Goal: Task Accomplishment & Management: Manage account settings

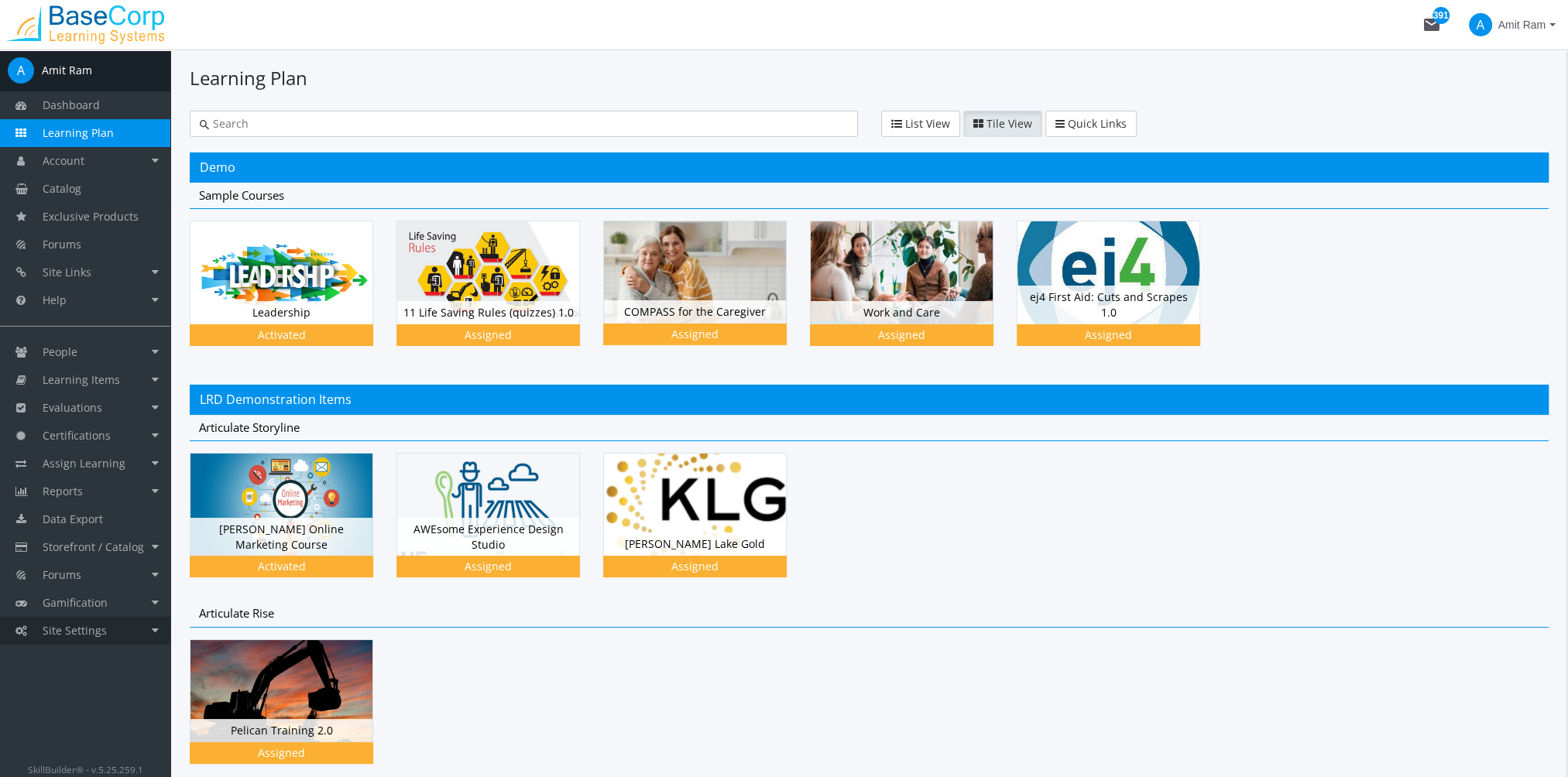
drag, startPoint x: 0, startPoint y: 0, endPoint x: 138, endPoint y: 627, distance: 642.0
click at [138, 627] on link "Site Settings" at bounding box center [85, 631] width 171 height 28
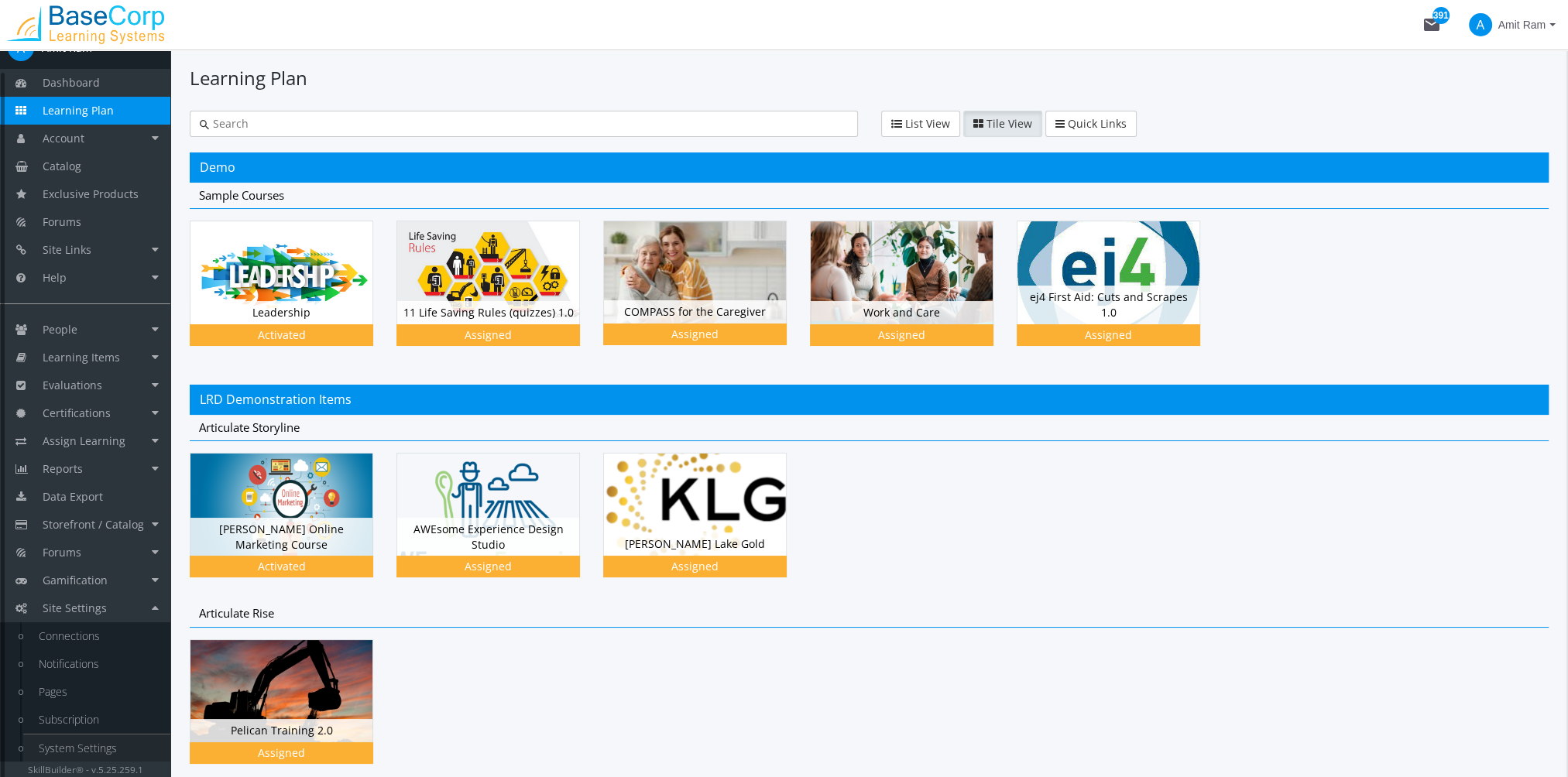
click at [101, 746] on link "System Settings" at bounding box center [97, 748] width 147 height 28
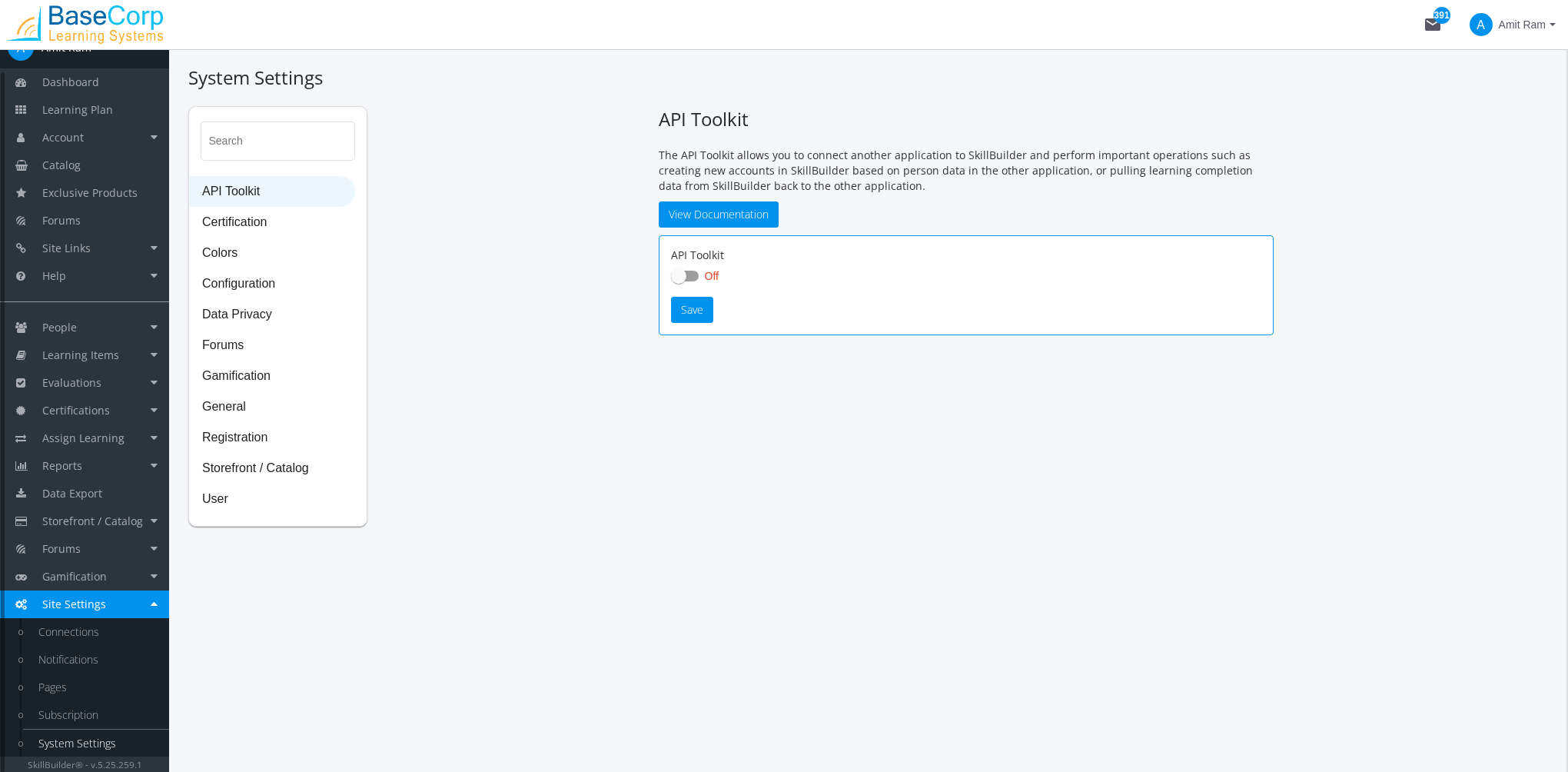
checkbox input "true"
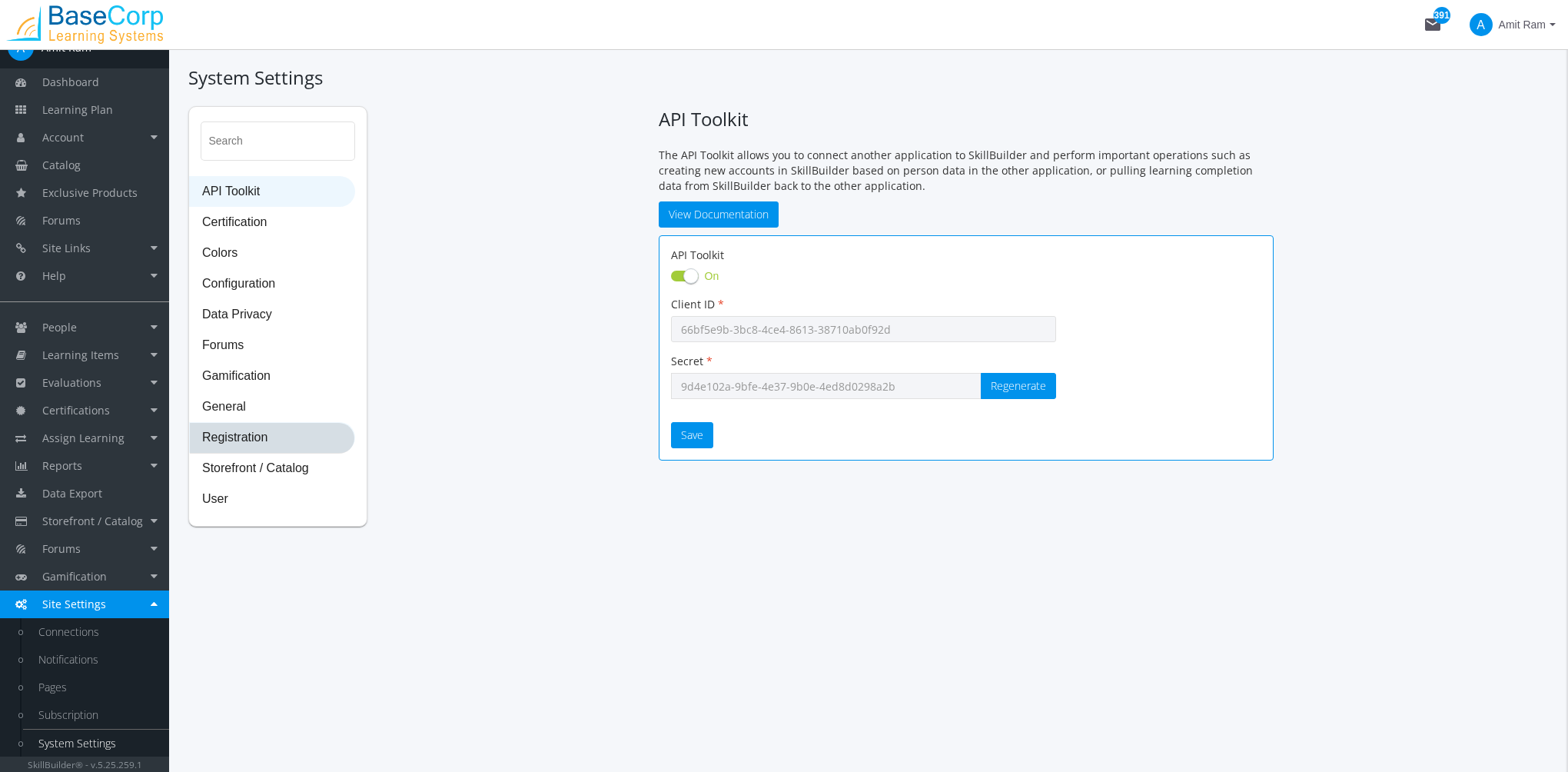
click at [256, 437] on span "Registration" at bounding box center [272, 438] width 164 height 31
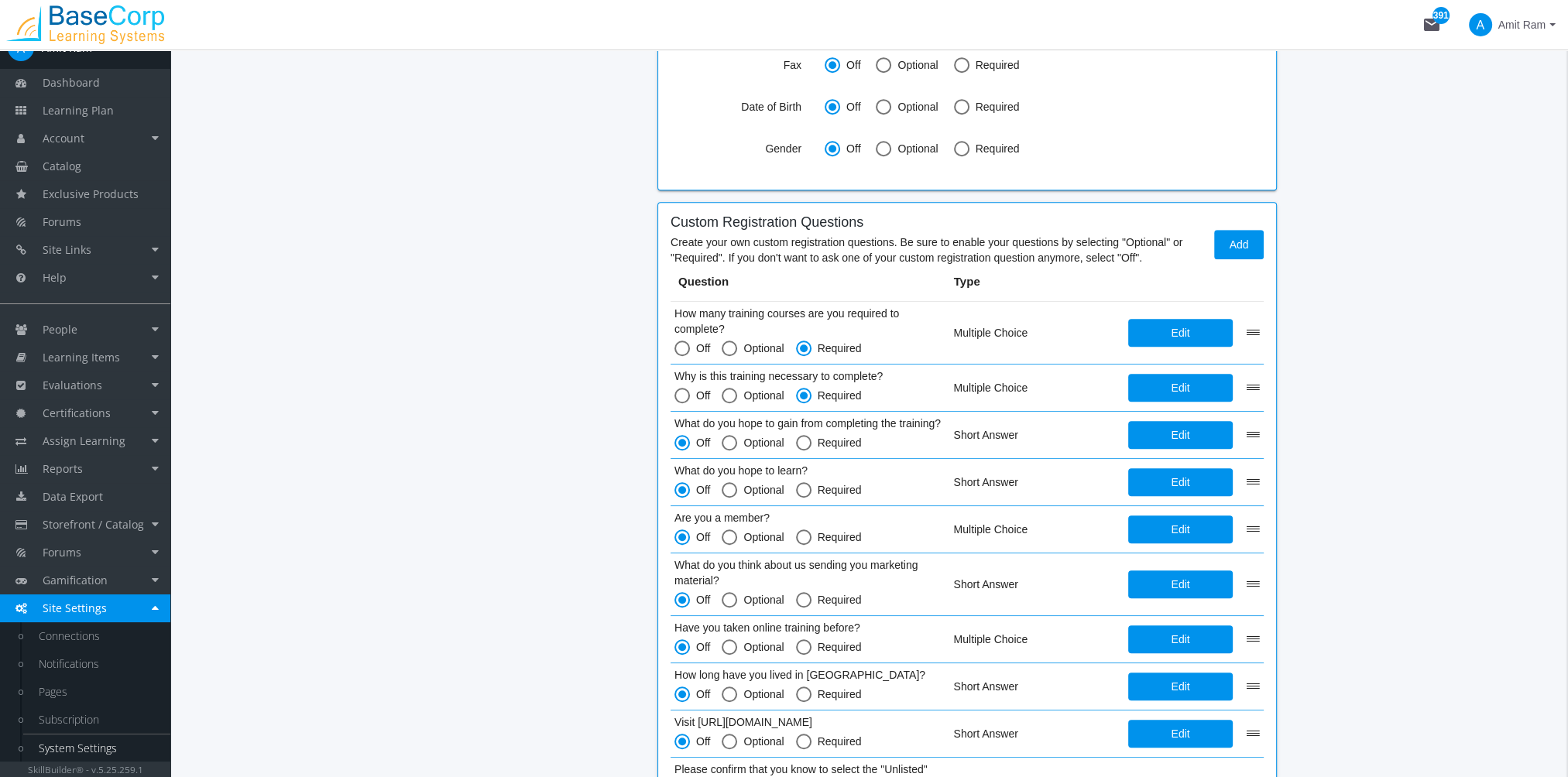
scroll to position [1178, 0]
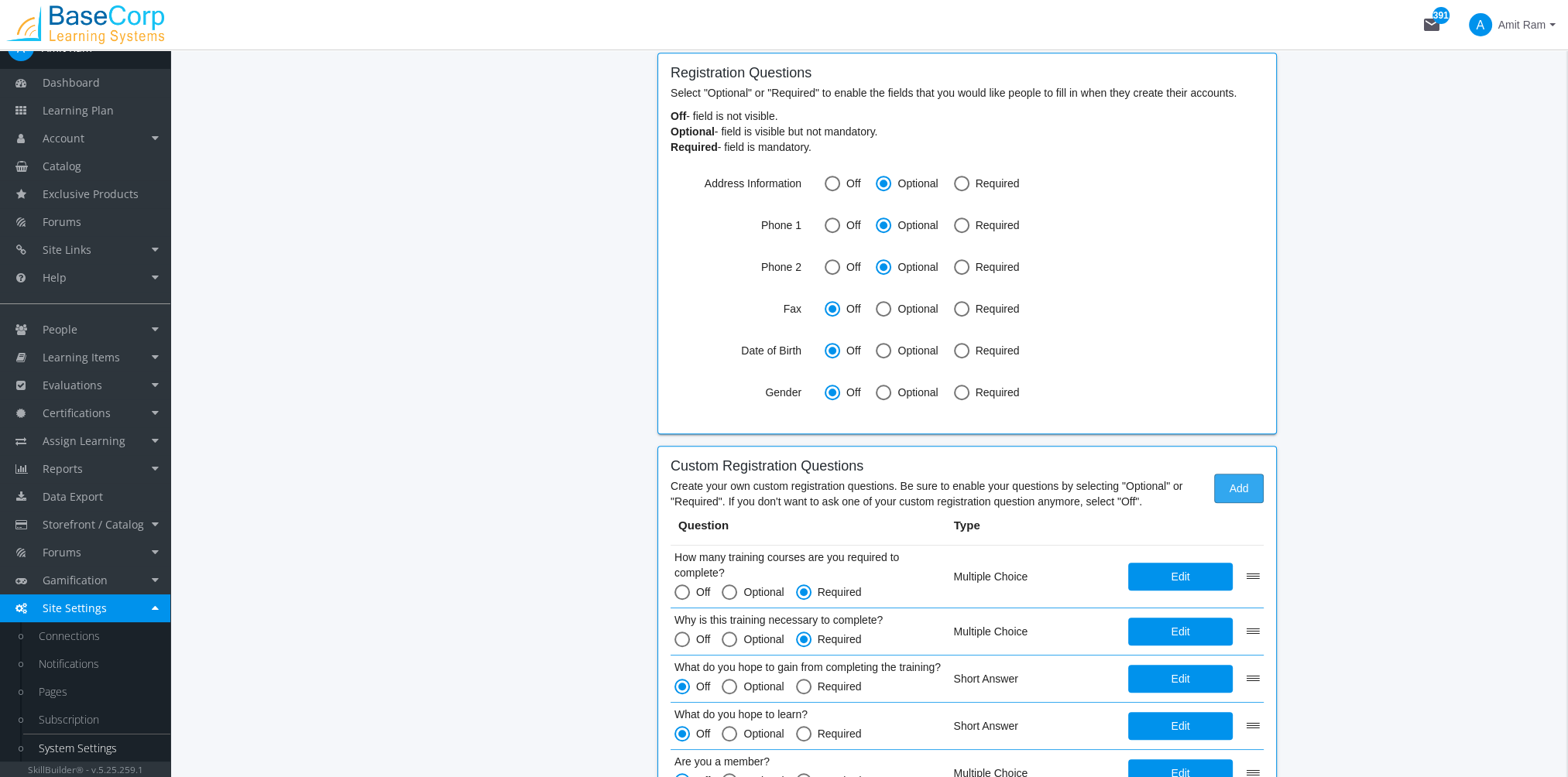
click at [1241, 482] on span "Add" at bounding box center [1239, 488] width 24 height 28
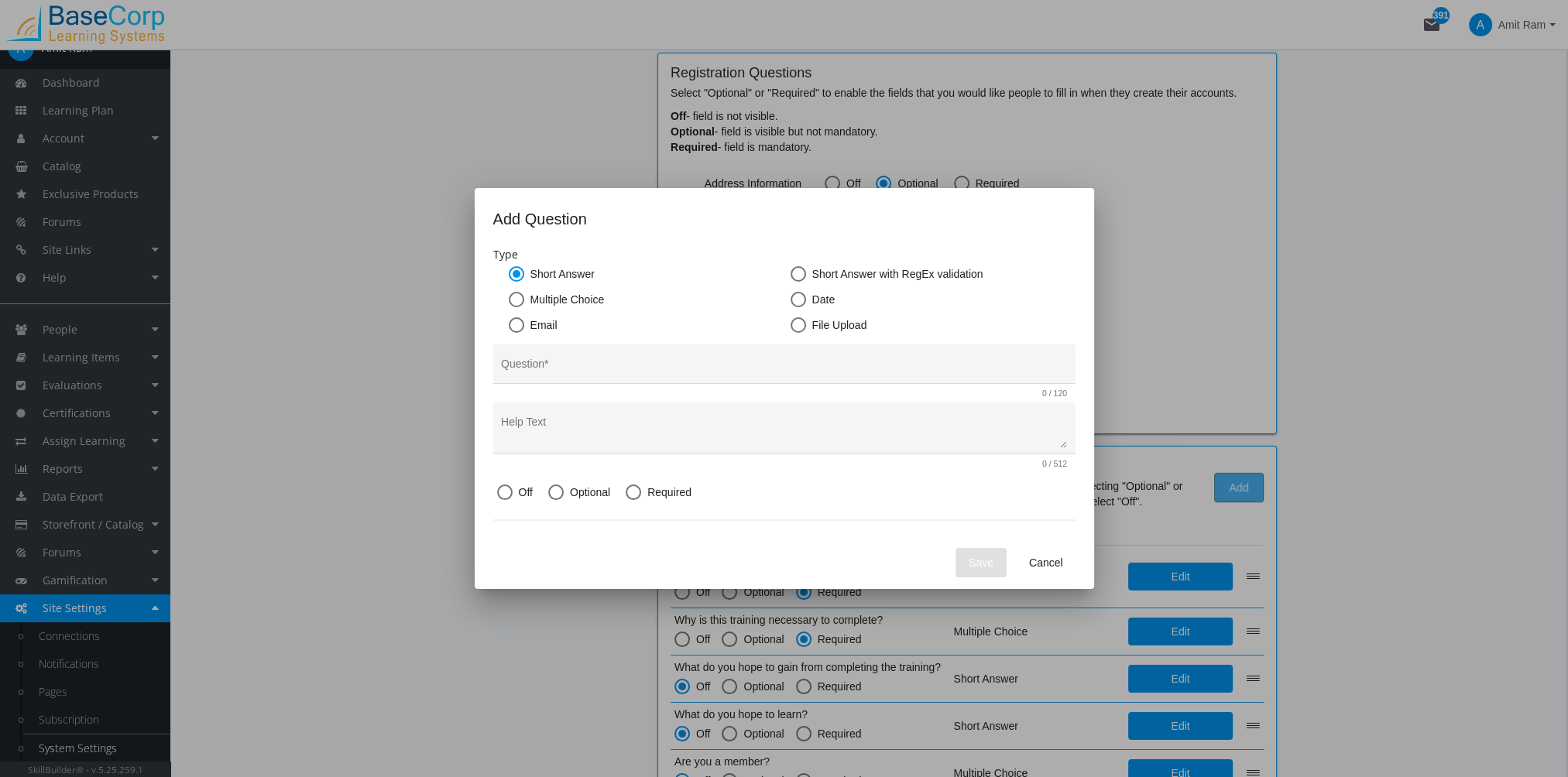
scroll to position [0, 0]
click at [1067, 559] on button "Cancel" at bounding box center [1046, 563] width 59 height 28
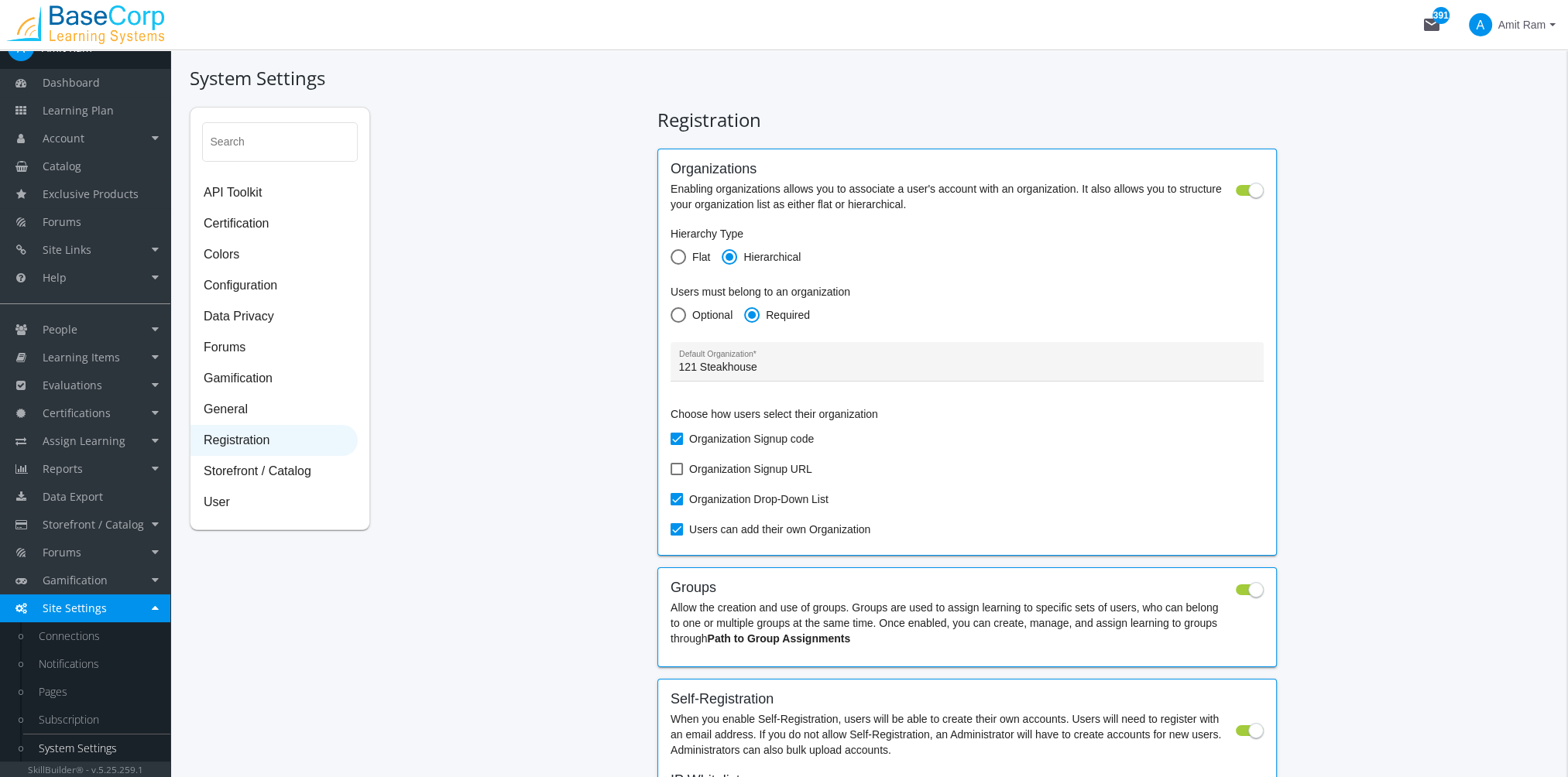
scroll to position [1178, 0]
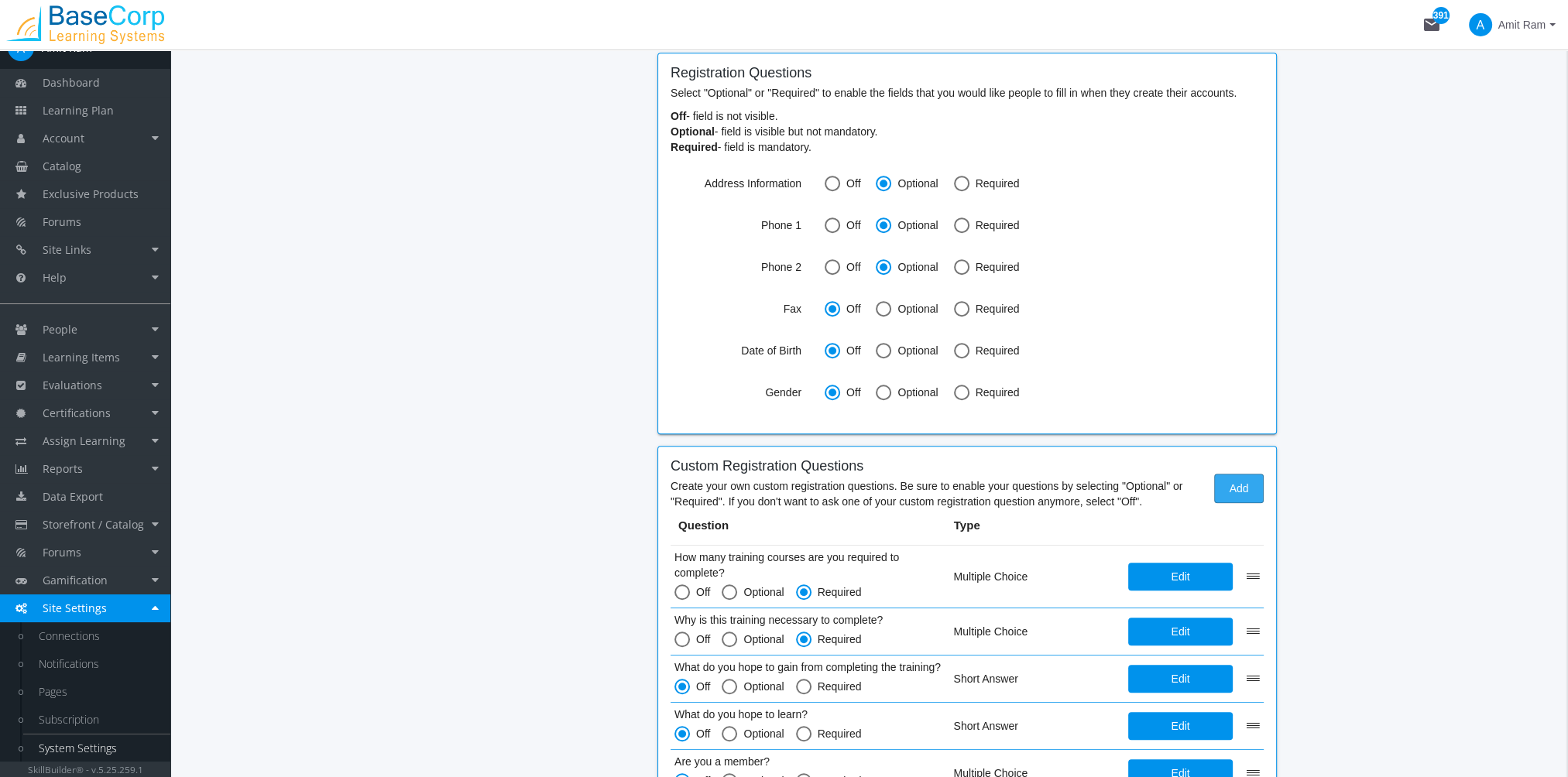
click at [1228, 493] on span "Add" at bounding box center [1239, 488] width 24 height 28
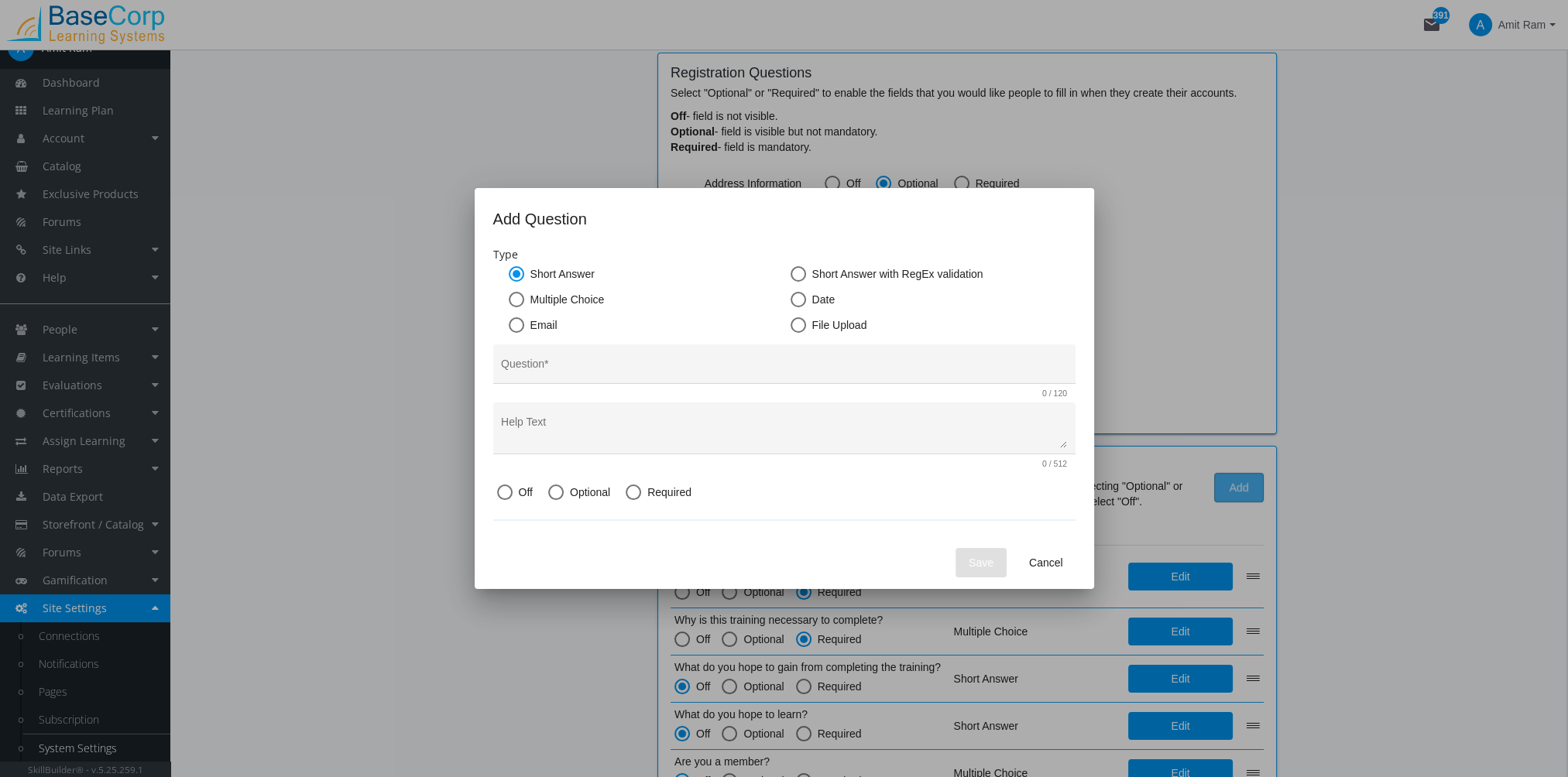
scroll to position [0, 0]
click at [1040, 570] on span "Cancel" at bounding box center [1046, 563] width 34 height 28
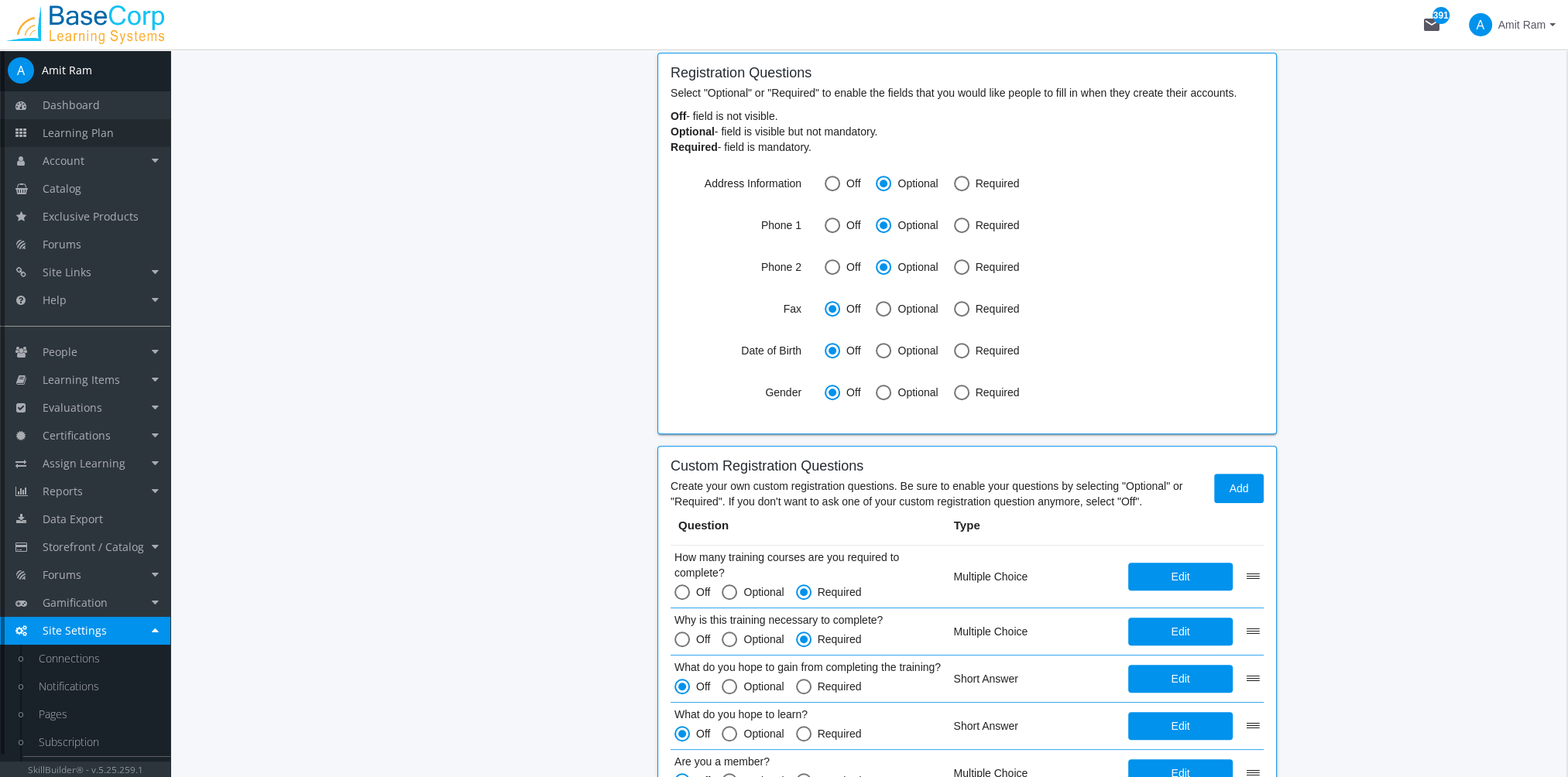
click at [109, 139] on span "Learning Plan" at bounding box center [78, 132] width 71 height 15
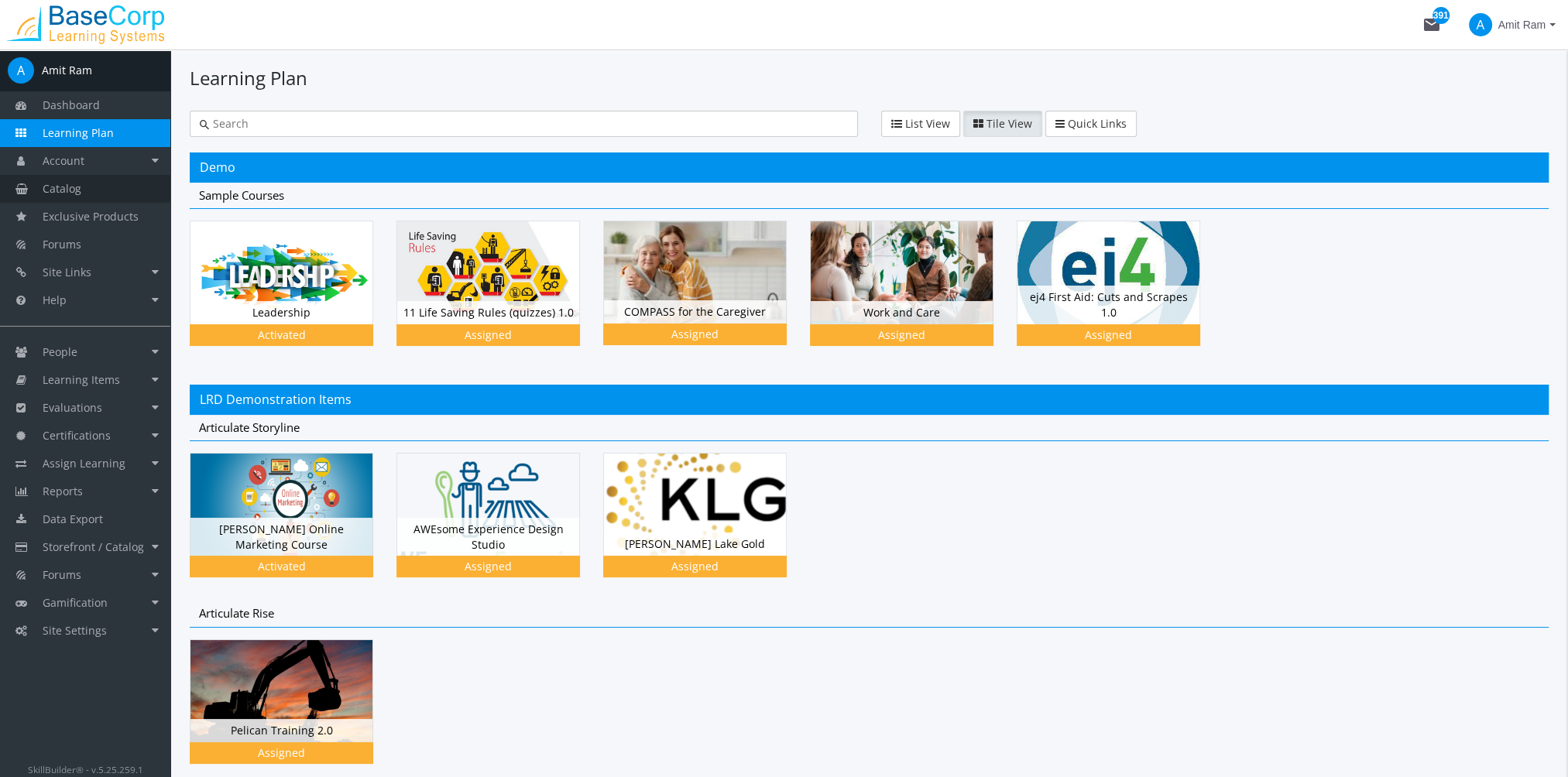
click at [95, 193] on link "Catalog" at bounding box center [85, 189] width 171 height 28
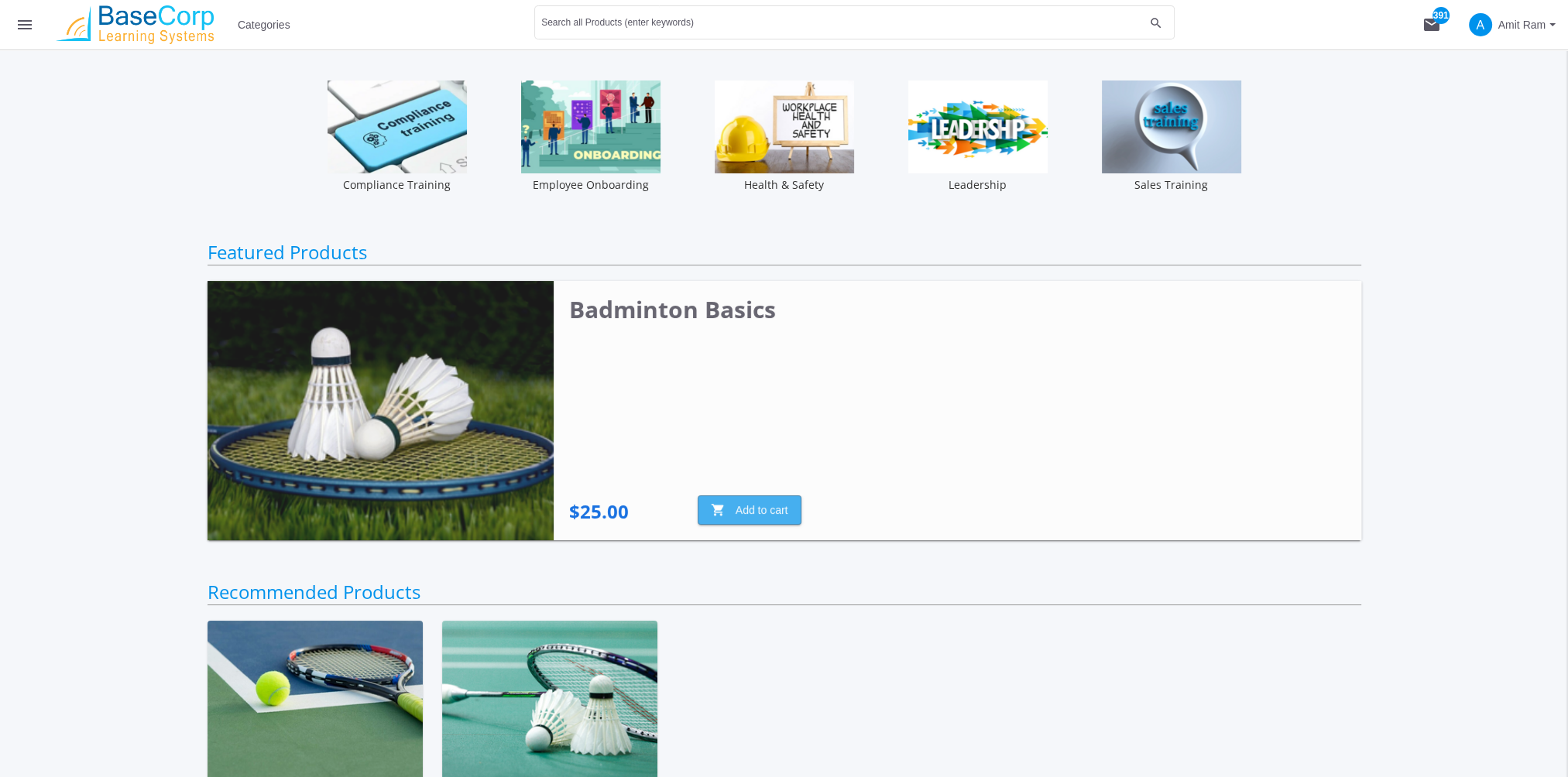
click at [752, 505] on span "shopping_cart Add to cart" at bounding box center [749, 510] width 77 height 28
click at [1434, 26] on mat-icon "shopping_cart 1" at bounding box center [1431, 24] width 18 height 18
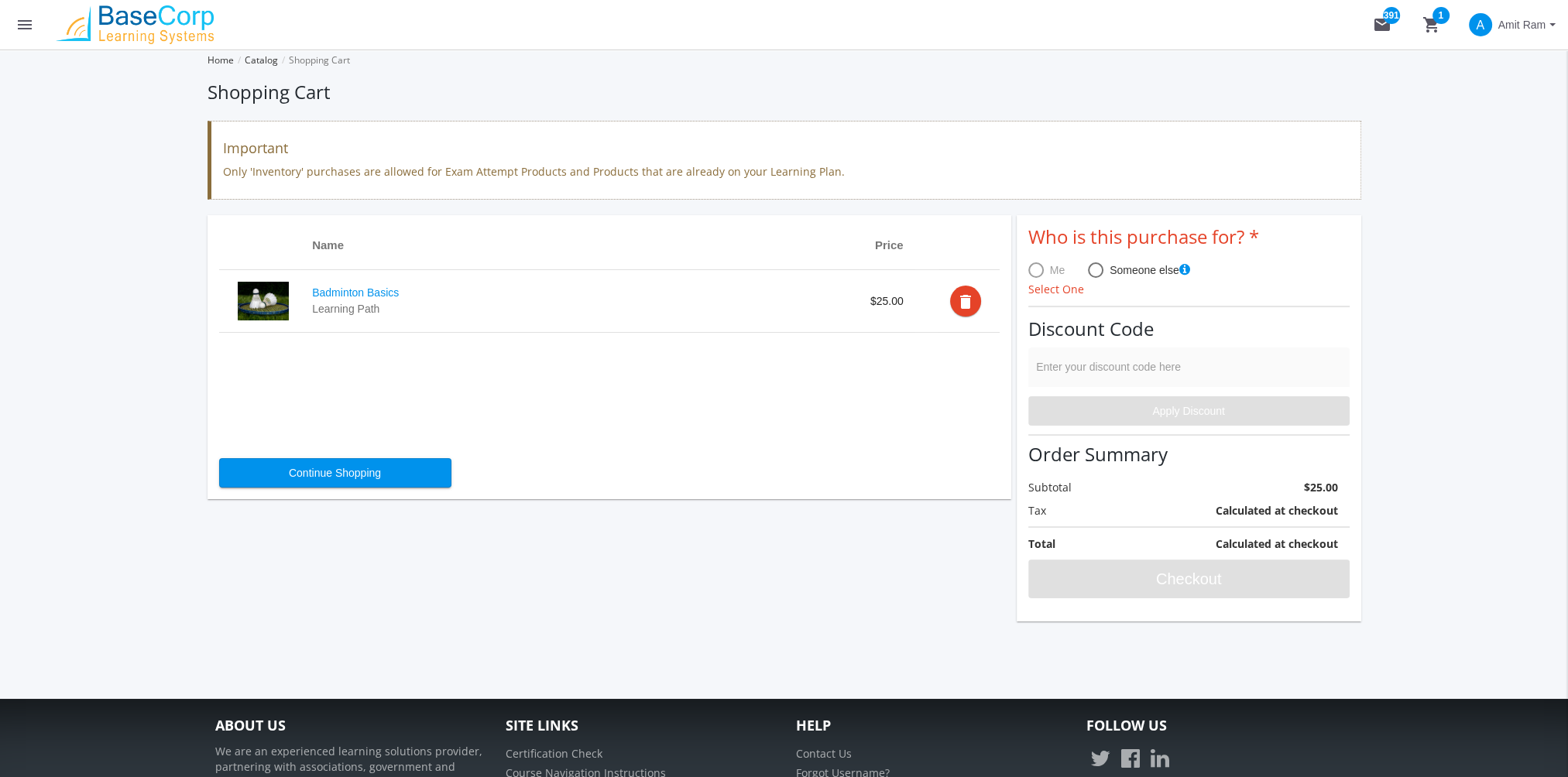
click at [1094, 270] on span at bounding box center [1096, 271] width 16 height 16
click at [1094, 270] on input "Someone else" at bounding box center [1096, 273] width 16 height 16
radio input "true"
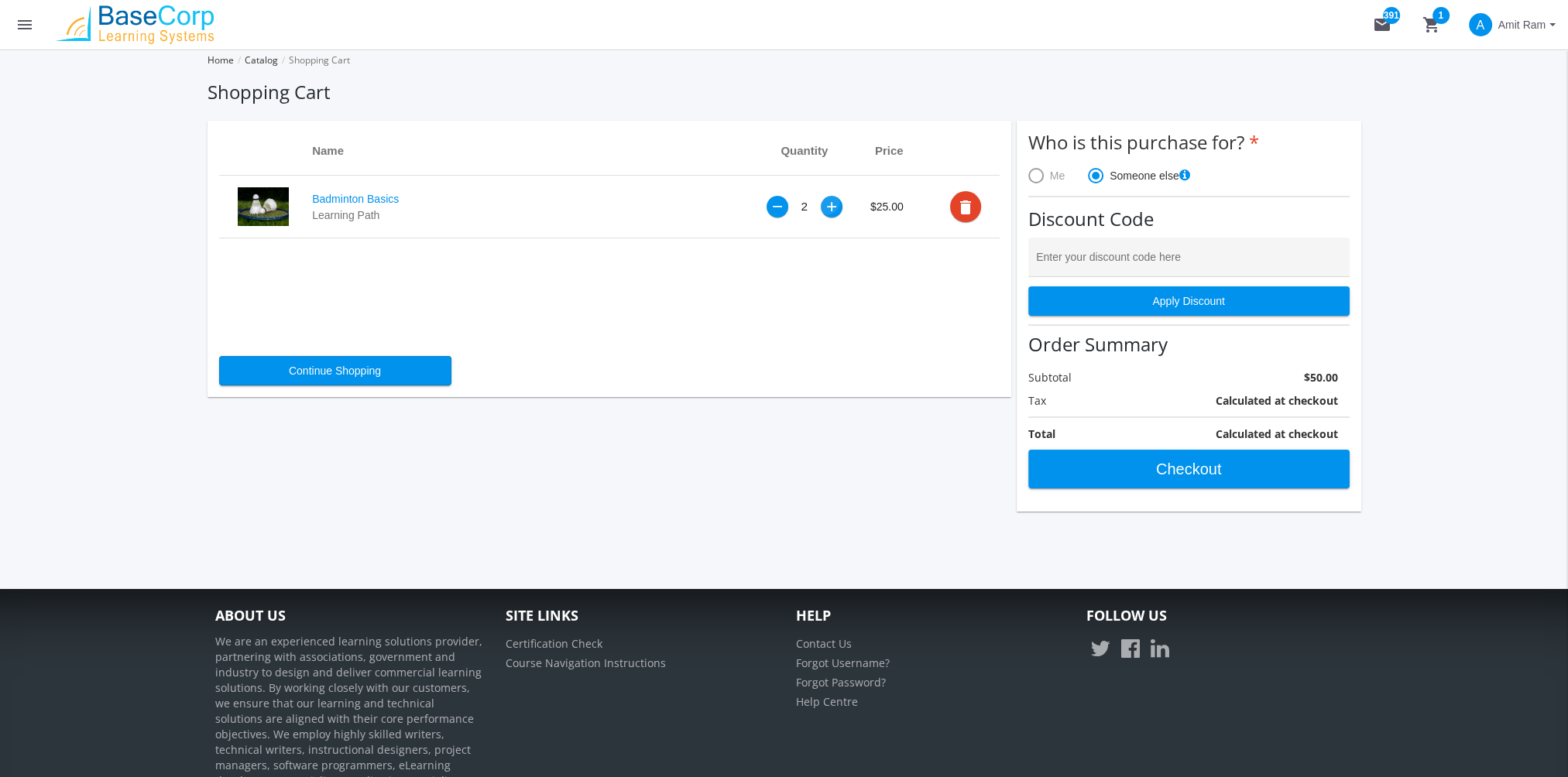
click at [829, 204] on div "+" at bounding box center [831, 206] width 10 height 13
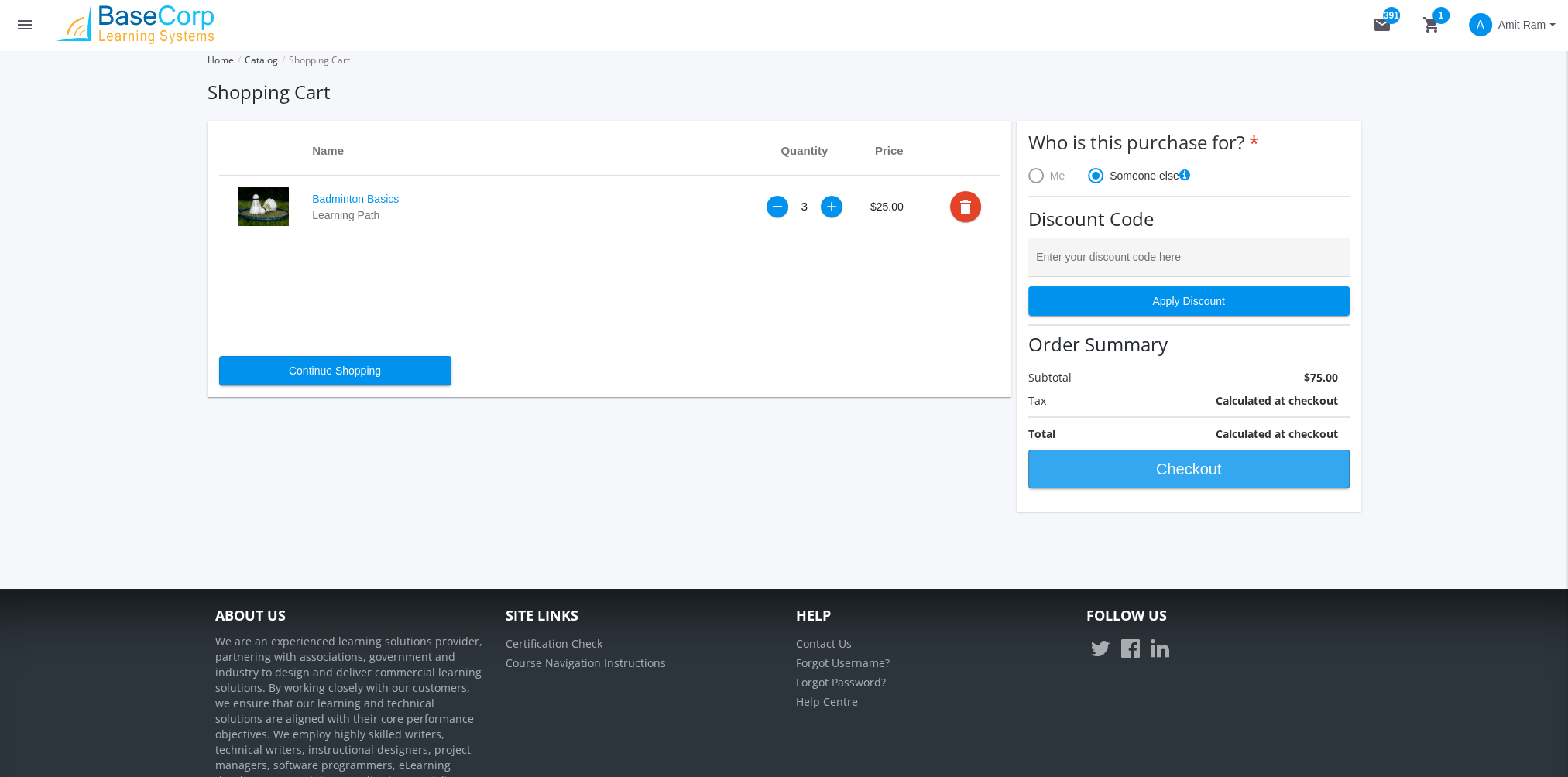
click at [1171, 461] on span "Checkout" at bounding box center [1188, 469] width 295 height 28
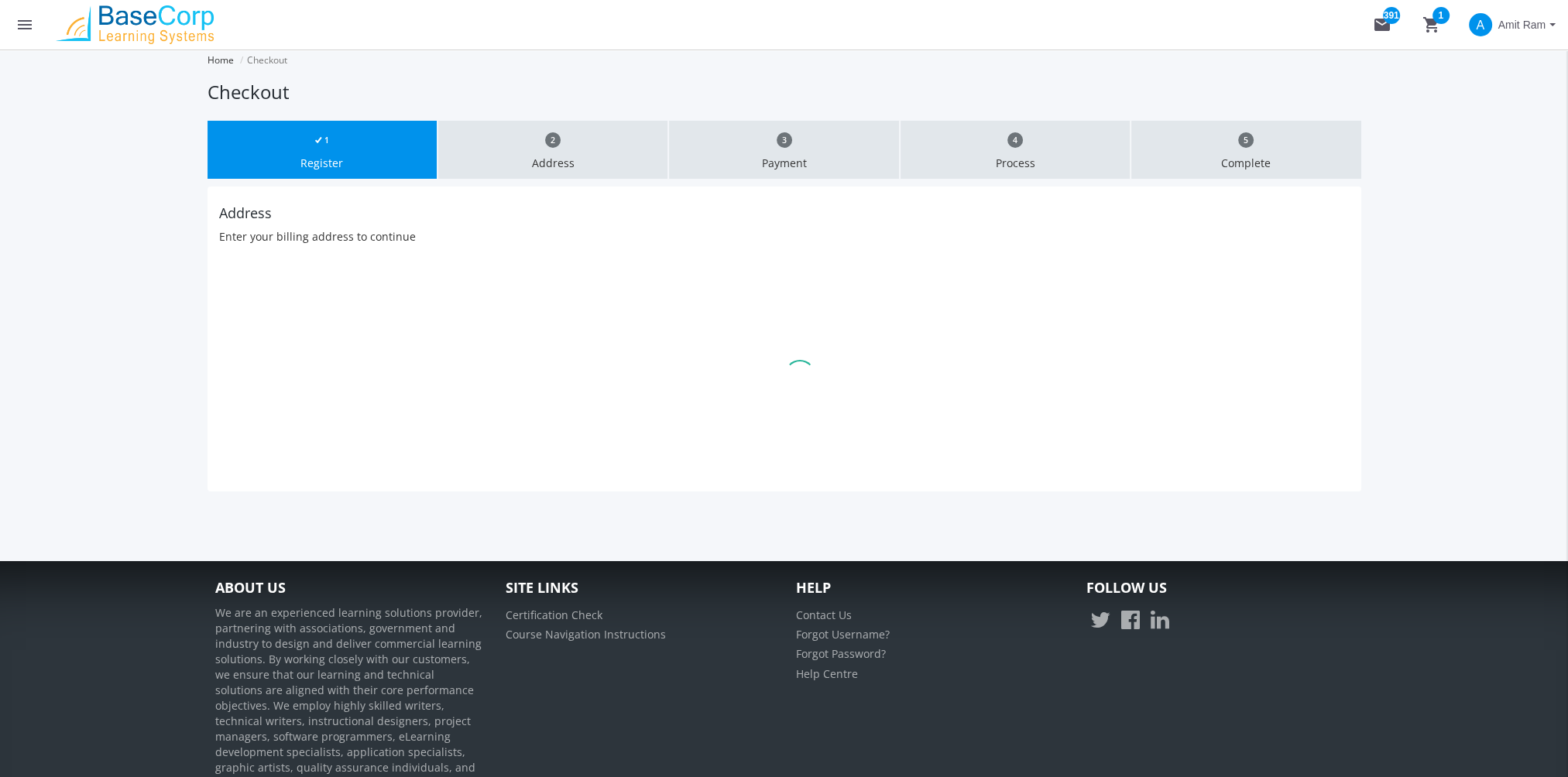
type input "[STREET_ADDRESS]"
type input "[GEOGRAPHIC_DATA]"
type input "T6W7R5"
select select "1"
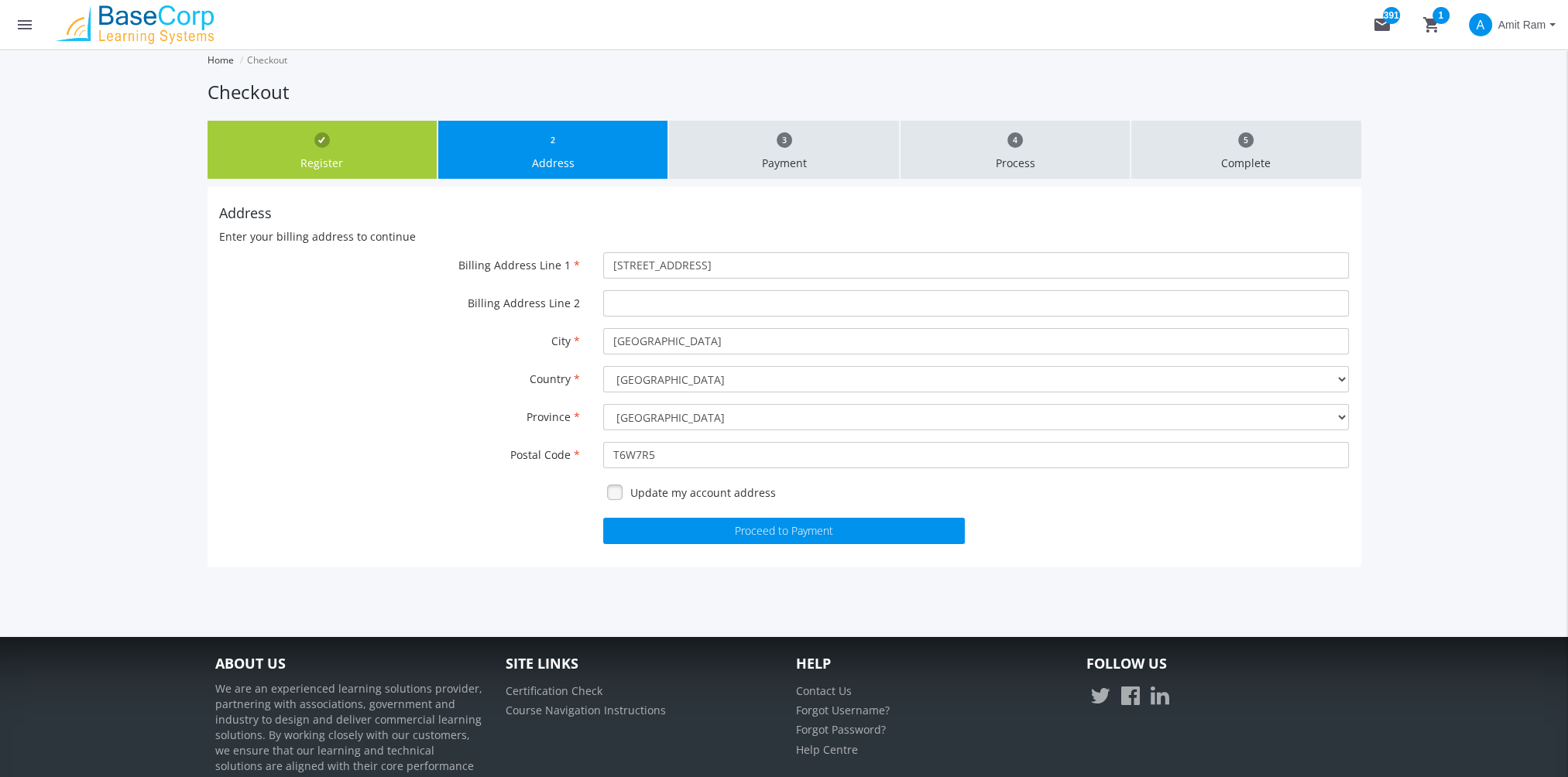
click at [1539, 22] on span "Amit Ram" at bounding box center [1522, 24] width 47 height 28
click at [1544, 130] on link "Sign Out" at bounding box center [1491, 138] width 140 height 17
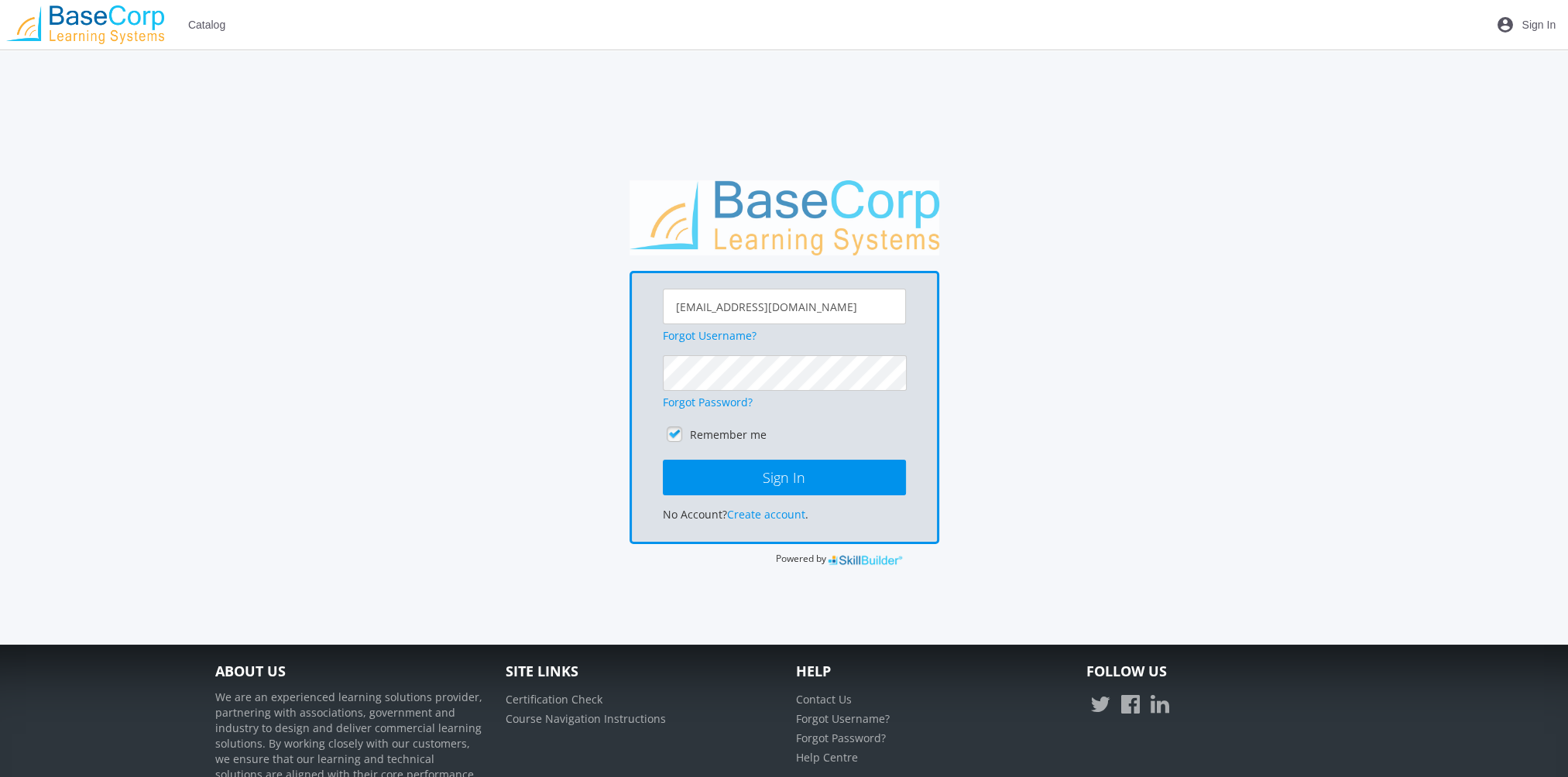
click at [212, 27] on span "Catalog" at bounding box center [206, 24] width 37 height 28
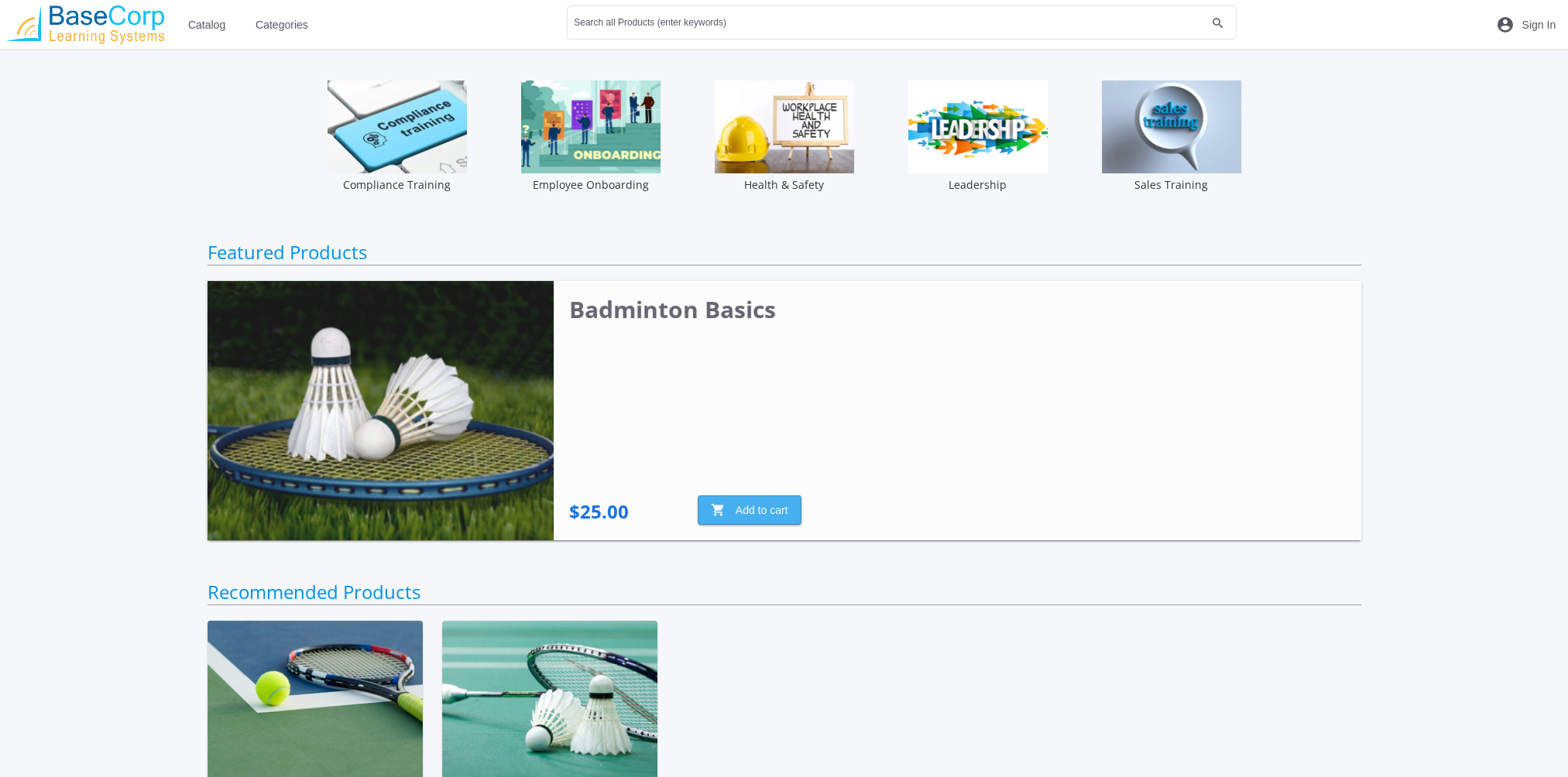
click at [771, 507] on span "shopping_cart Add to cart" at bounding box center [749, 510] width 77 height 28
click at [1468, 24] on mat-icon "shopping_cart 1" at bounding box center [1458, 24] width 18 height 18
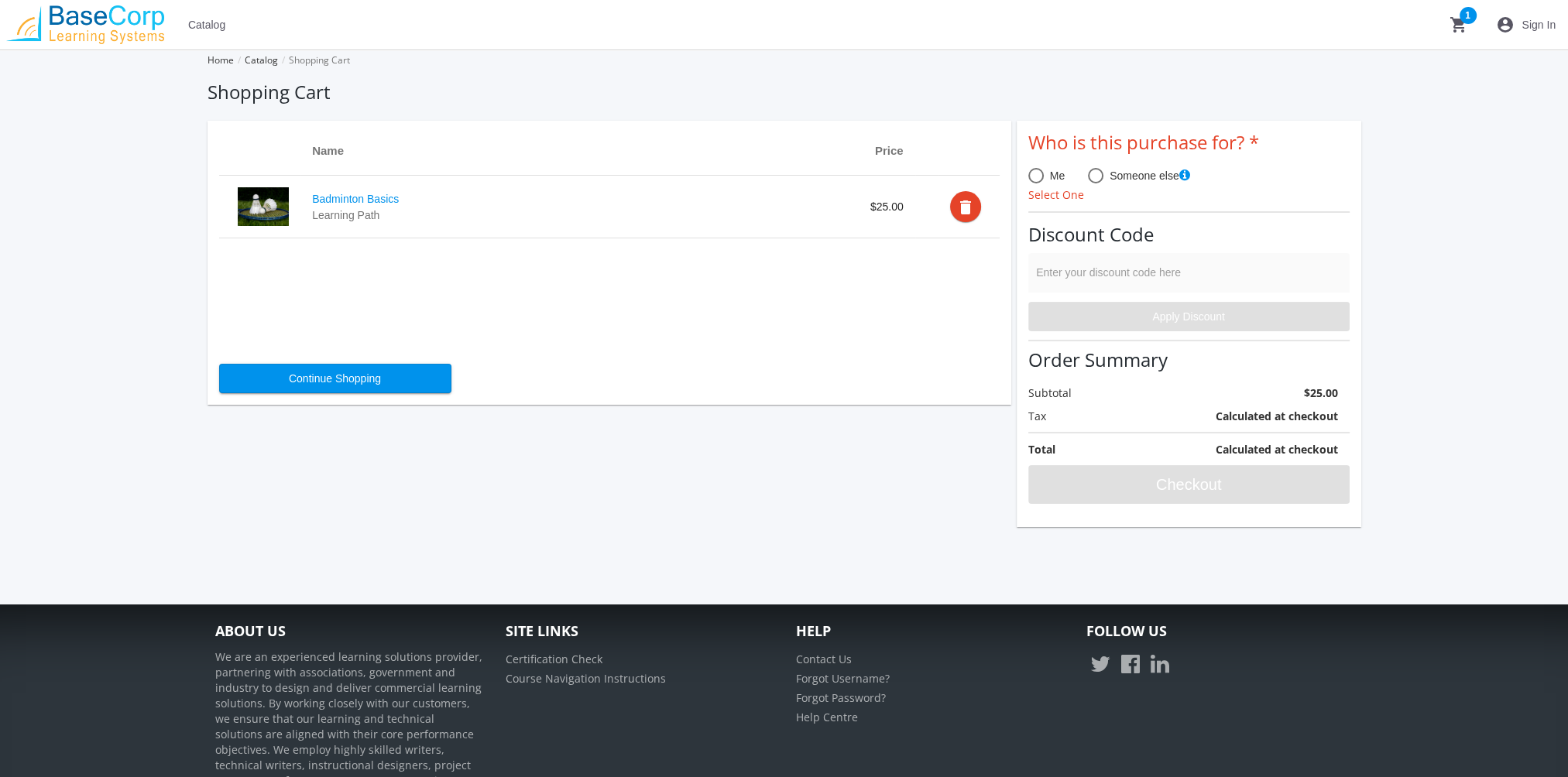
click at [1100, 171] on span at bounding box center [1096, 176] width 16 height 16
click at [1100, 171] on input "Someone else" at bounding box center [1096, 179] width 16 height 16
radio input "true"
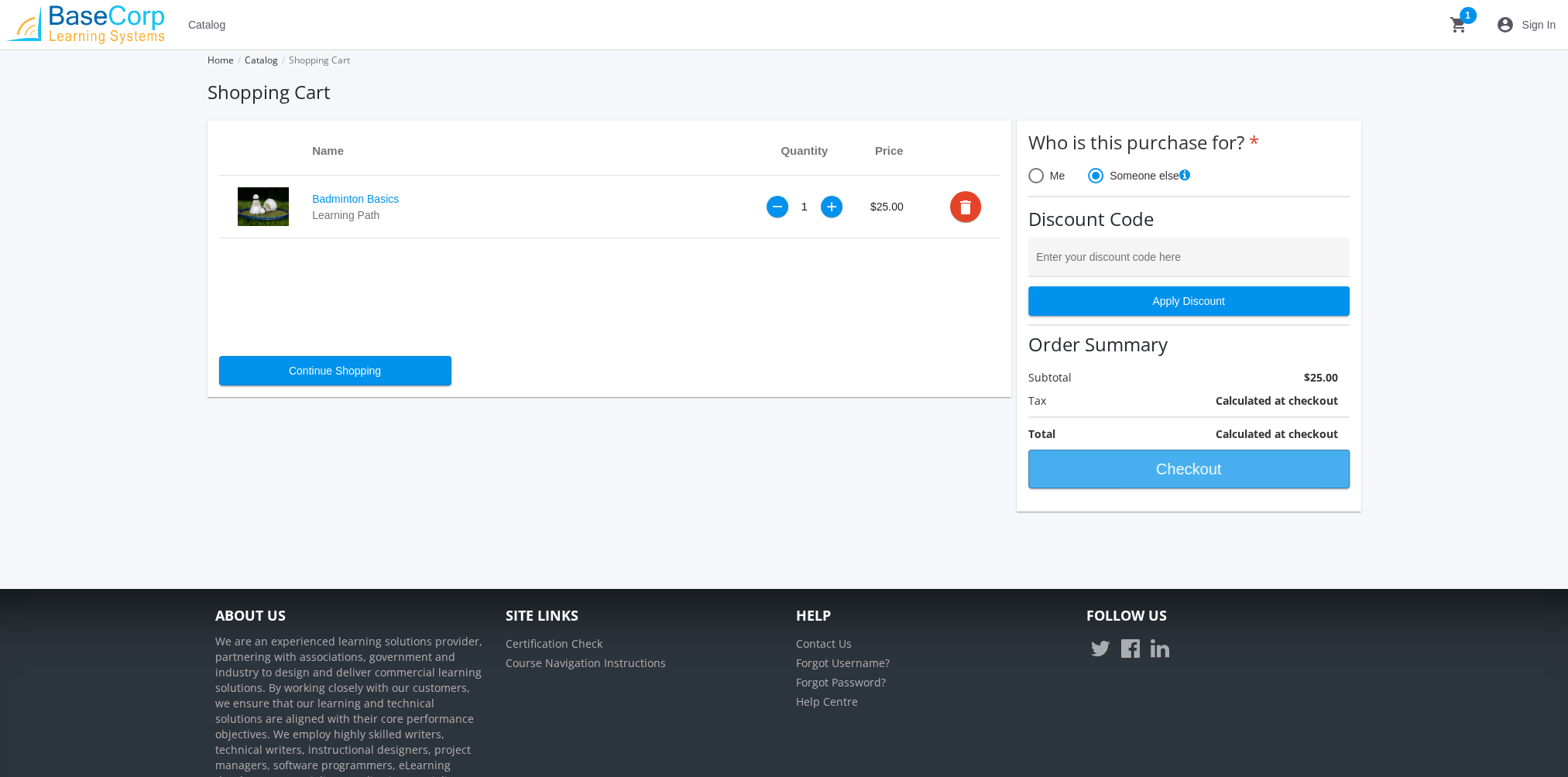
click at [1139, 472] on span "Checkout" at bounding box center [1188, 469] width 295 height 28
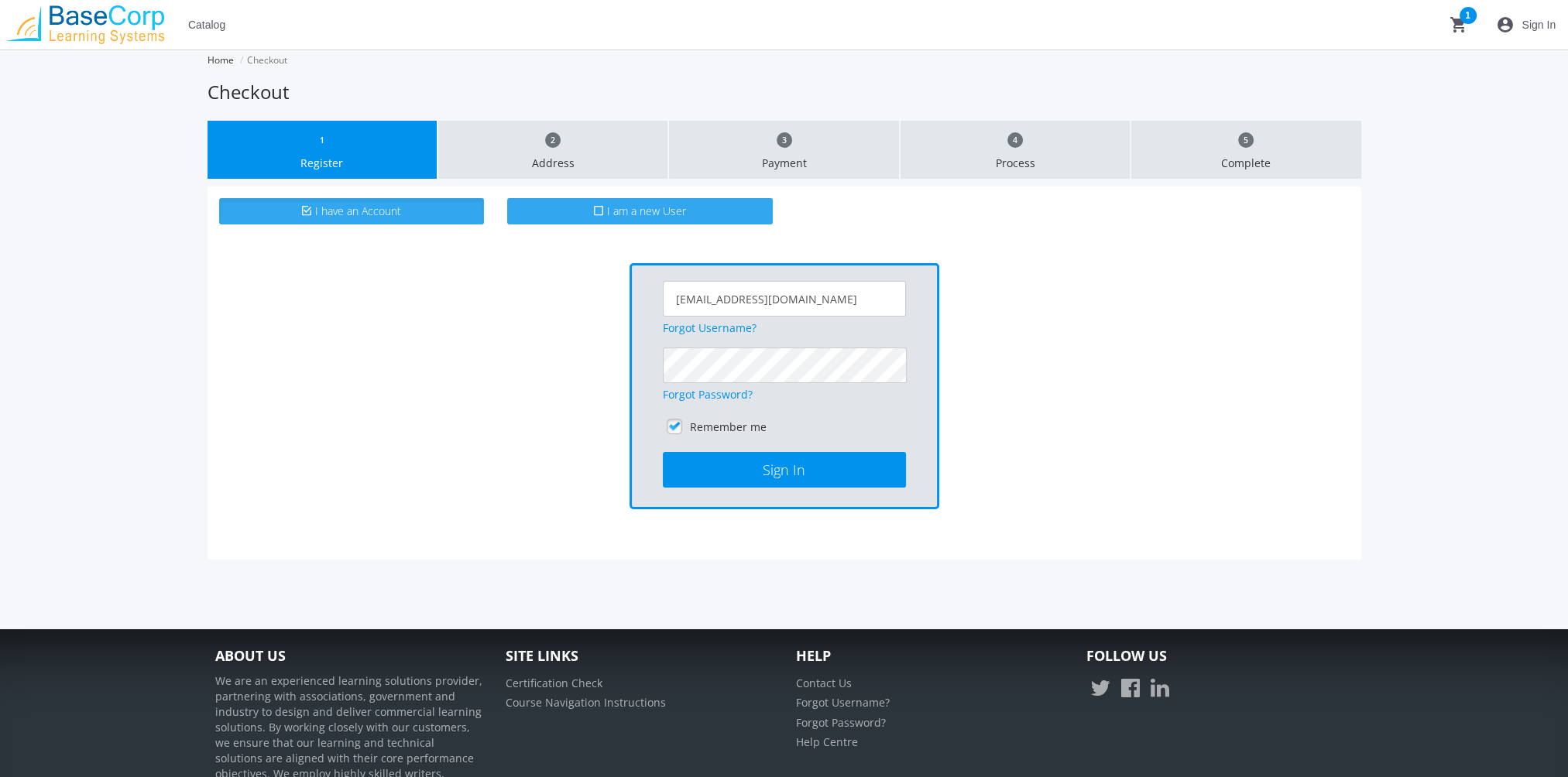
click at [712, 221] on label "I am a new User" at bounding box center [640, 211] width 266 height 26
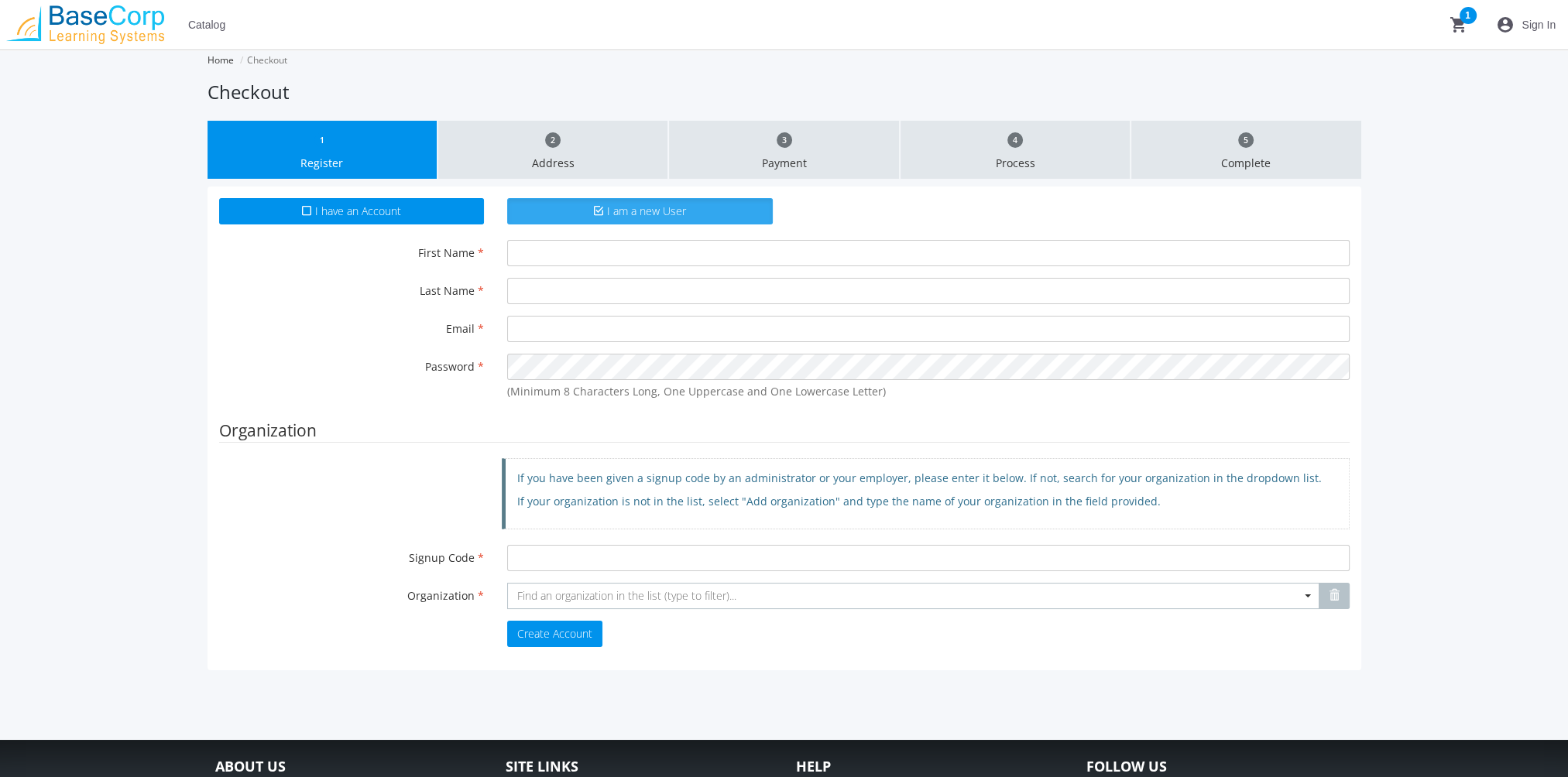
click at [1539, 17] on span "Sign In" at bounding box center [1538, 24] width 34 height 28
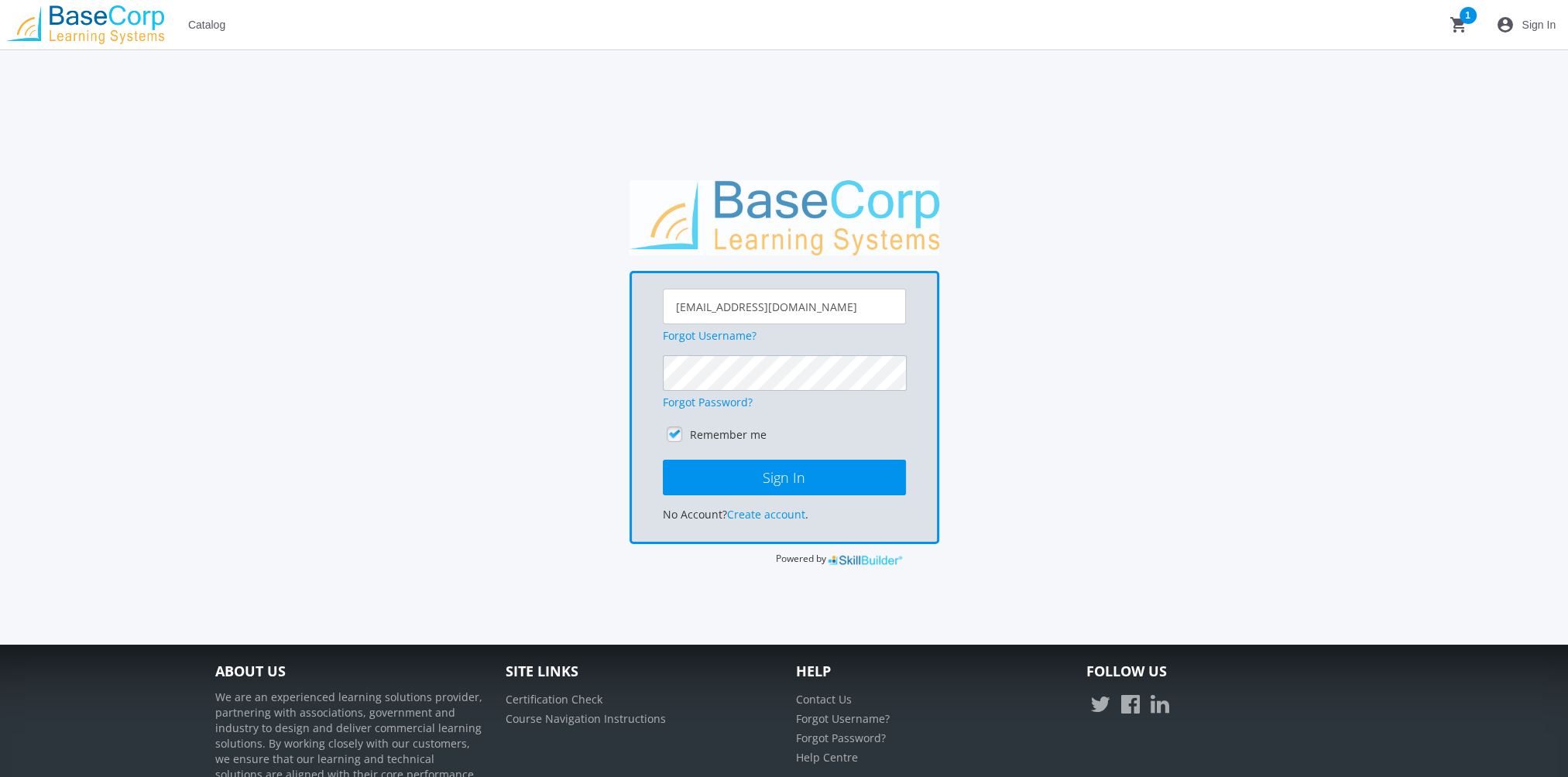
click at [663, 459] on button "Sign In" at bounding box center [784, 477] width 243 height 36
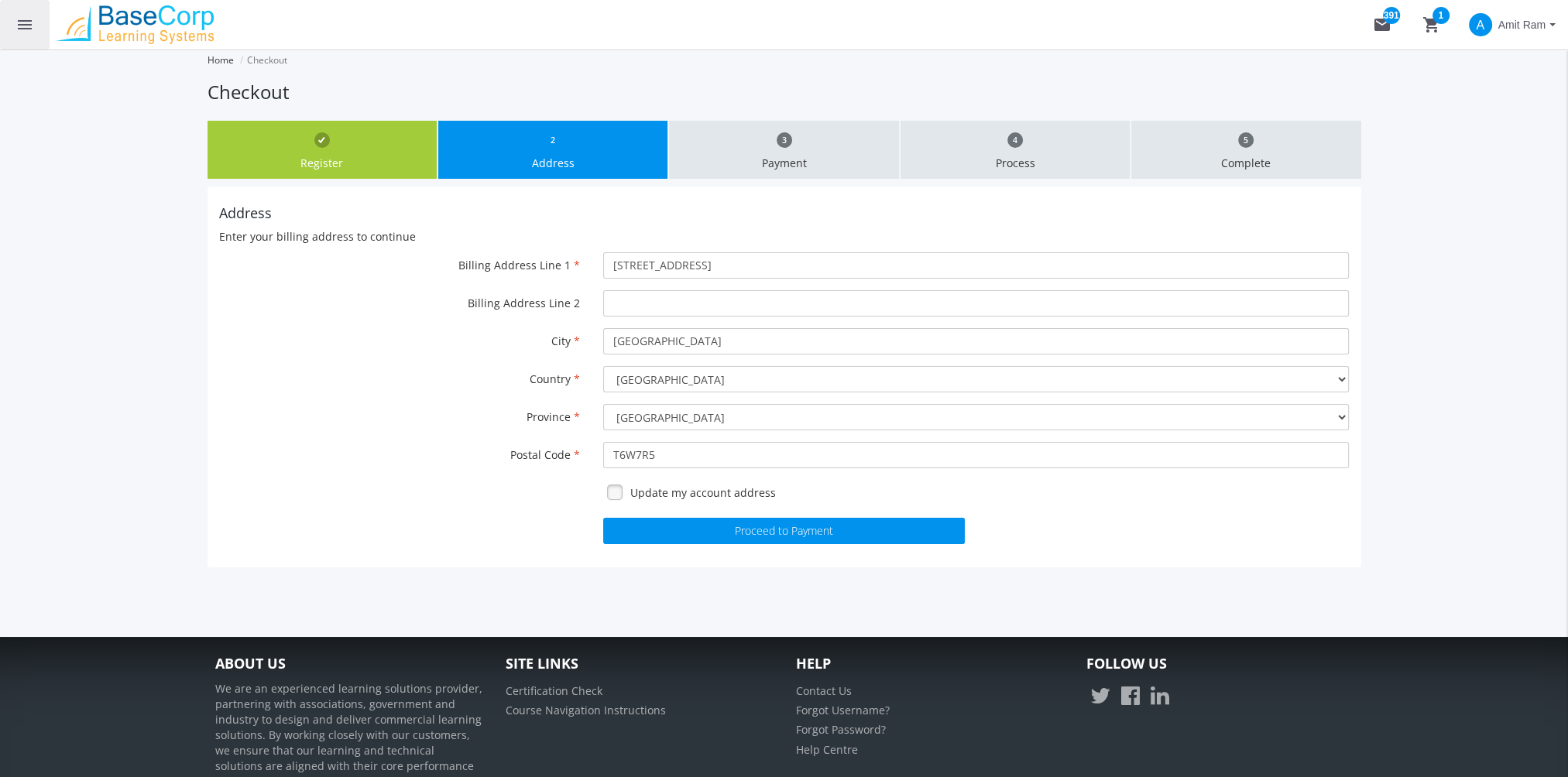
click at [21, 39] on button "menu" at bounding box center [24, 24] width 50 height 50
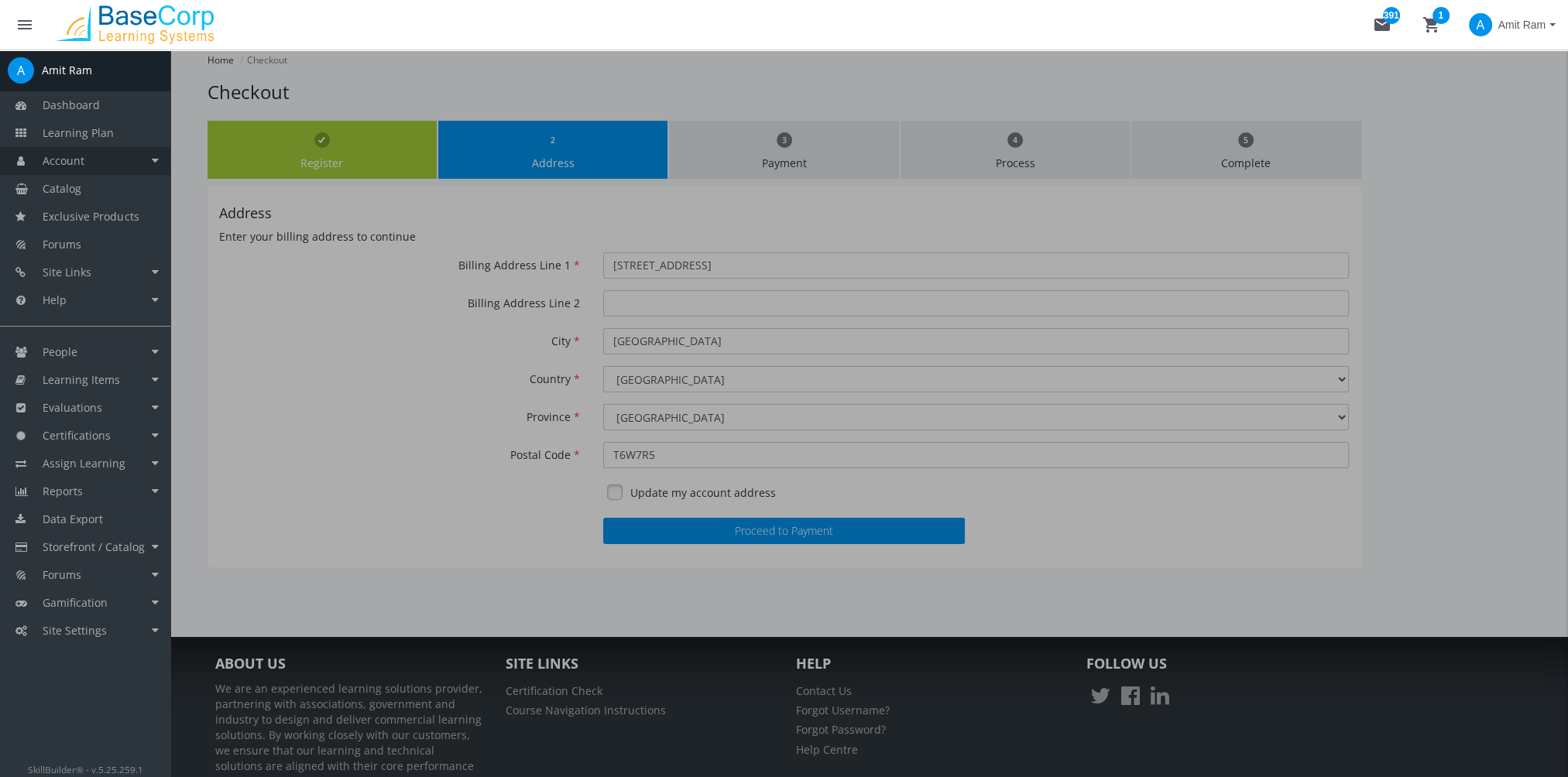
click at [102, 164] on link "Account" at bounding box center [85, 161] width 171 height 28
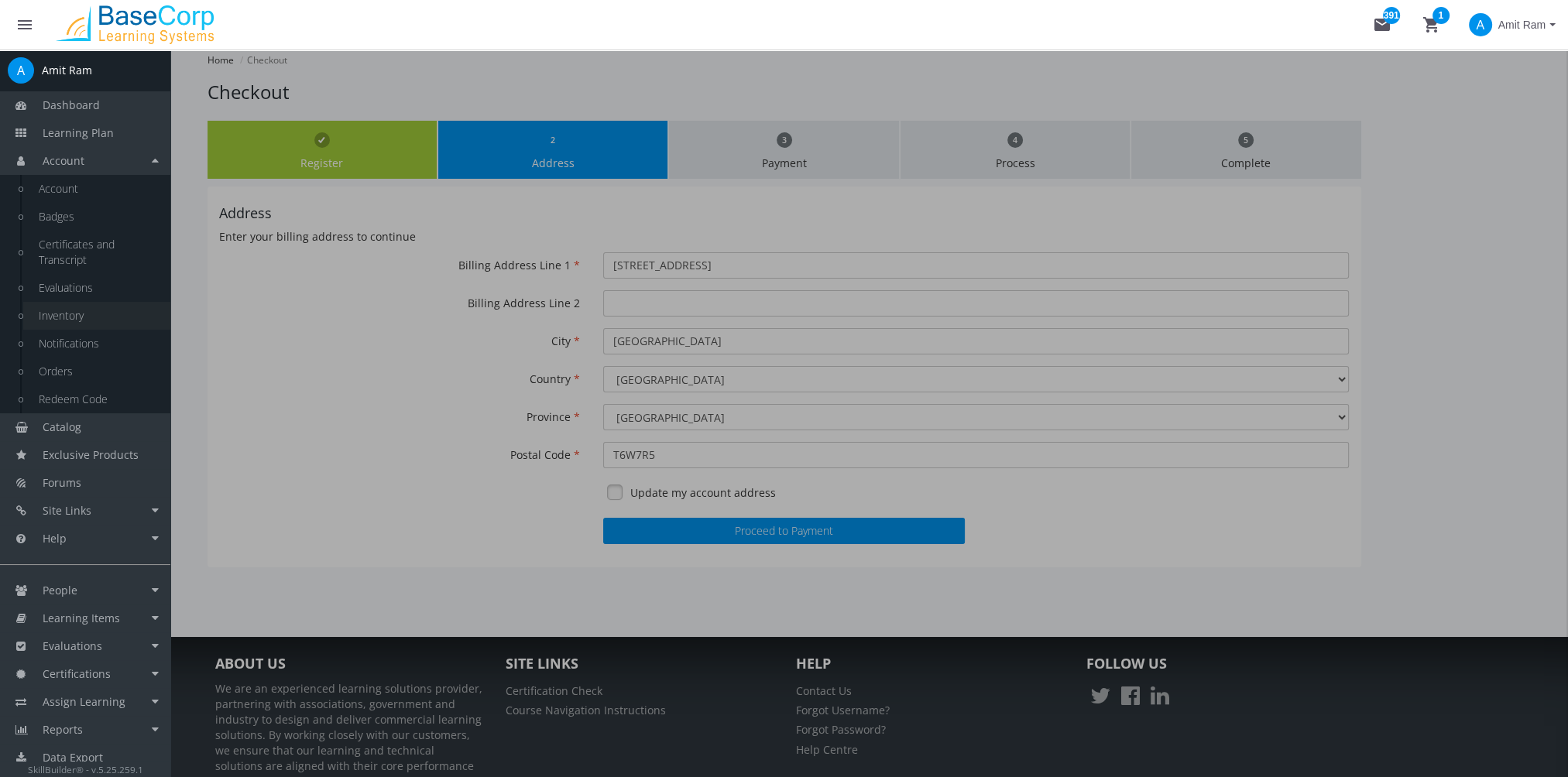
click at [91, 318] on link "Inventory" at bounding box center [97, 316] width 147 height 28
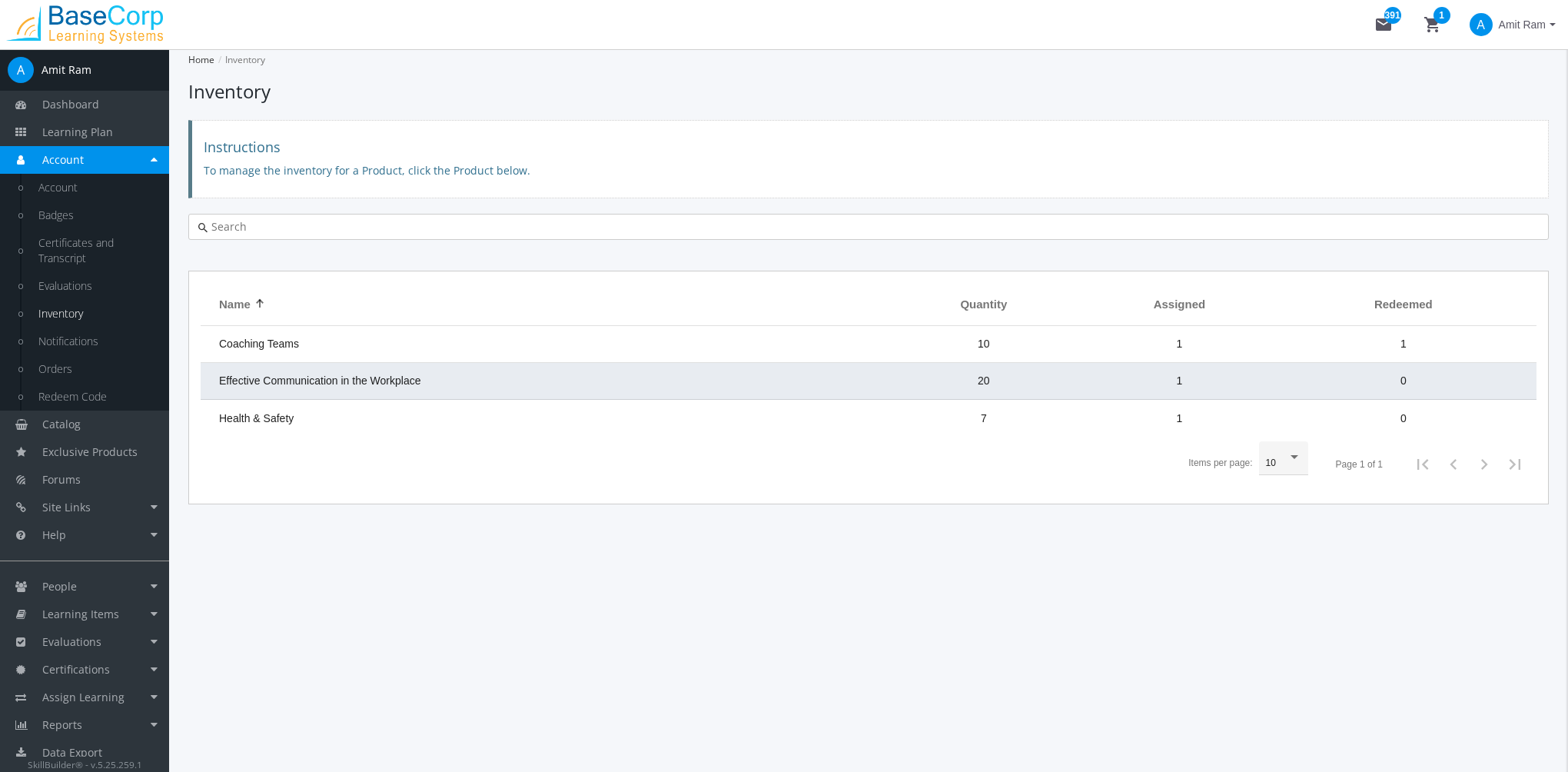
click at [429, 391] on td "Effective Communication in the Workplace" at bounding box center [545, 381] width 690 height 37
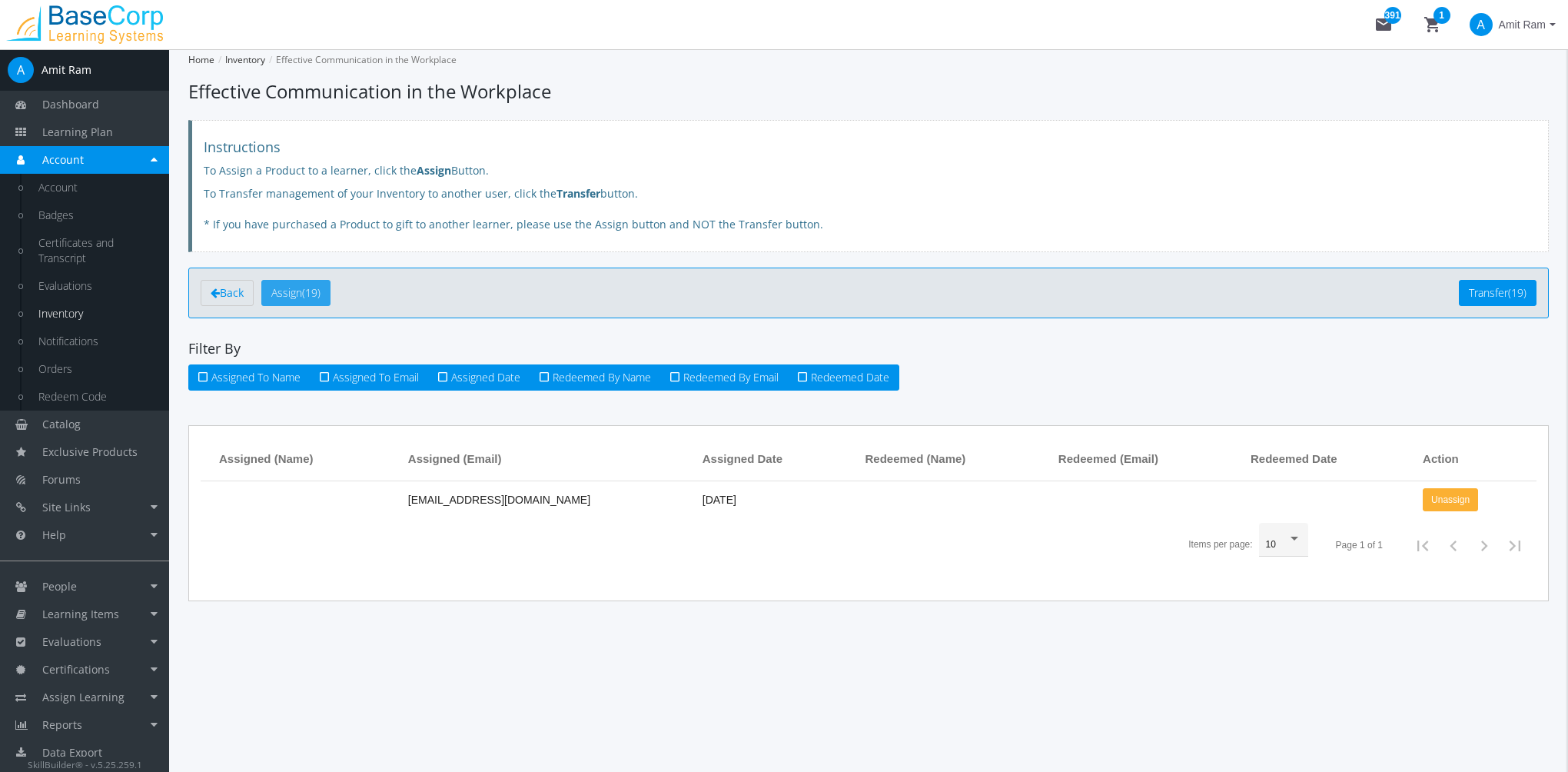
click at [320, 298] on button "Assign (19)" at bounding box center [296, 293] width 69 height 26
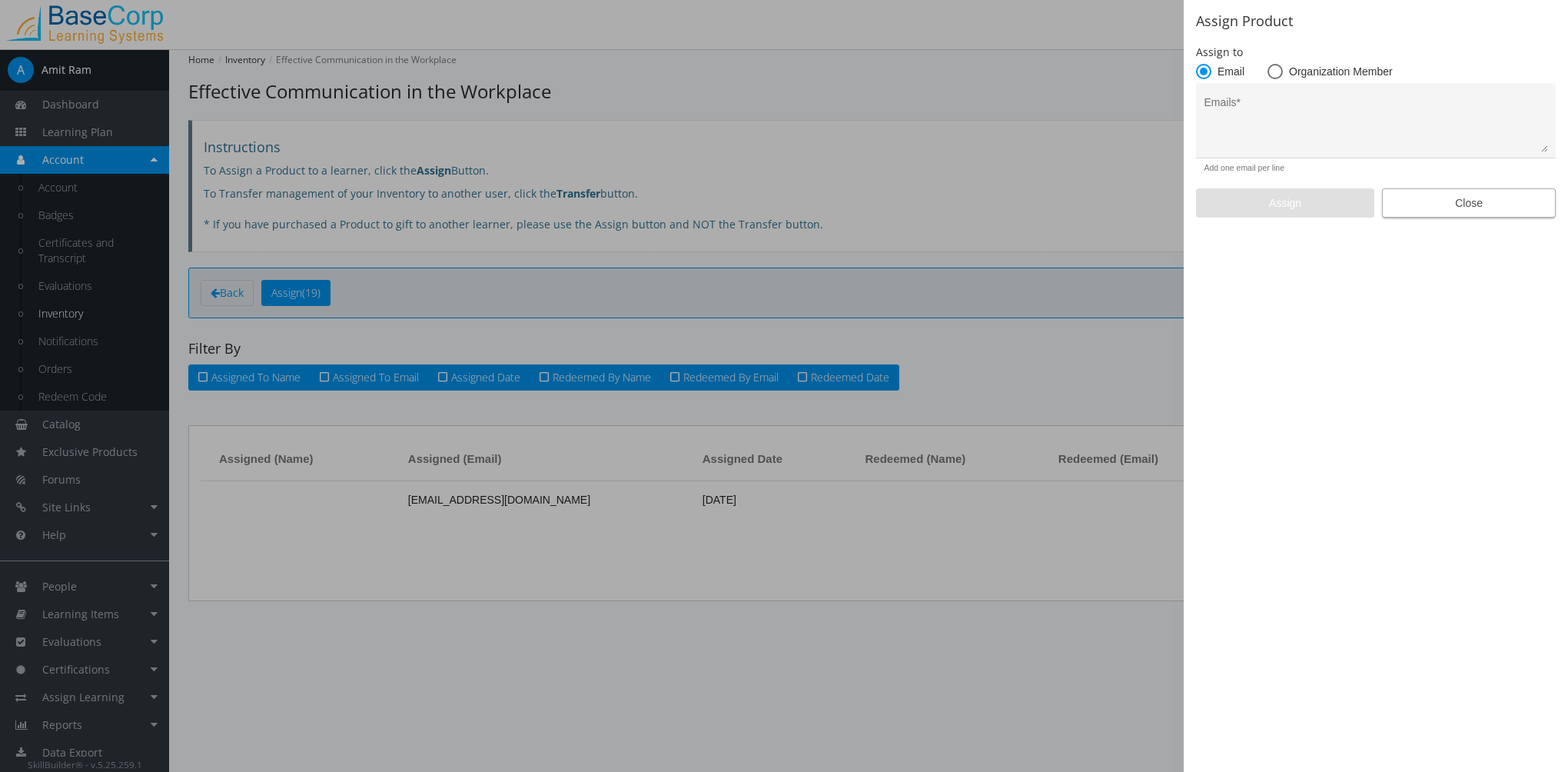
click at [1509, 209] on span "Close" at bounding box center [1469, 203] width 148 height 28
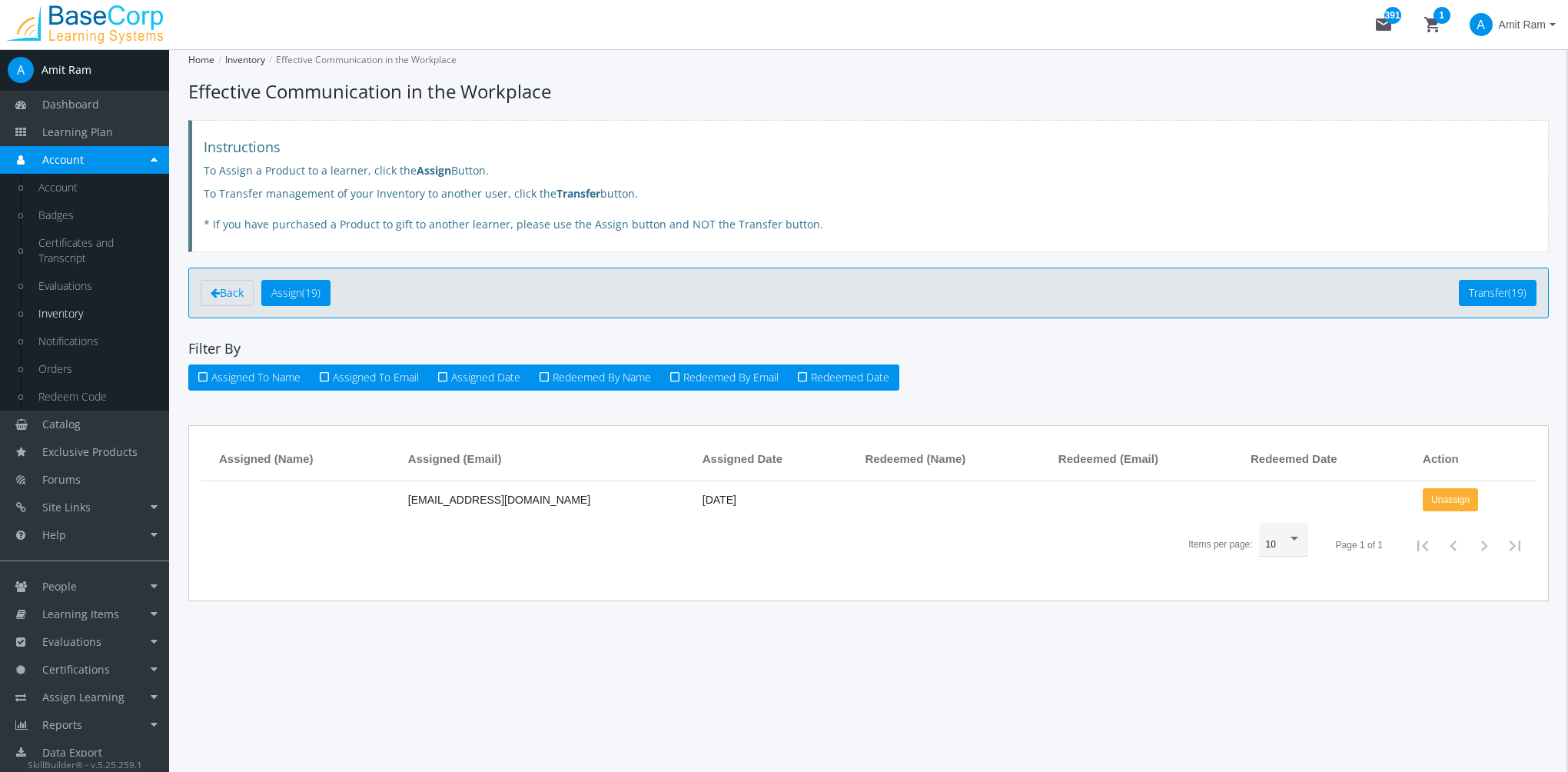
click at [1529, 20] on span "Amit Ram" at bounding box center [1522, 24] width 47 height 28
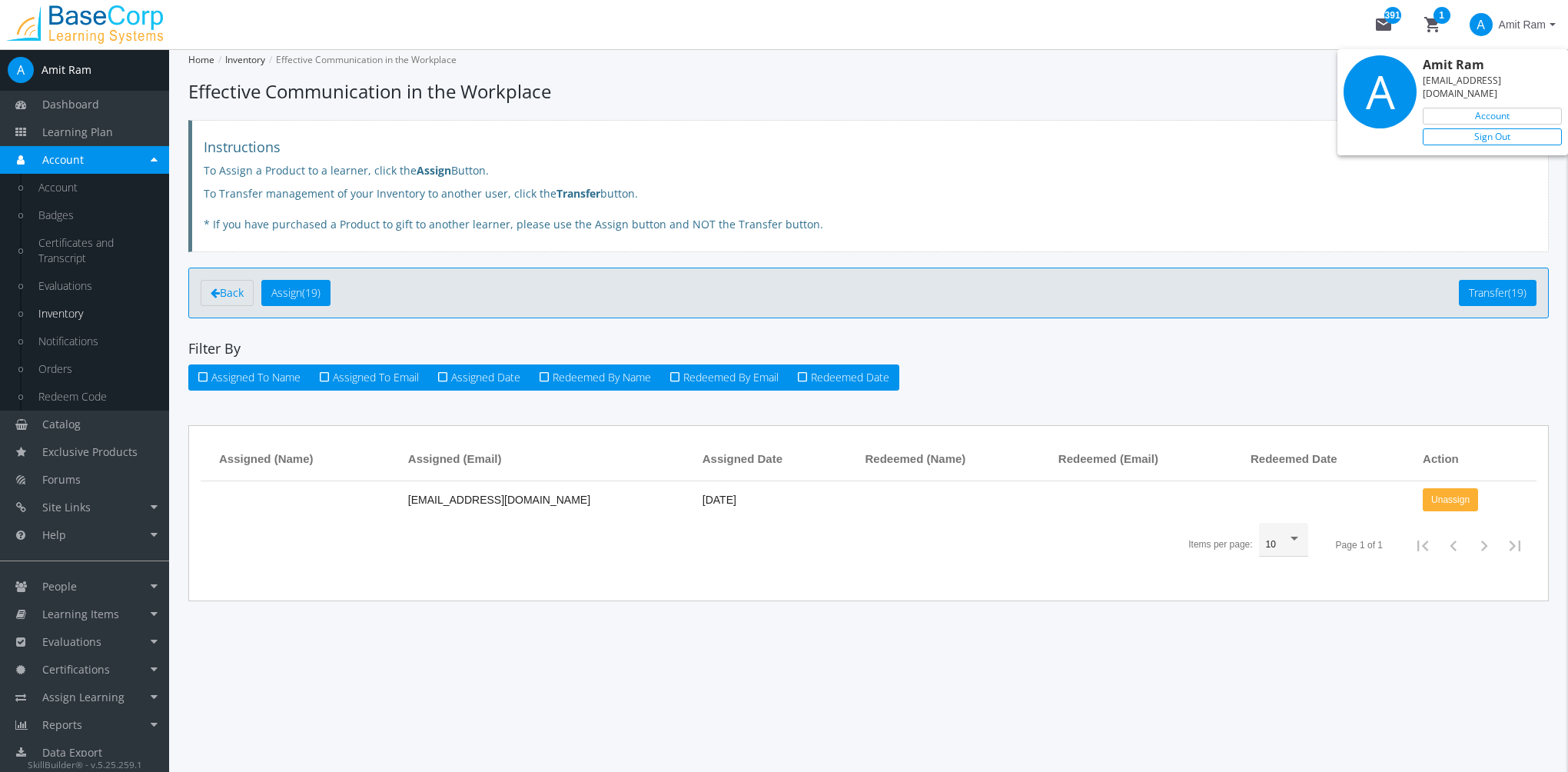
click at [1546, 129] on link "Sign Out" at bounding box center [1492, 137] width 139 height 17
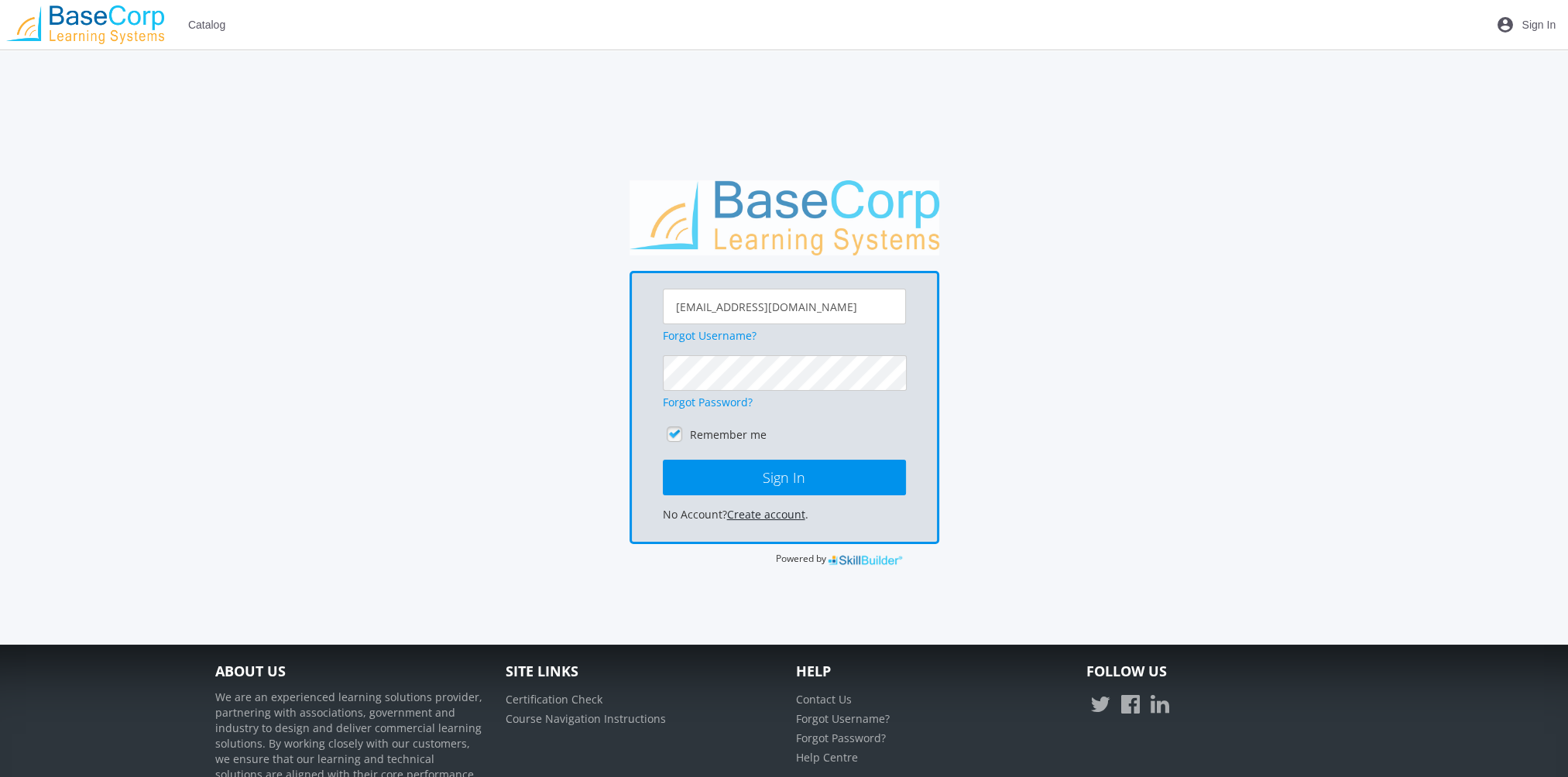
click at [781, 514] on link "Create account" at bounding box center [766, 514] width 78 height 15
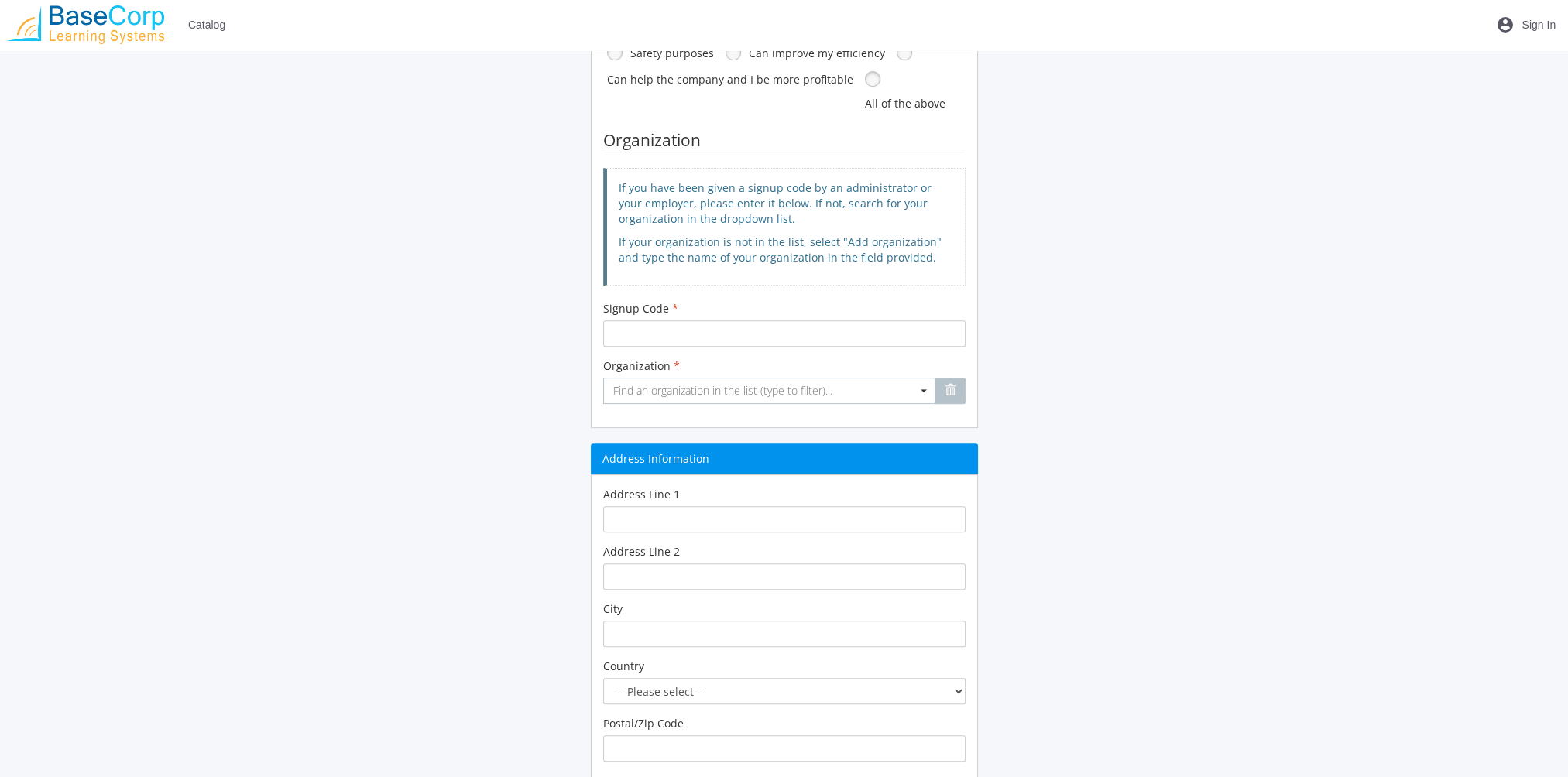
scroll to position [774, 0]
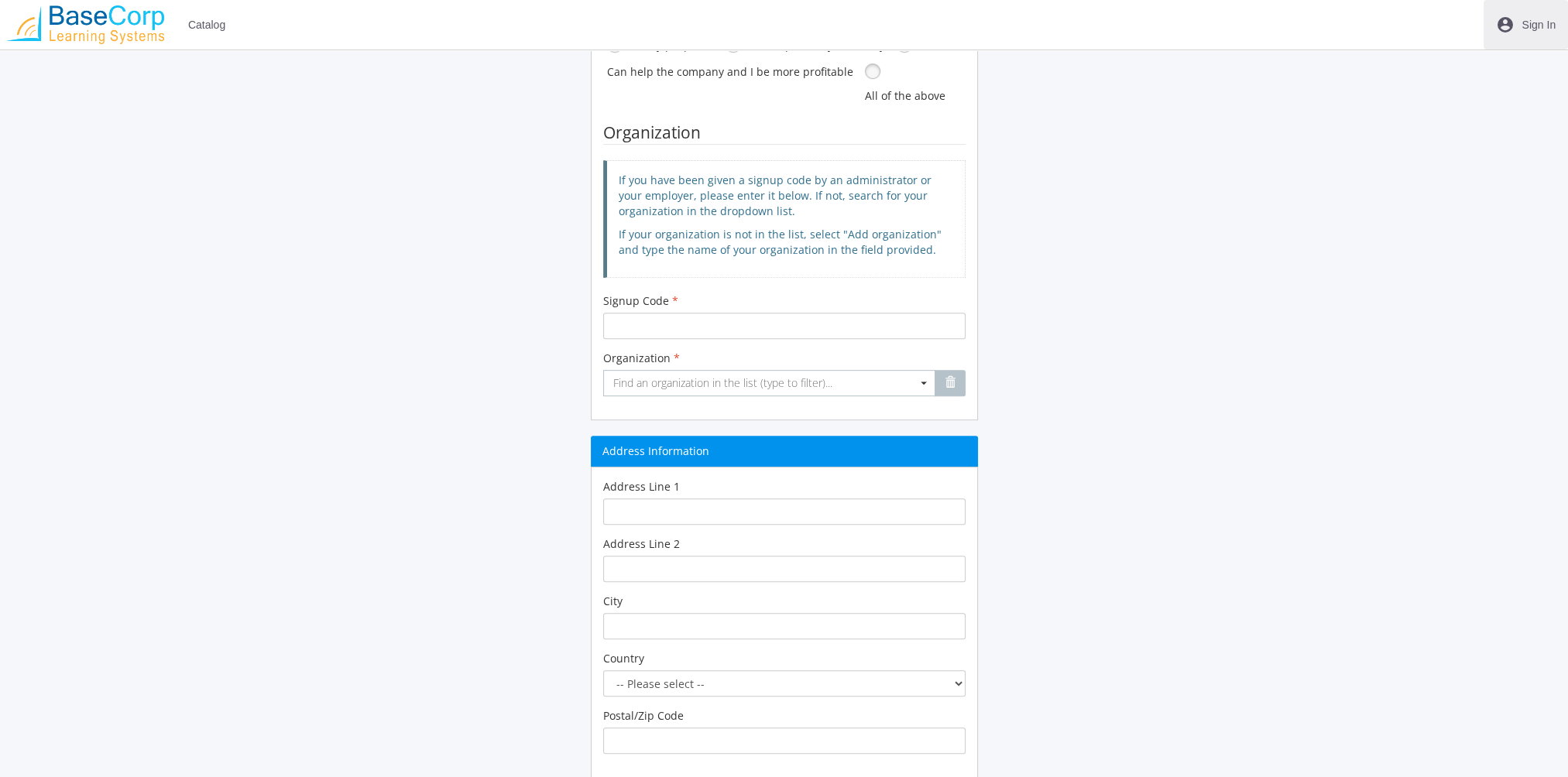
click at [1544, 18] on span "Sign In" at bounding box center [1538, 24] width 34 height 28
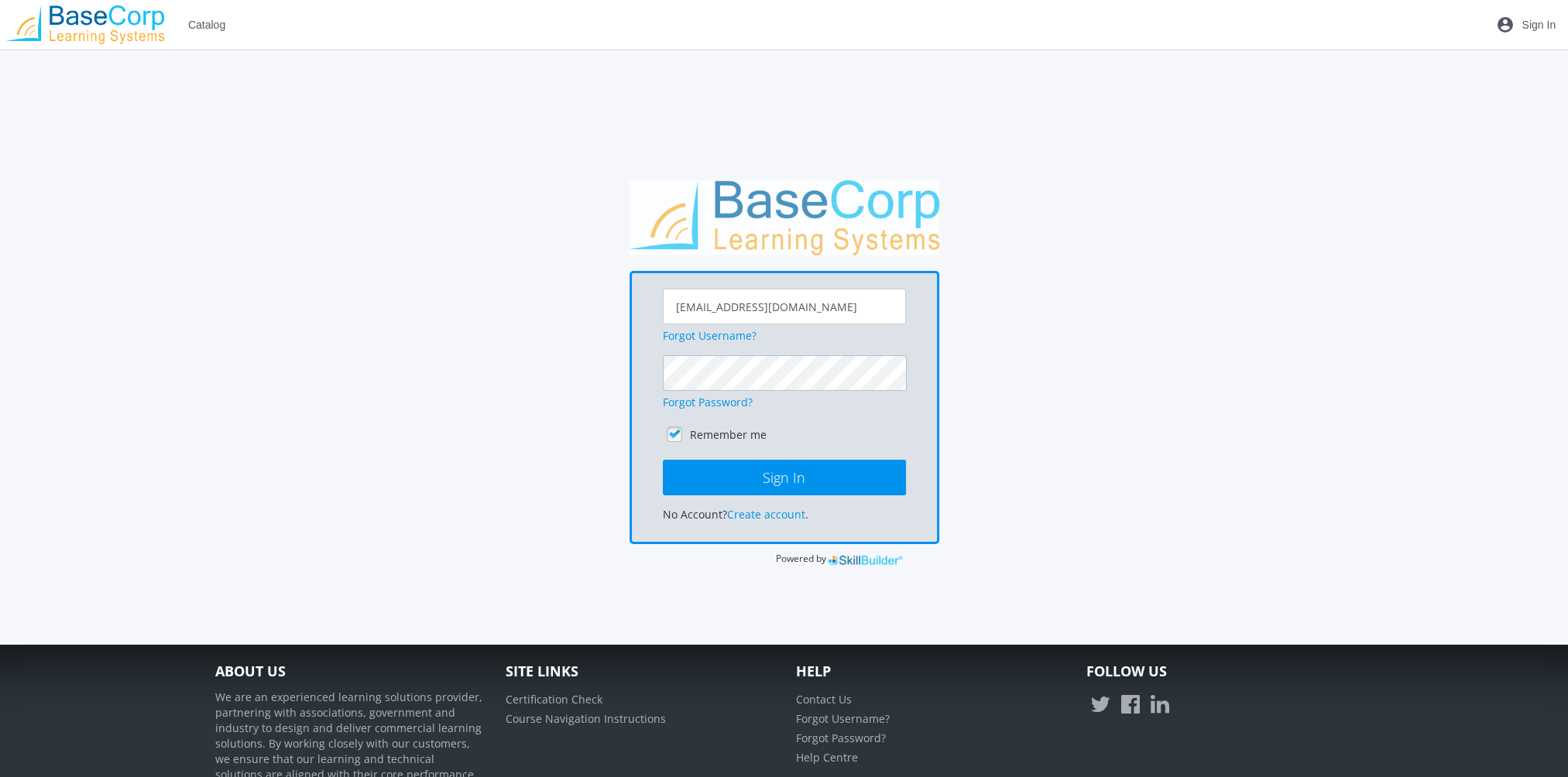
click at [663, 459] on button "Sign In" at bounding box center [784, 477] width 243 height 36
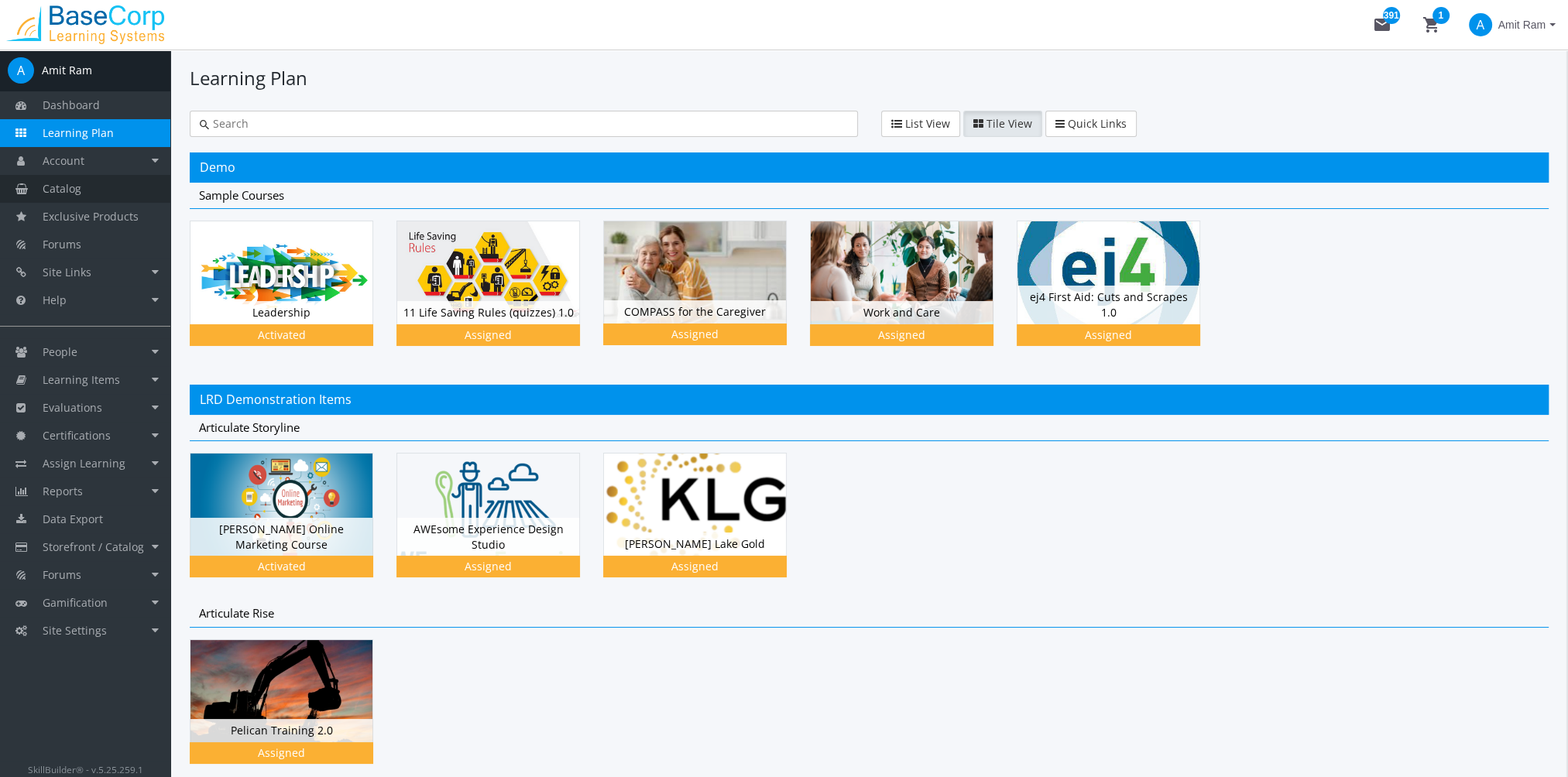
click at [105, 180] on link "Catalog" at bounding box center [85, 189] width 171 height 28
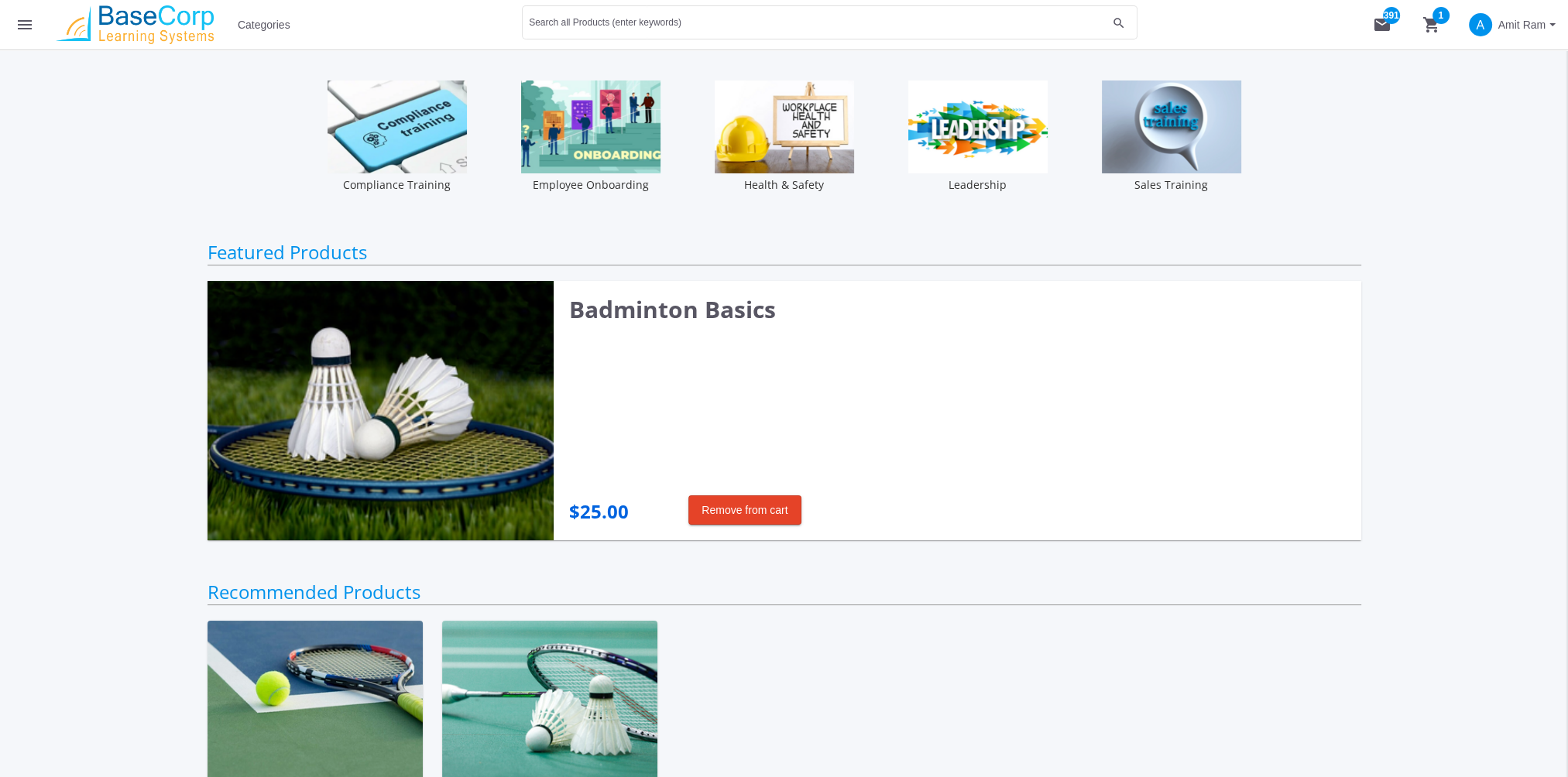
click at [38, 28] on button "menu" at bounding box center [24, 24] width 50 height 50
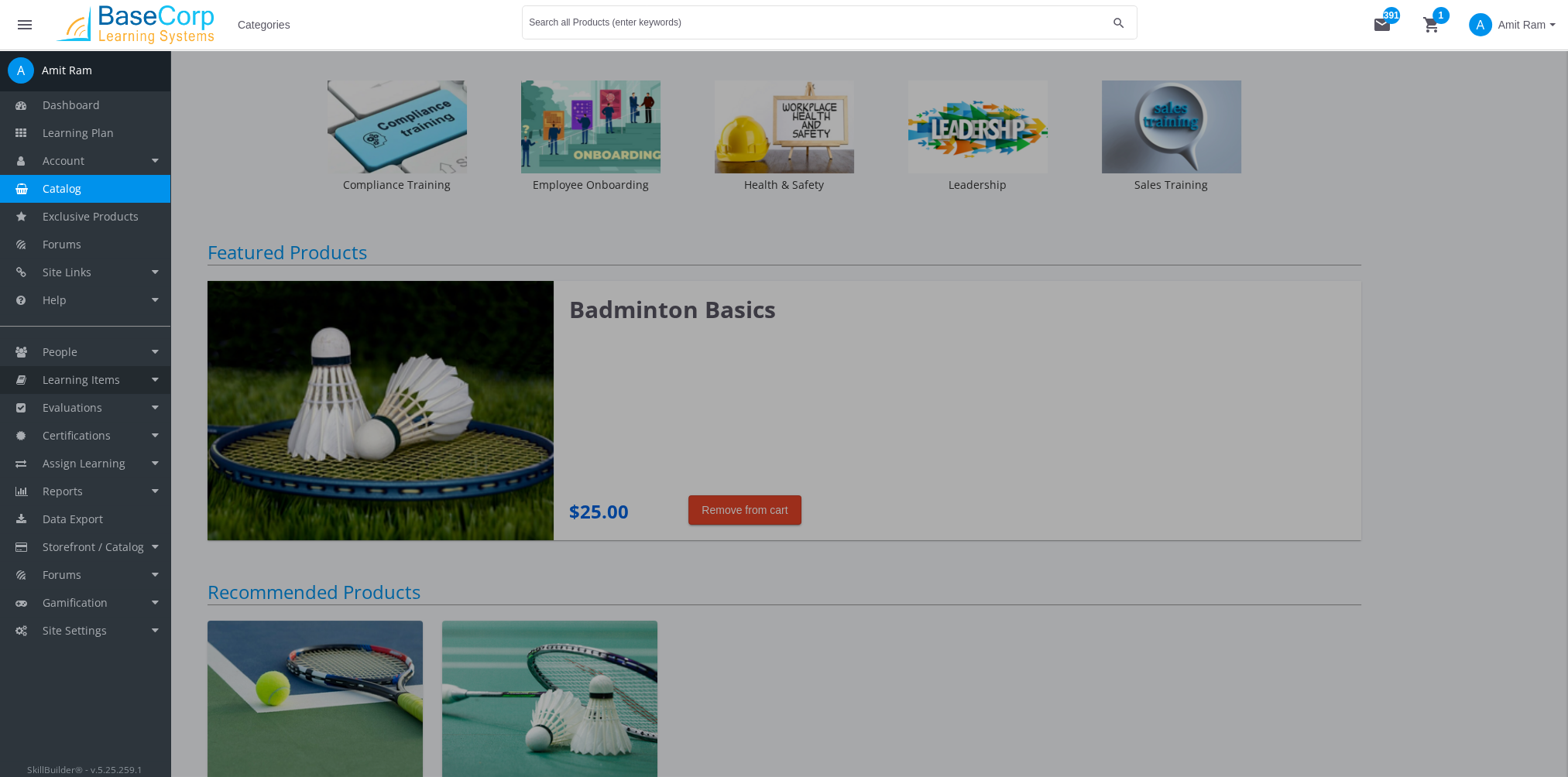
click at [111, 374] on span "Learning Items" at bounding box center [81, 379] width 77 height 15
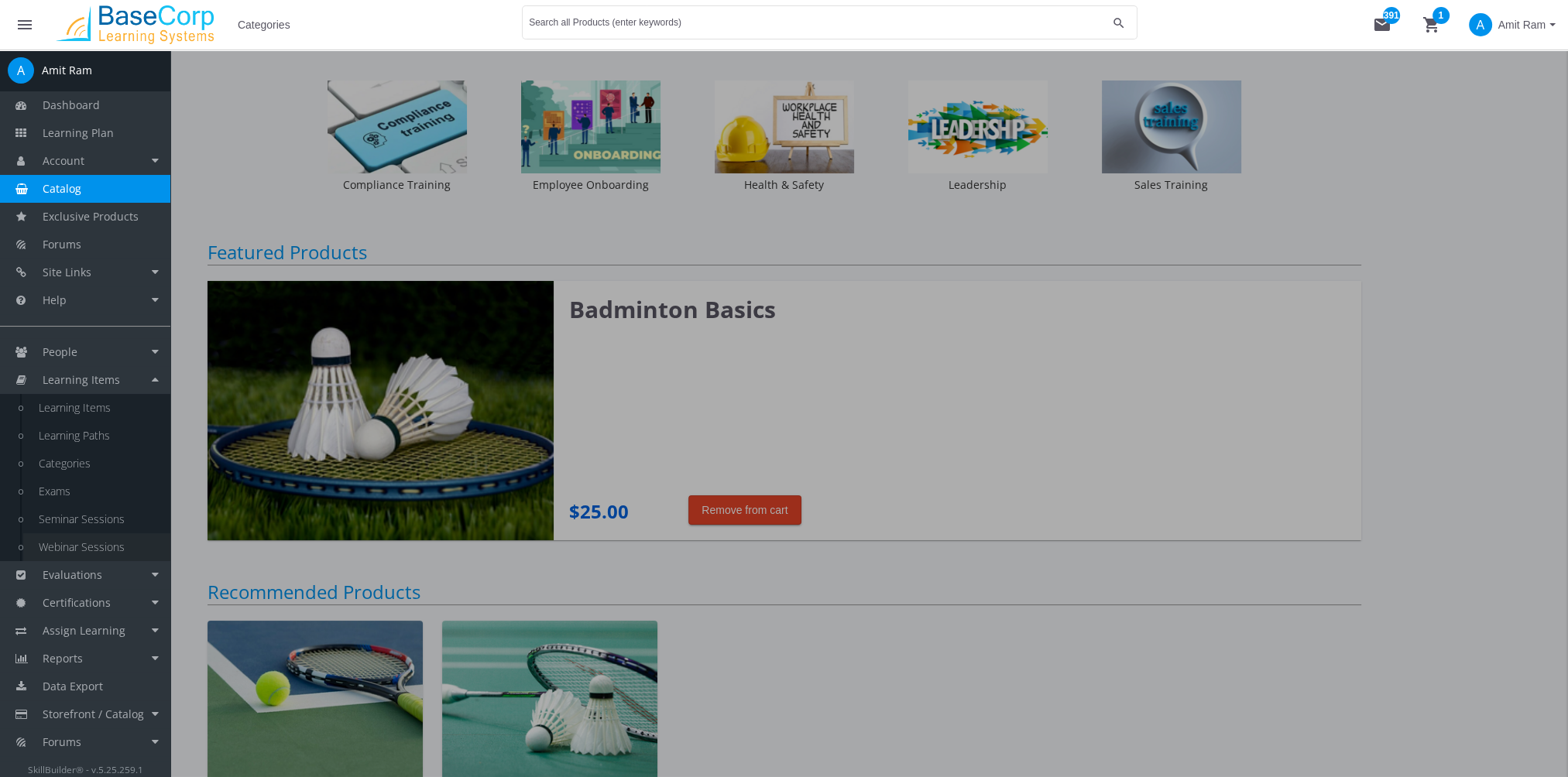
click at [88, 546] on link "Webinar Sessions" at bounding box center [97, 547] width 147 height 28
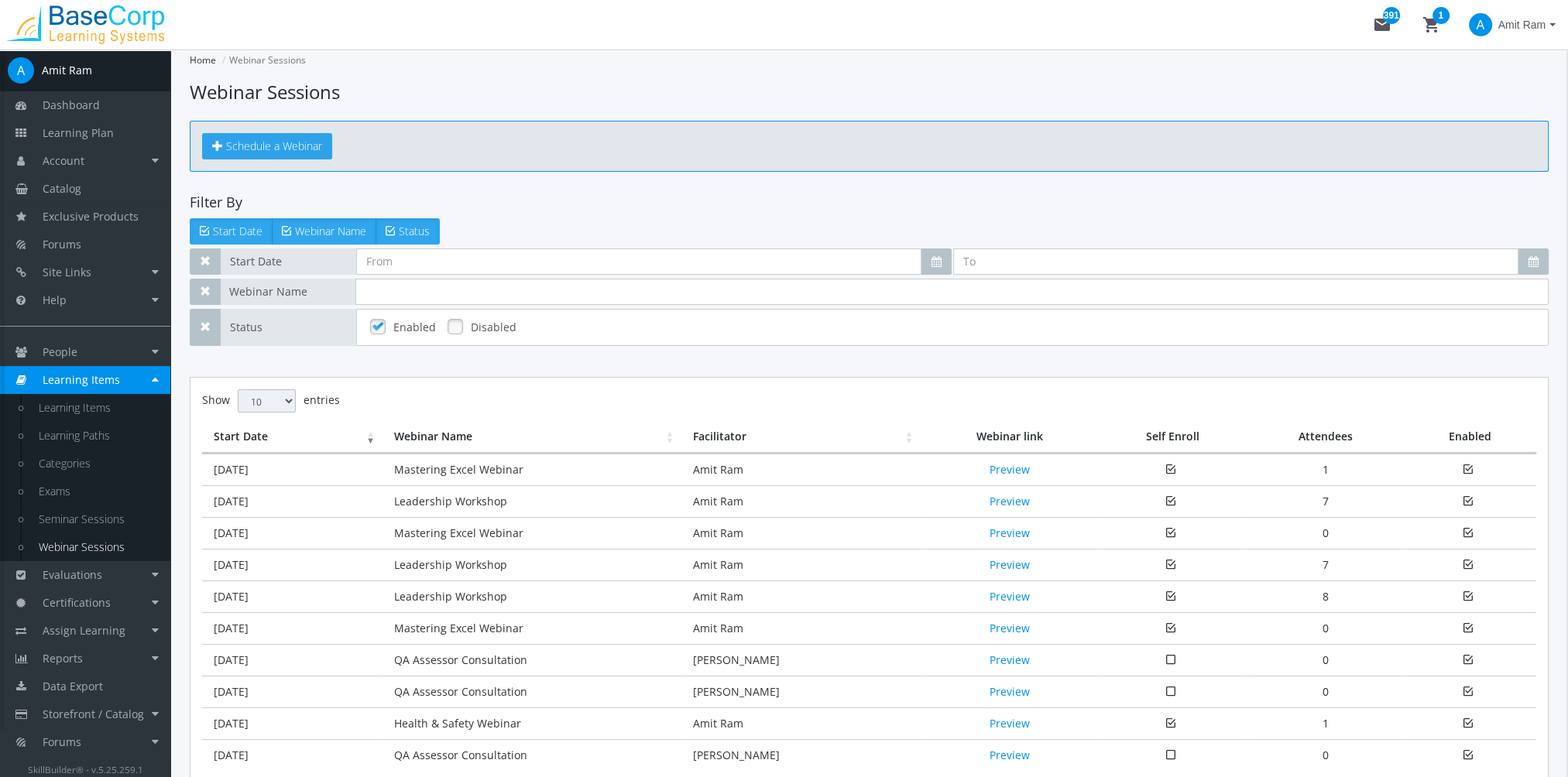
click at [306, 141] on span "Schedule a Webinar" at bounding box center [274, 145] width 96 height 15
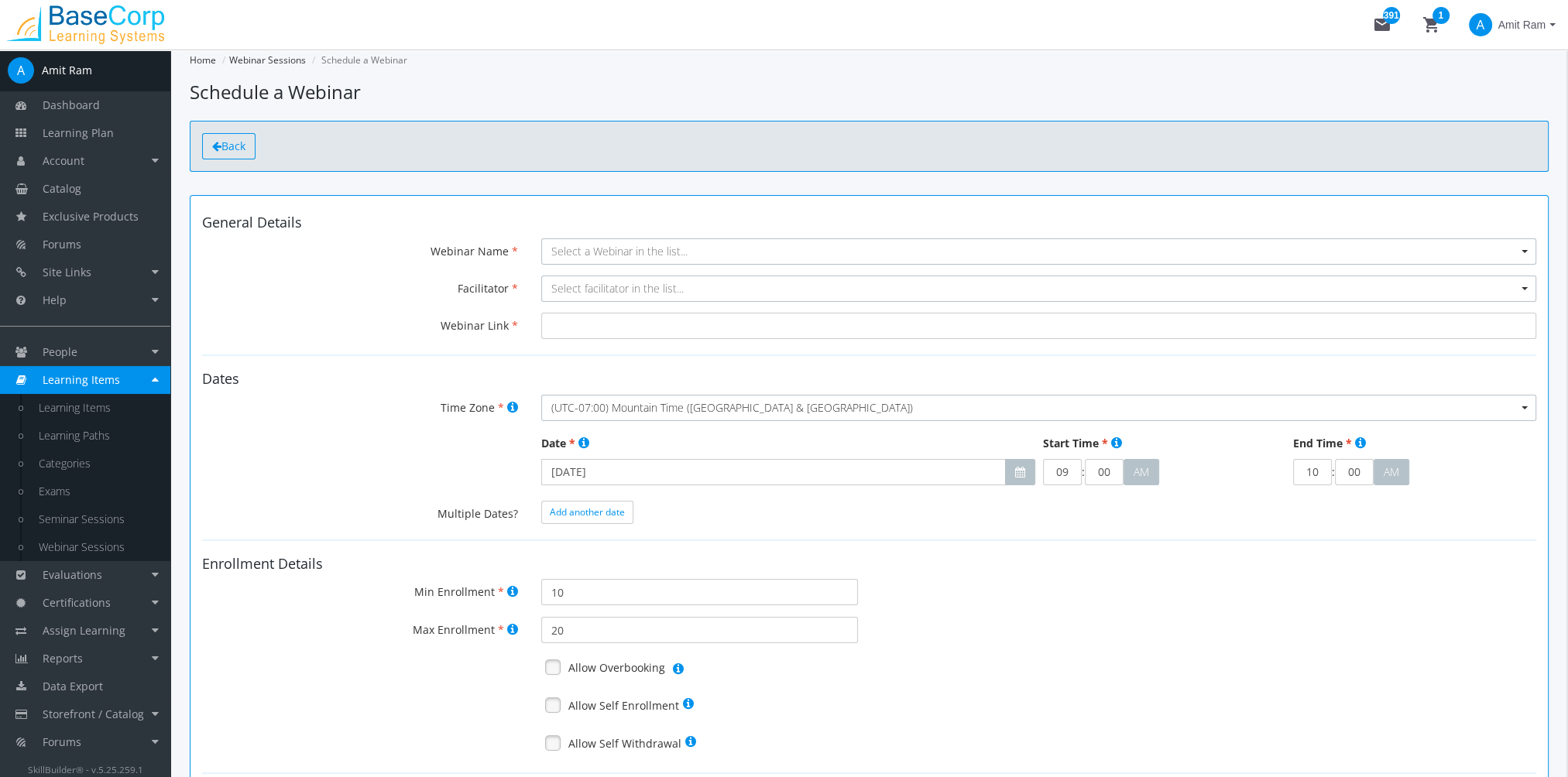
click at [231, 139] on span "Back" at bounding box center [233, 145] width 24 height 15
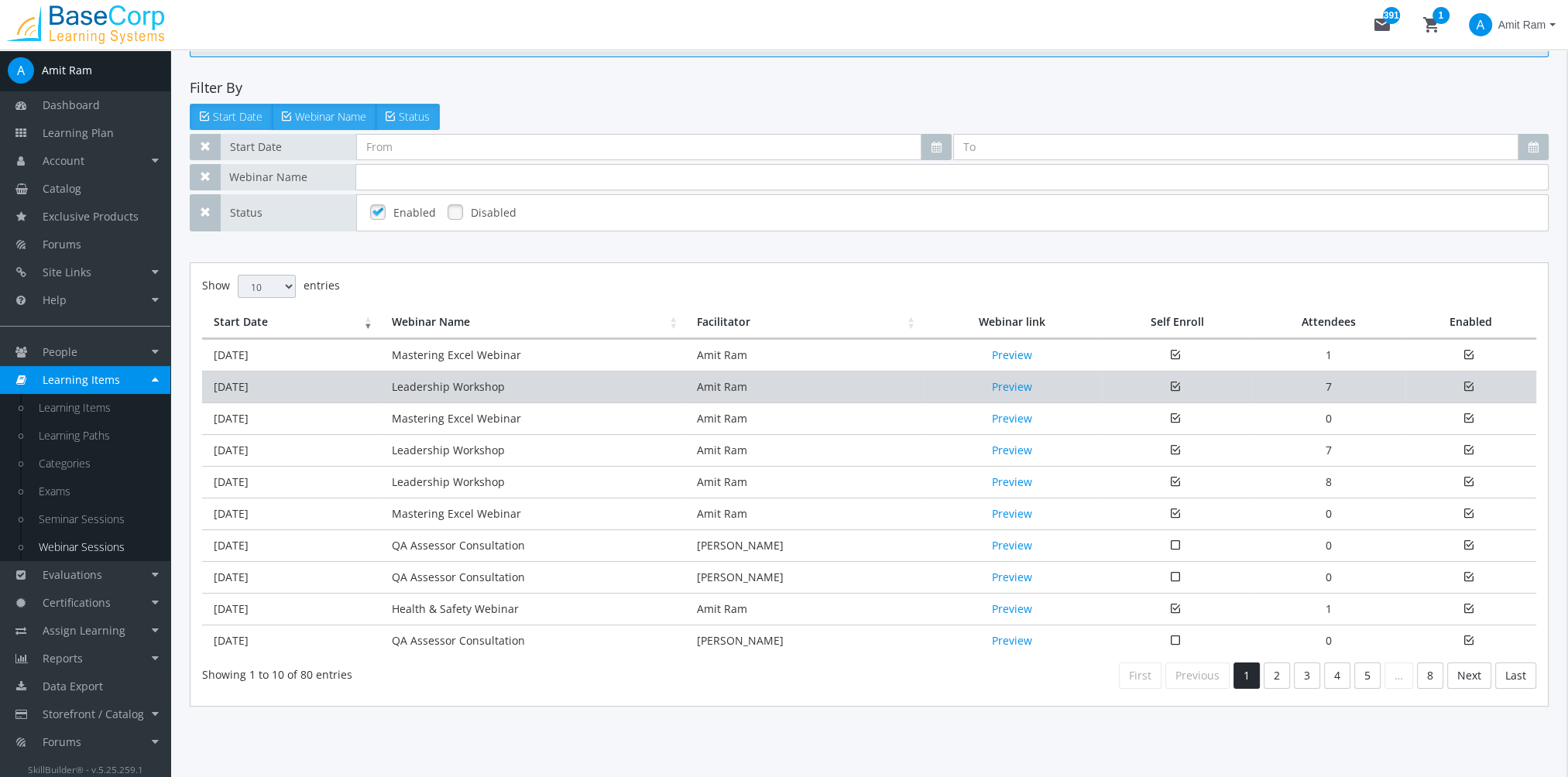
scroll to position [117, 0]
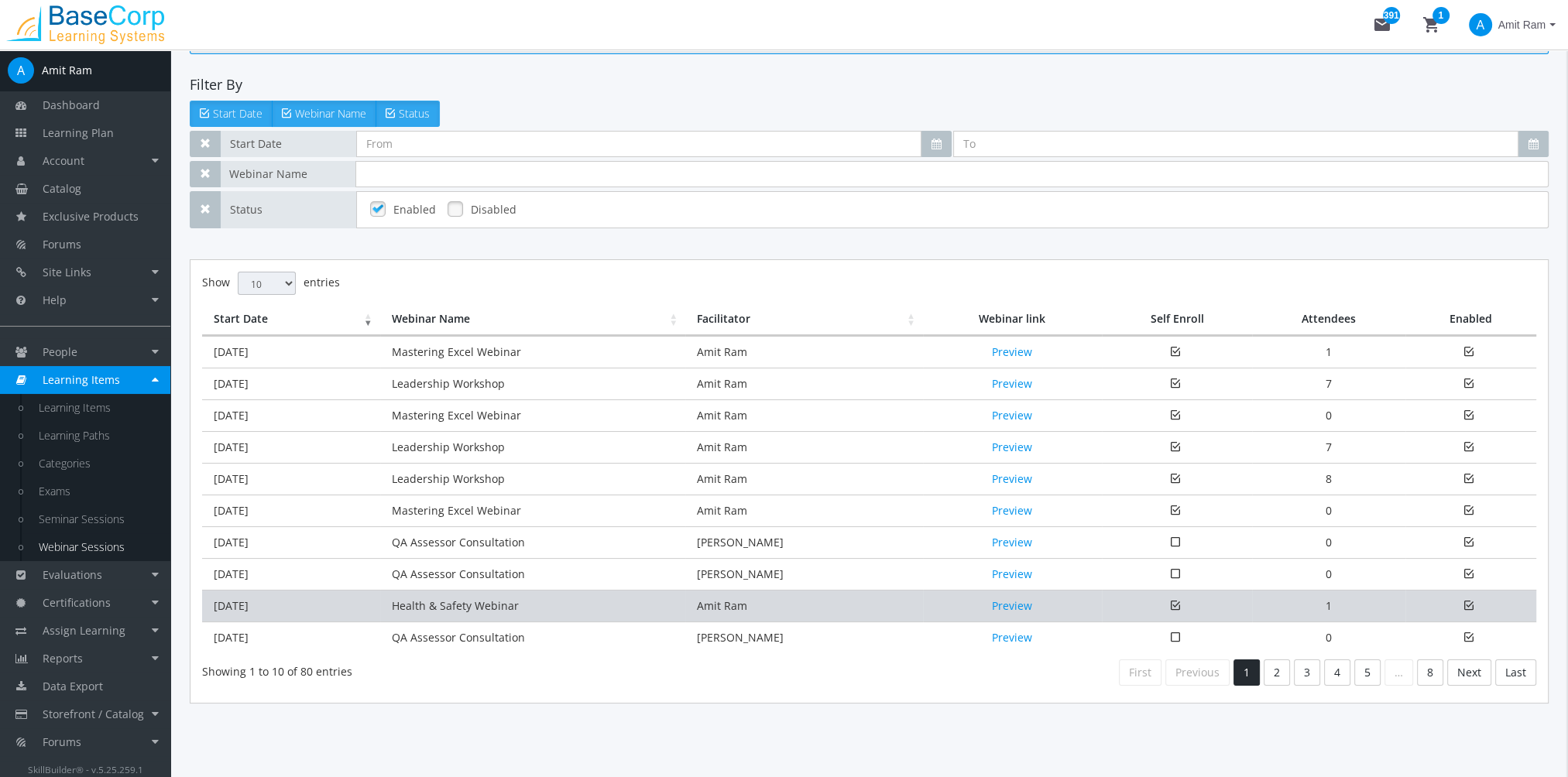
click at [279, 606] on td "[DATE]" at bounding box center [291, 606] width 178 height 31
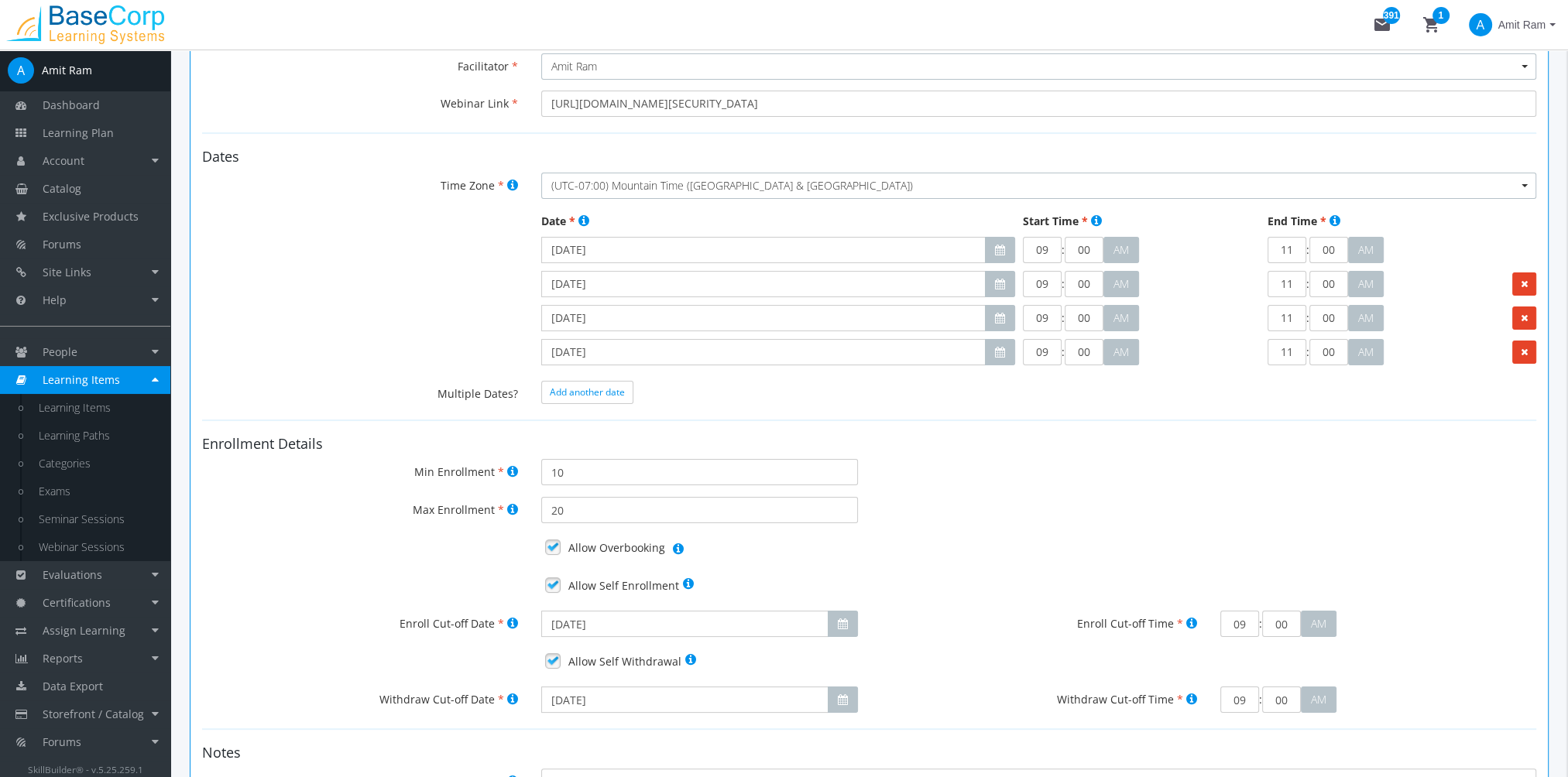
scroll to position [232, 0]
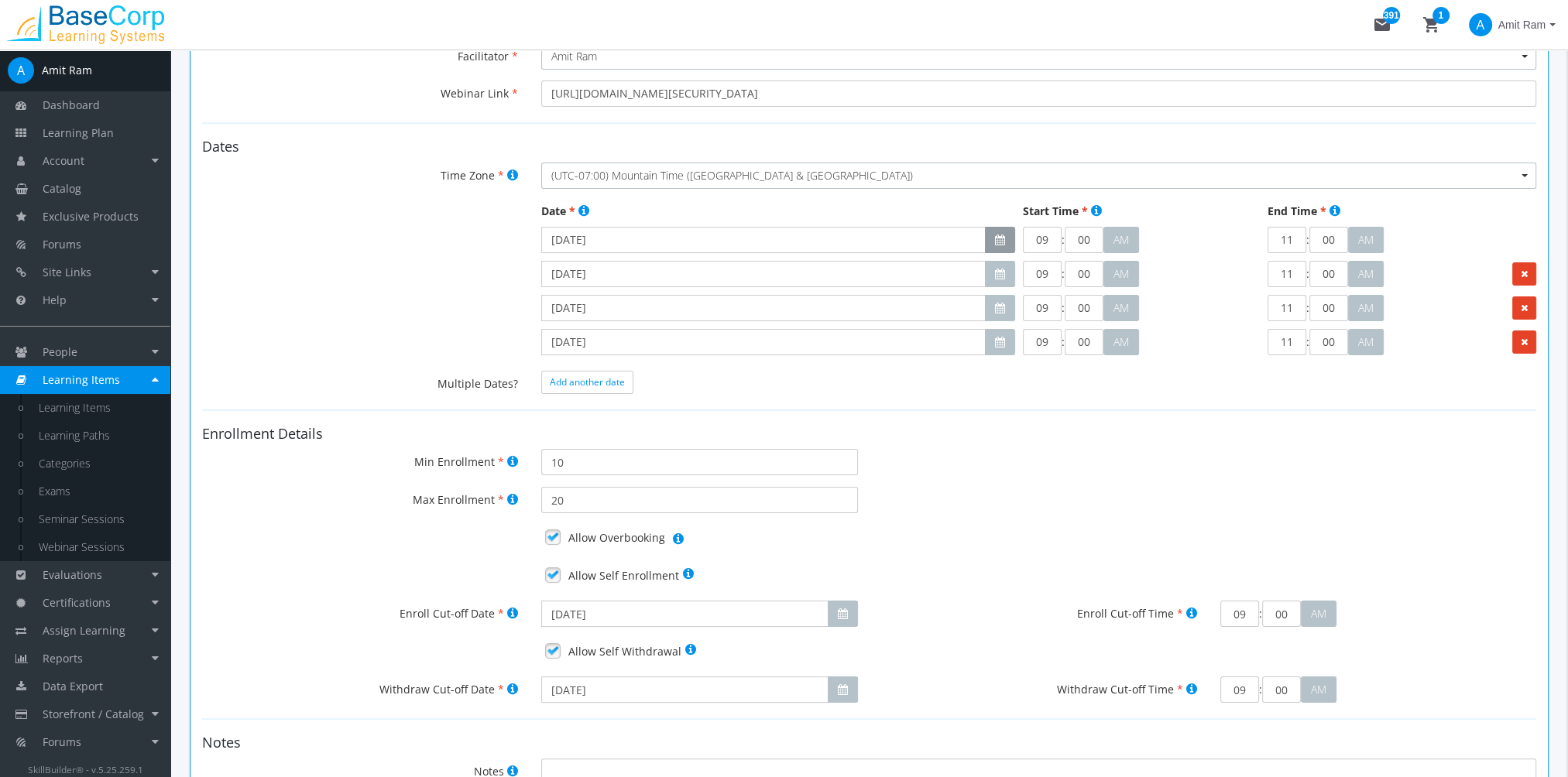
click at [993, 233] on button "button" at bounding box center [999, 240] width 30 height 26
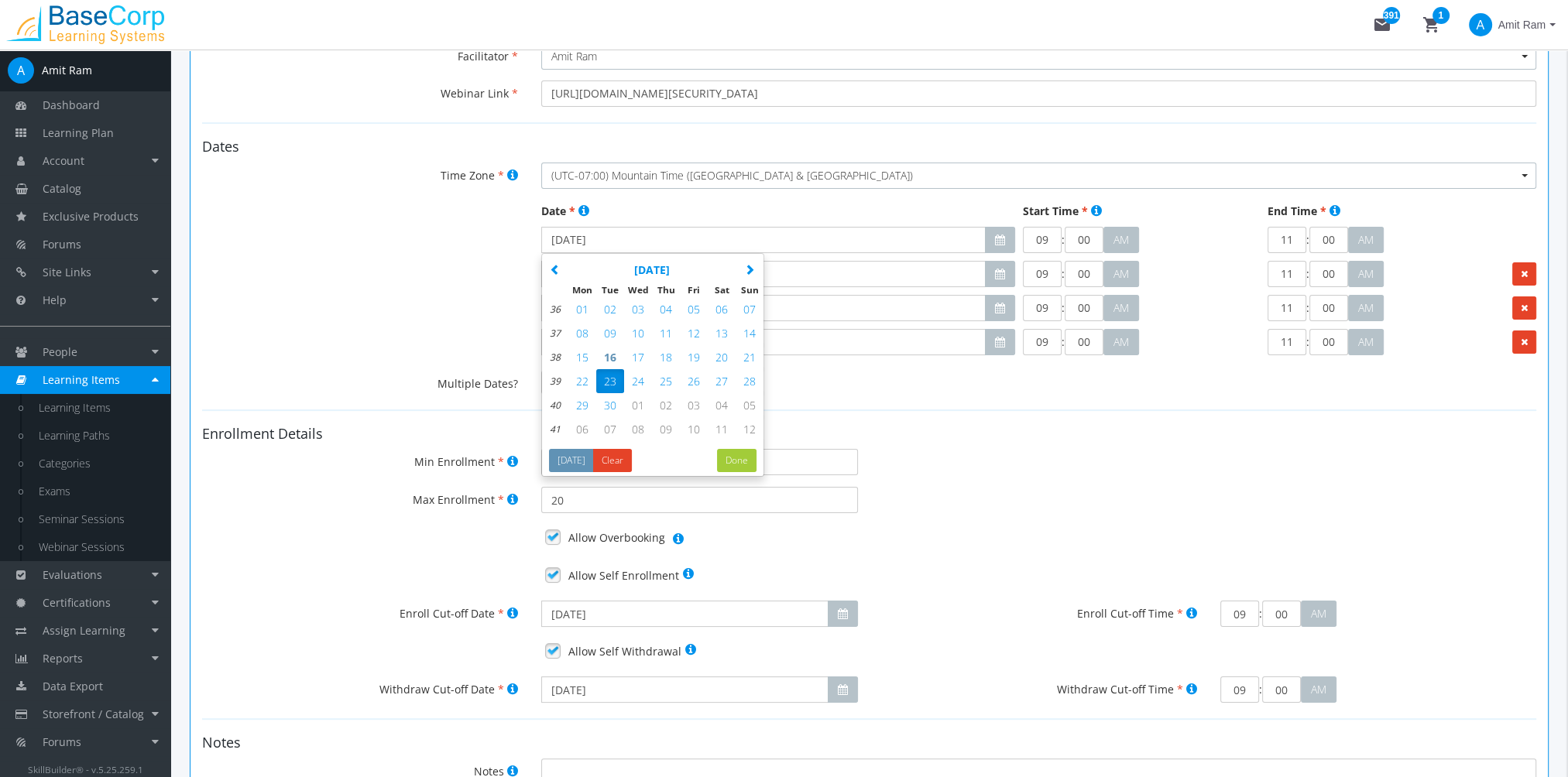
click at [1042, 433] on h4 "Enrollment Details" at bounding box center [869, 434] width 1334 height 16
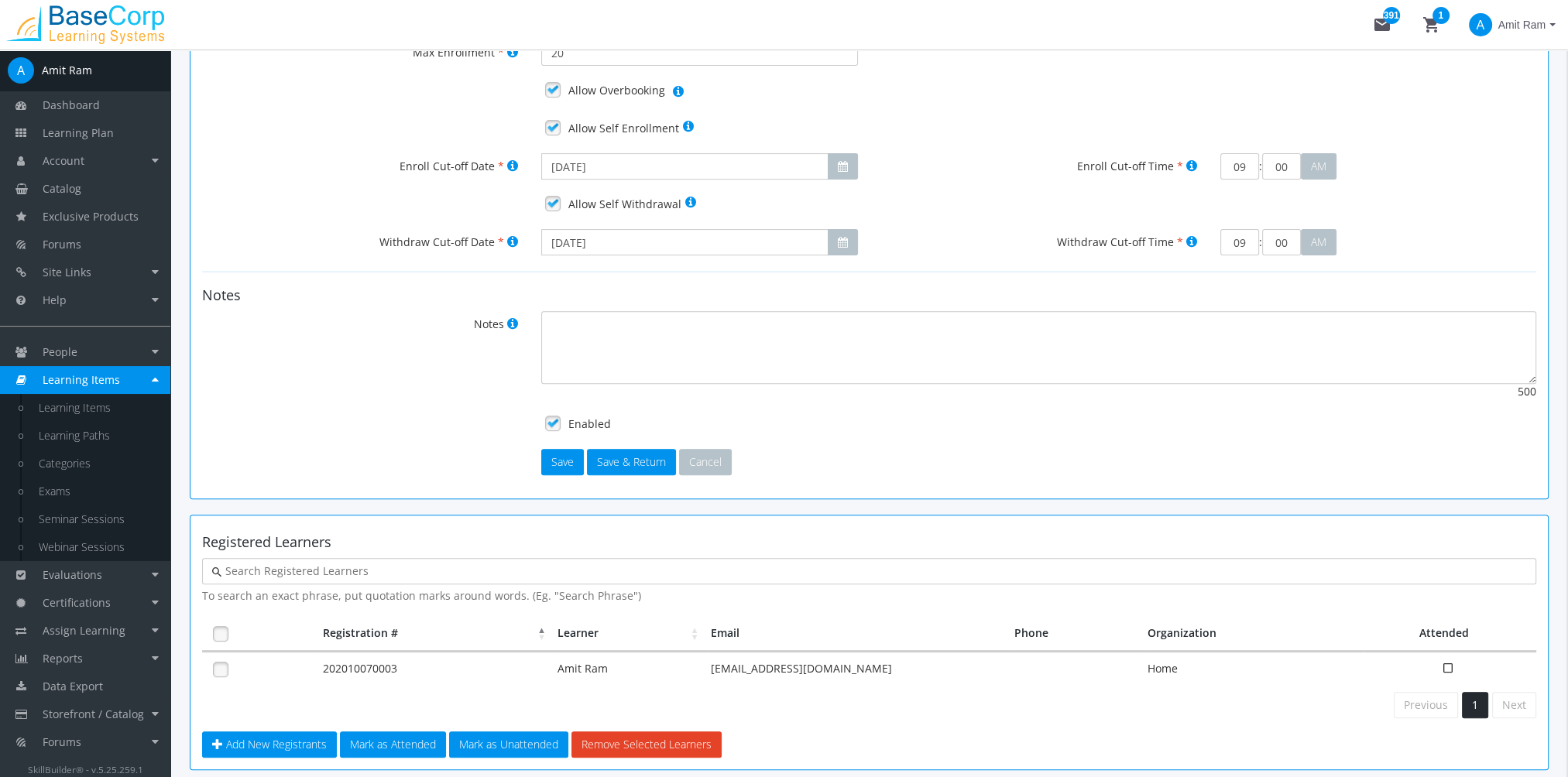
scroll to position [745, 0]
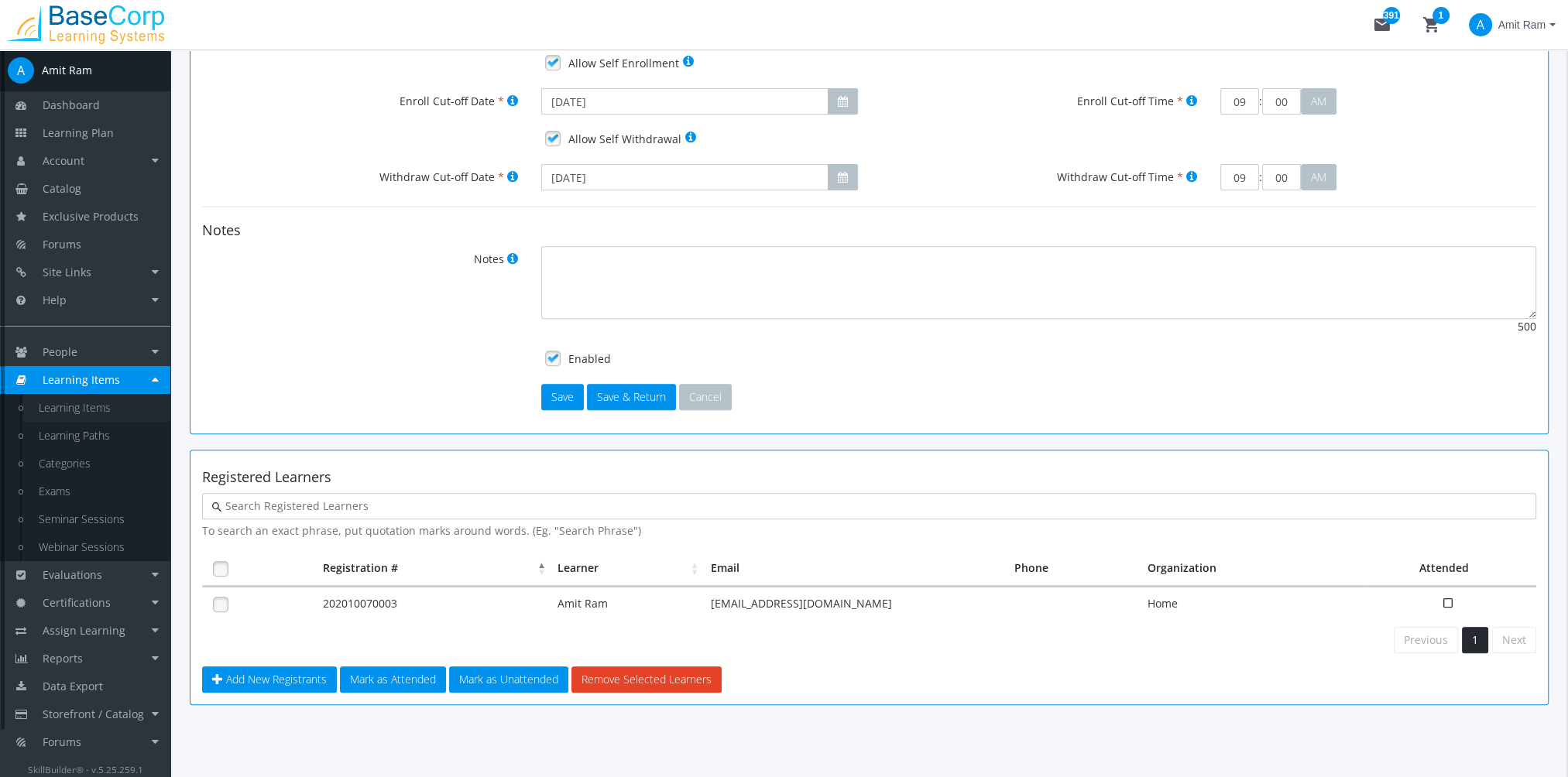
click at [98, 412] on link "Learning Items" at bounding box center [97, 408] width 147 height 28
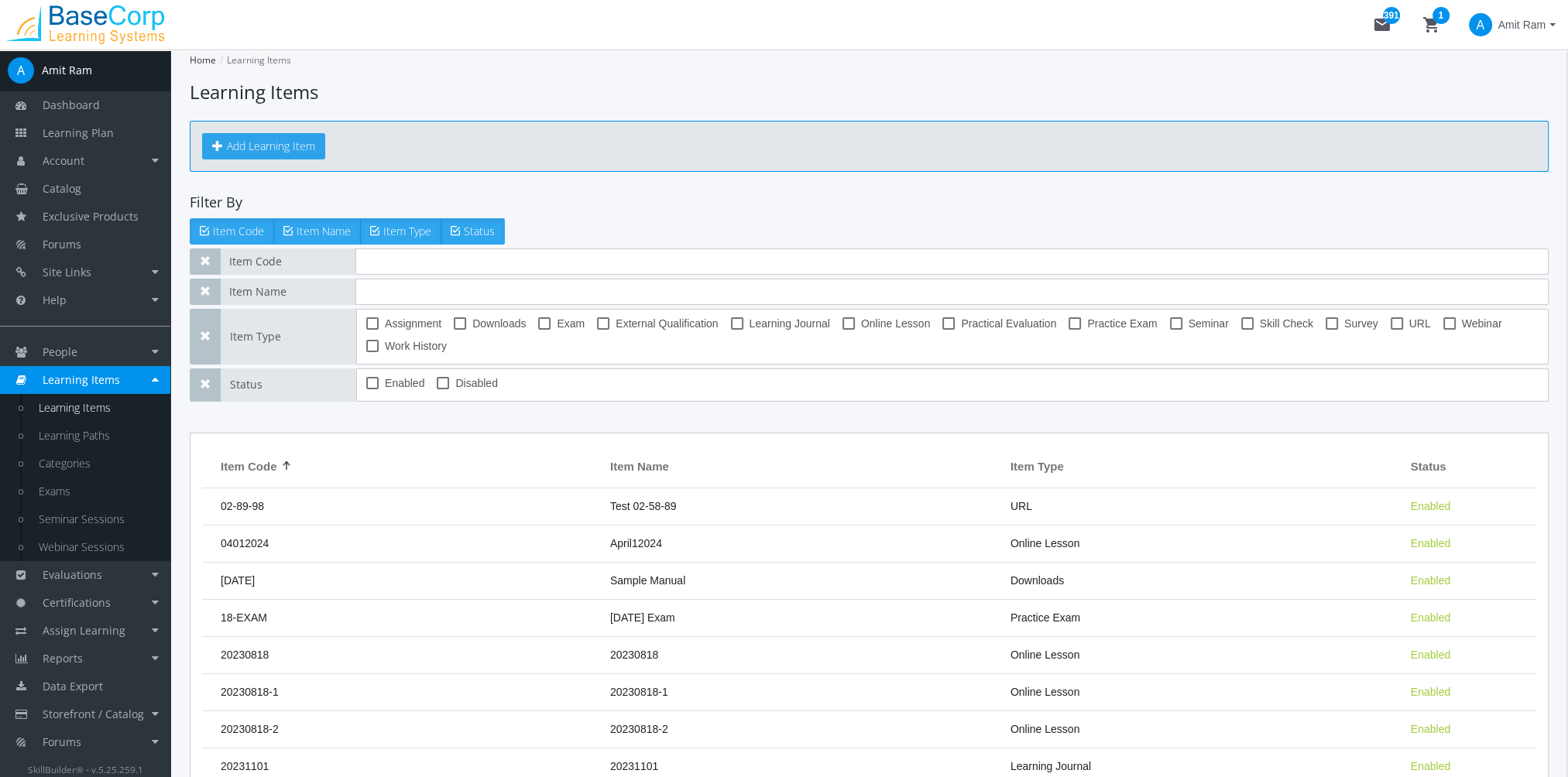
click at [286, 148] on button "Add Learning Item" at bounding box center [263, 146] width 123 height 26
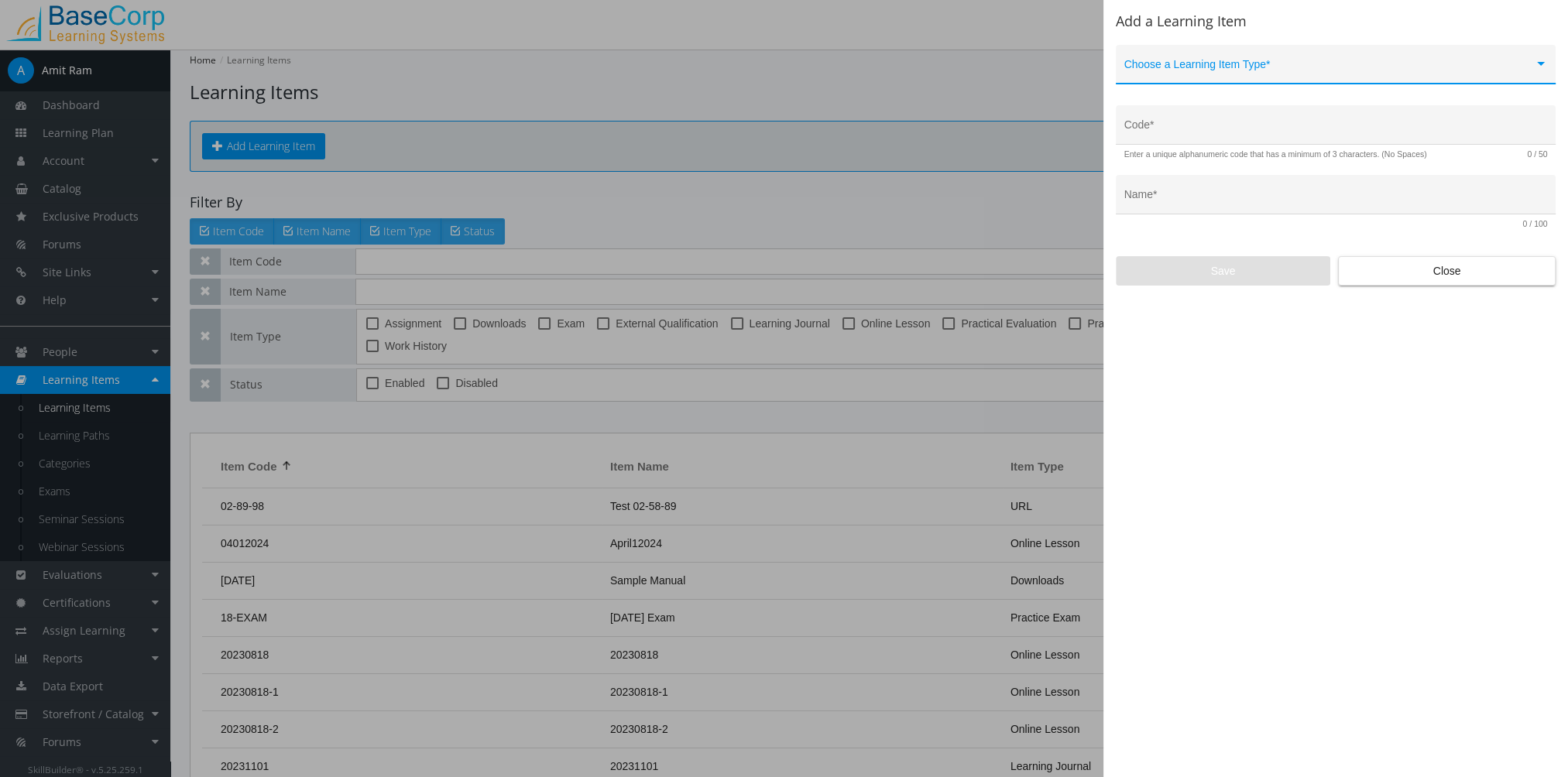
click at [1173, 54] on div "Choose a Learning Item Type *" at bounding box center [1336, 68] width 424 height 31
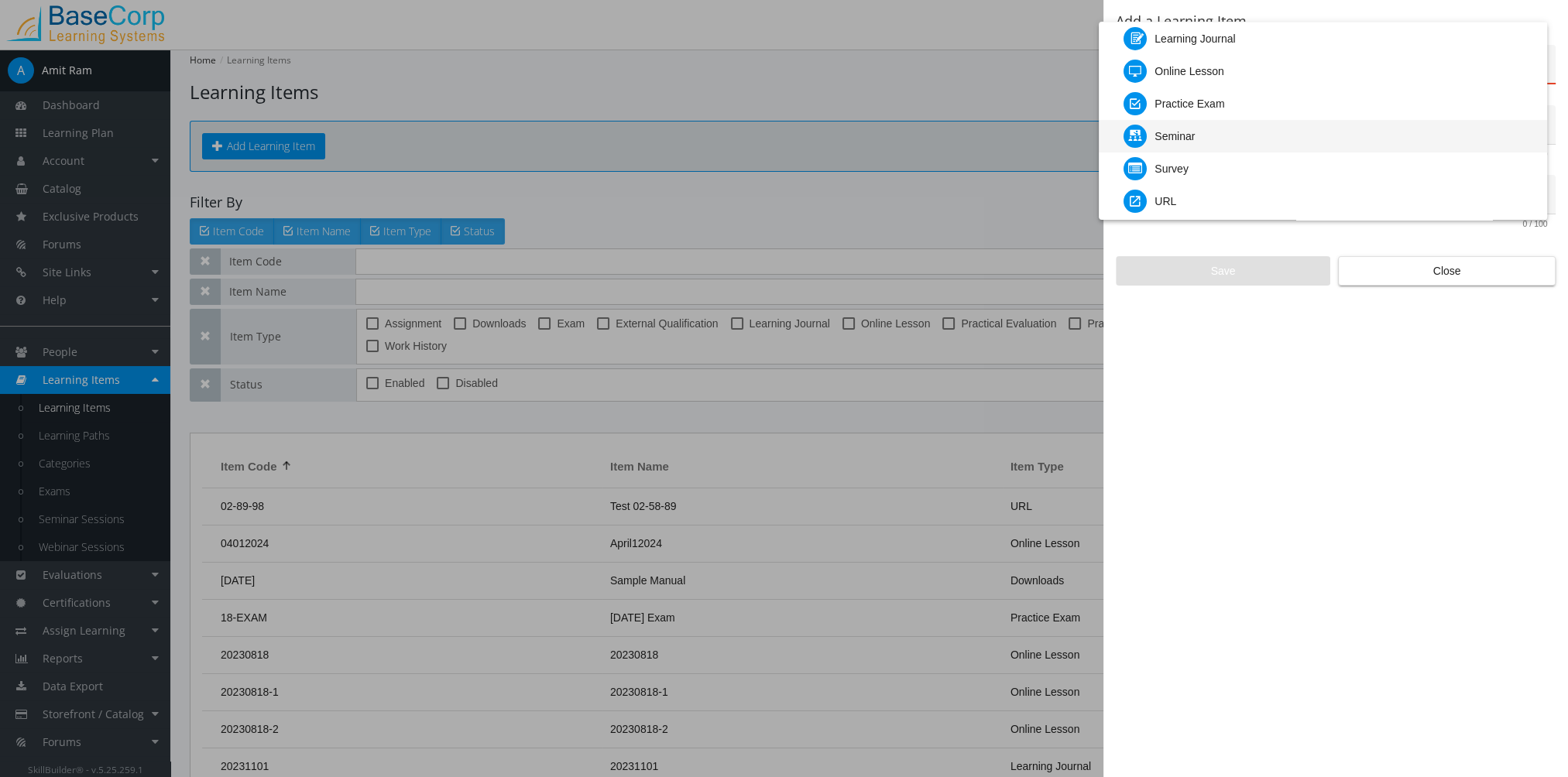
scroll to position [155, 0]
click at [1194, 144] on div "Webinar" at bounding box center [1174, 143] width 40 height 32
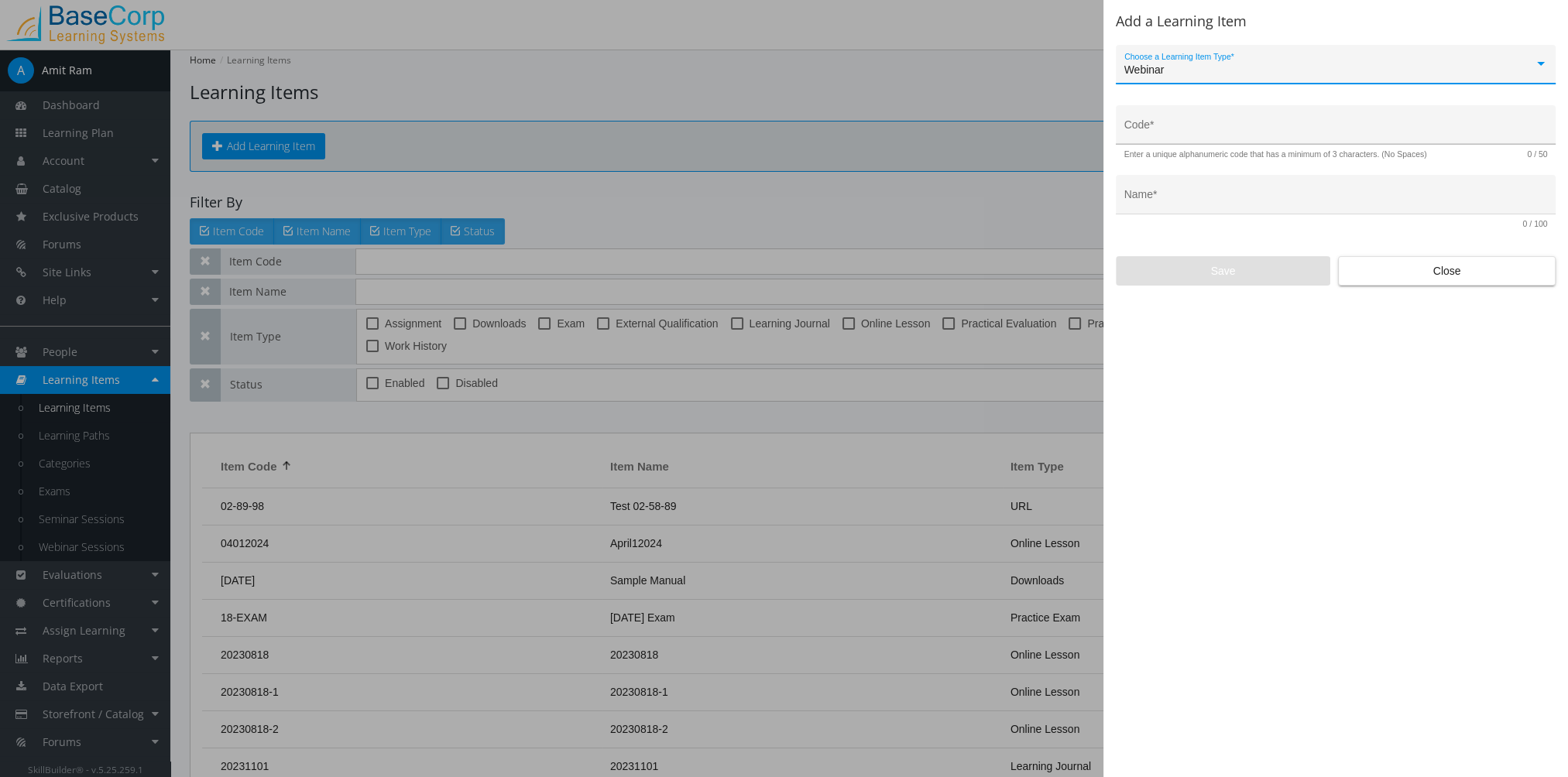
click at [1168, 127] on input "Code *" at bounding box center [1336, 131] width 424 height 12
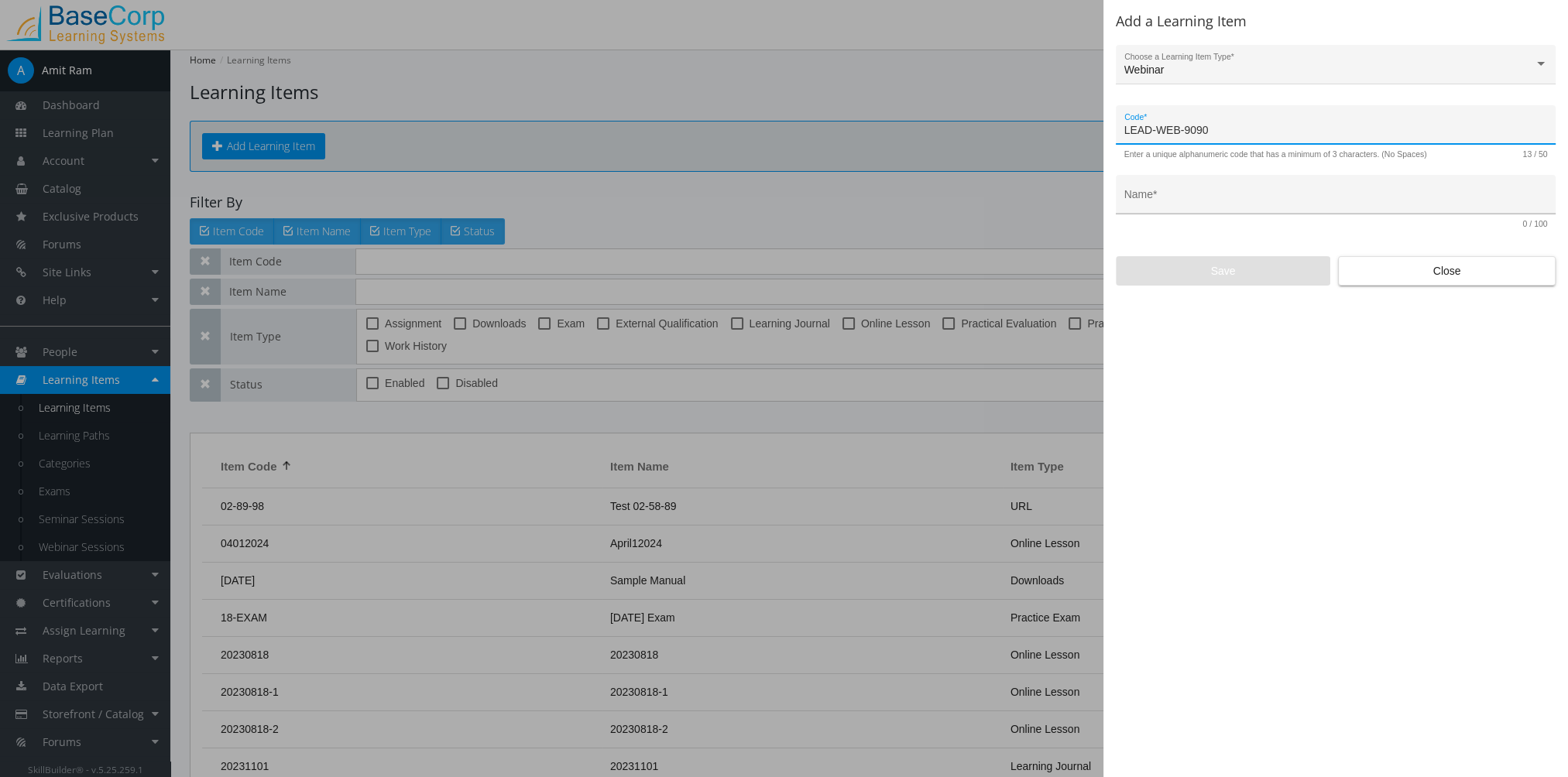
type input "LEAD-WEB-9090"
click at [1214, 204] on input "Name *" at bounding box center [1336, 200] width 424 height 12
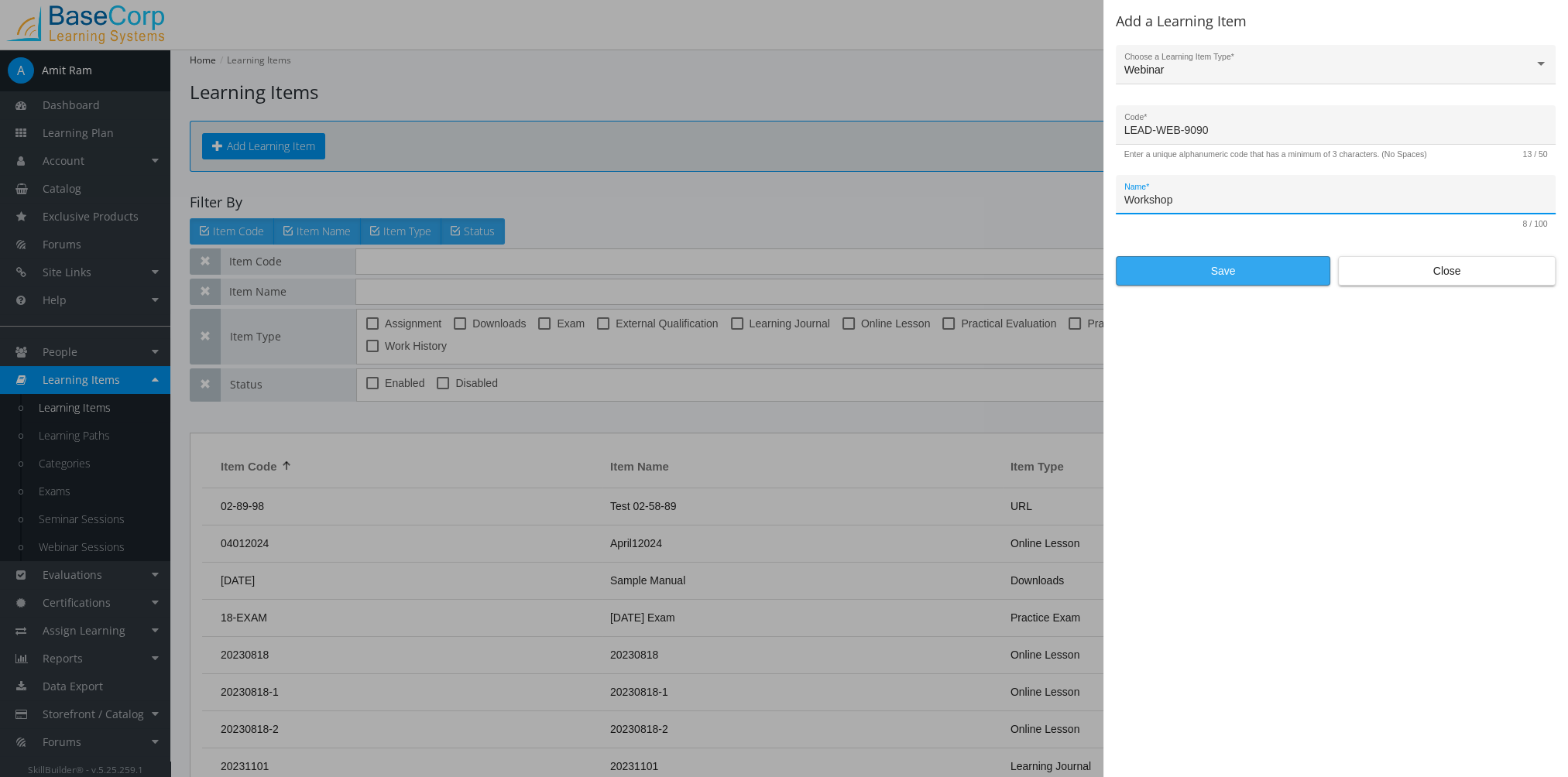
type input "Workshop"
click at [1242, 273] on span "Save" at bounding box center [1223, 271] width 188 height 28
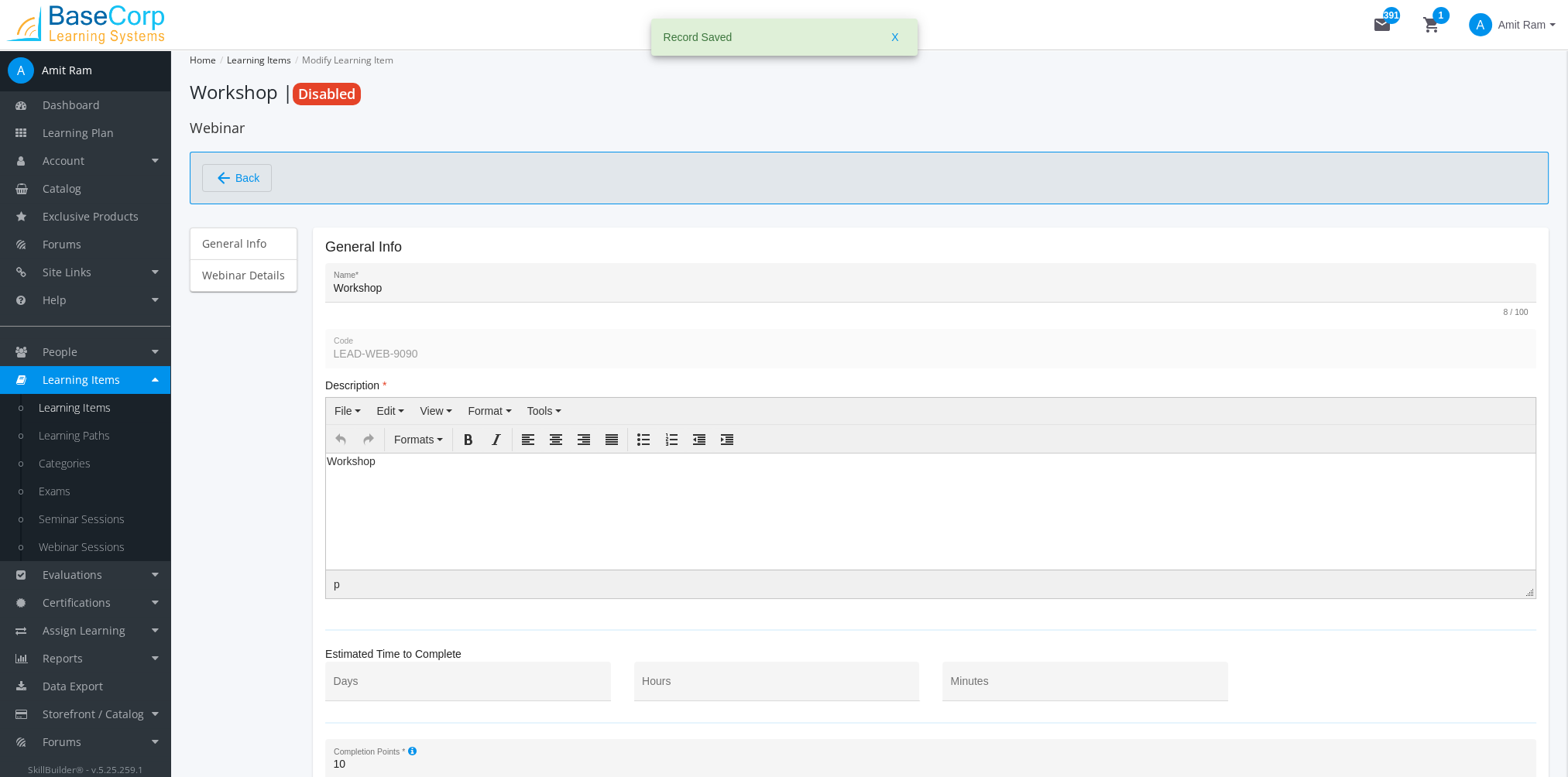
click at [441, 476] on html "Workshop" at bounding box center [930, 464] width 1209 height 23
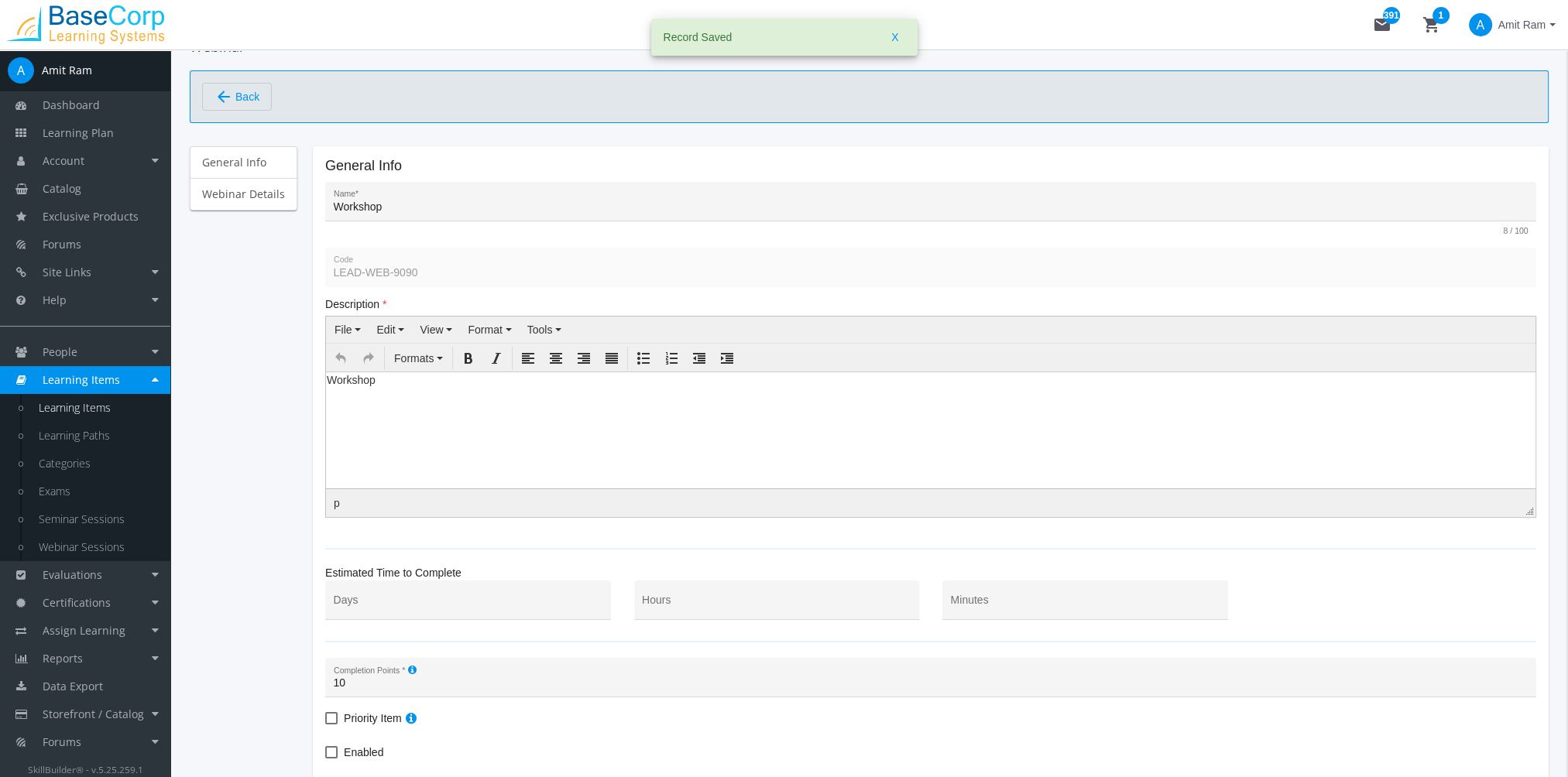
scroll to position [213, 0]
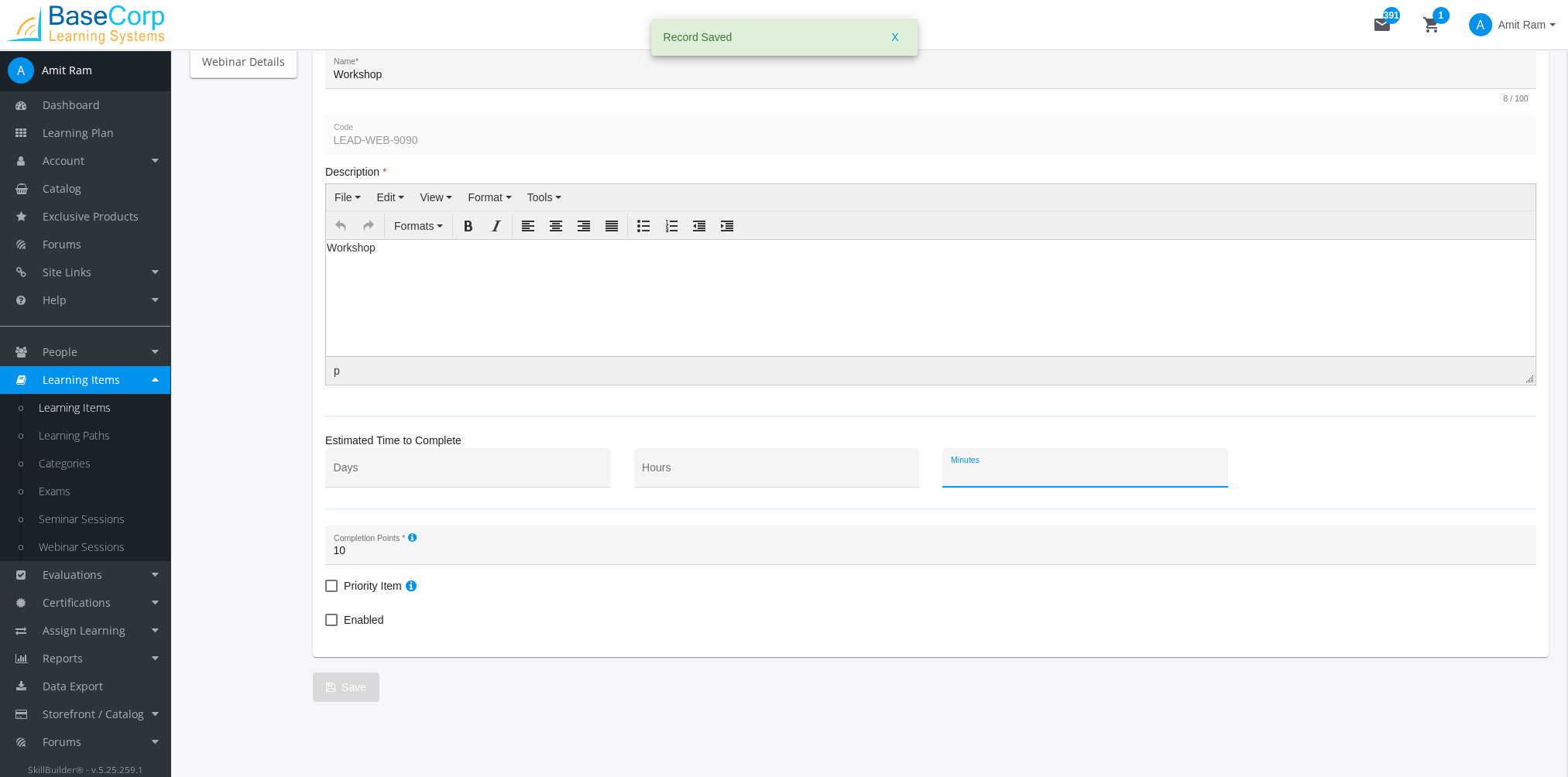
click at [981, 473] on input "Minutes" at bounding box center [1086, 473] width 270 height 12
click at [662, 471] on input "Hours" at bounding box center [777, 473] width 270 height 12
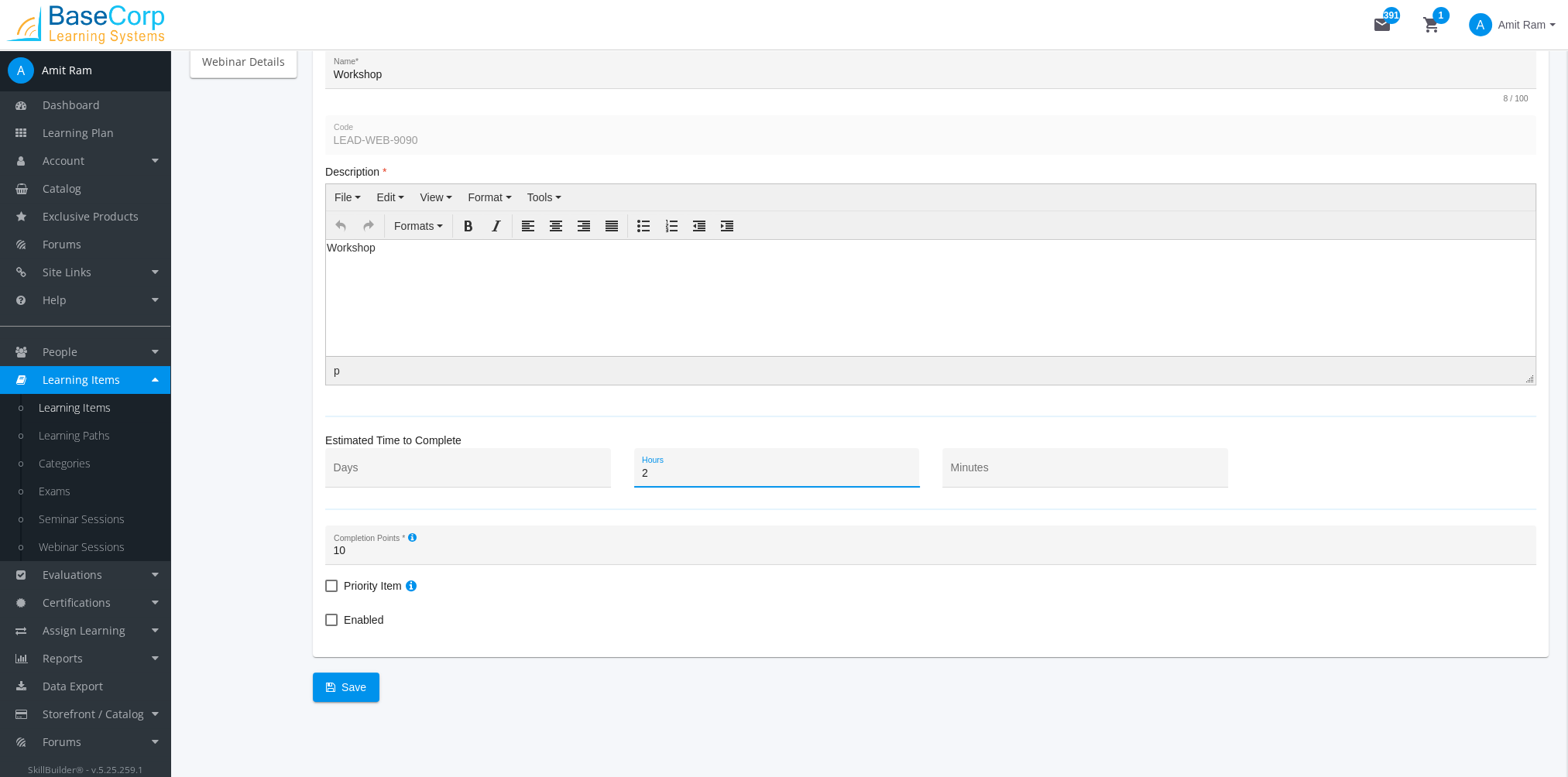
type input "2"
click at [373, 615] on span "Enabled" at bounding box center [363, 620] width 39 height 18
click at [326, 626] on input "Enabled" at bounding box center [326, 626] width 1 height 1
checkbox input "true"
click at [341, 687] on span "Save" at bounding box center [346, 687] width 40 height 28
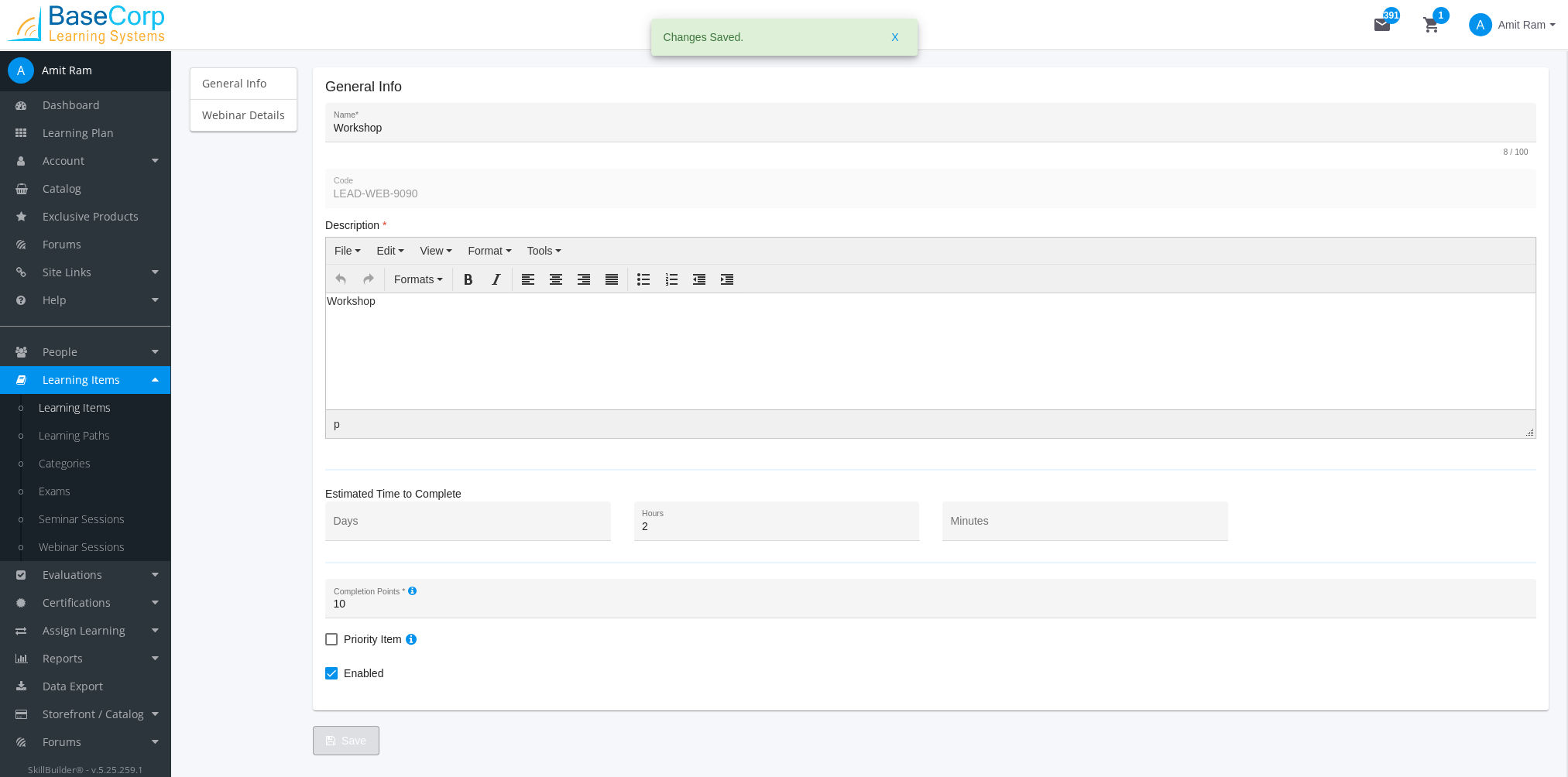
scroll to position [0, 0]
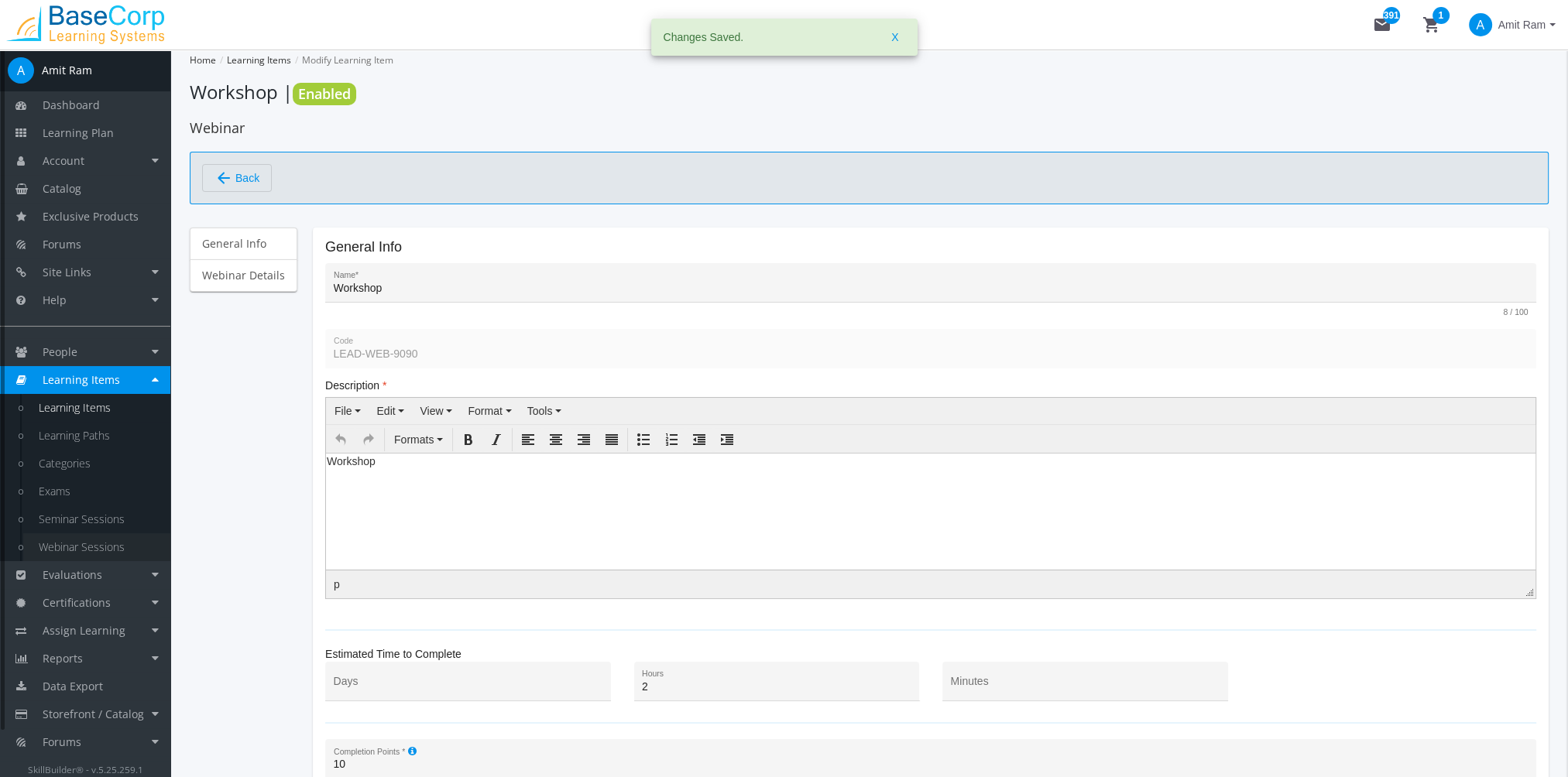
click at [111, 547] on link "Webinar Sessions" at bounding box center [97, 547] width 147 height 28
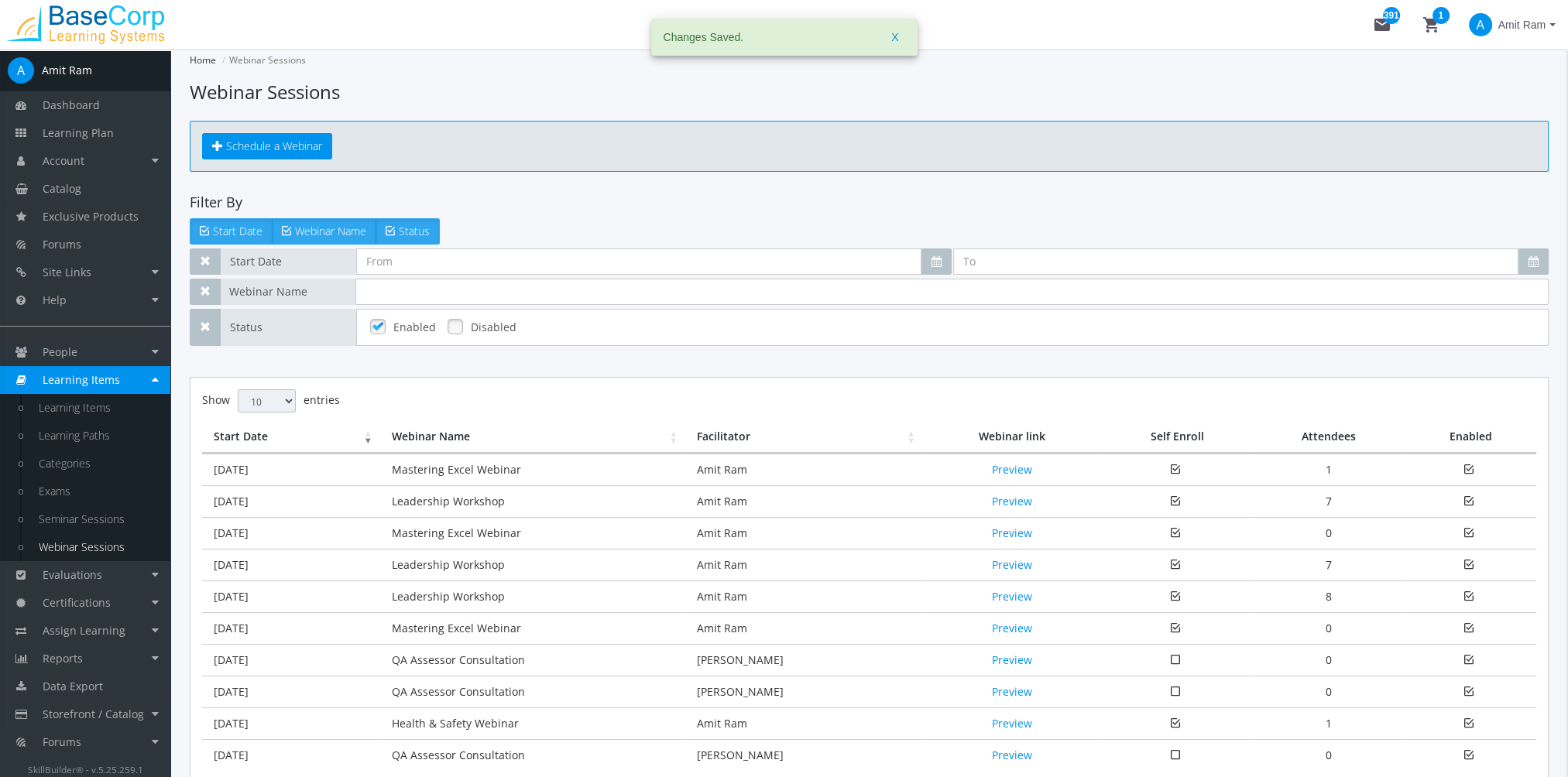
click at [282, 127] on div "Schedule a Webinar" at bounding box center [869, 146] width 1359 height 51
click at [285, 137] on link "Schedule a Webinar" at bounding box center [266, 146] width 130 height 26
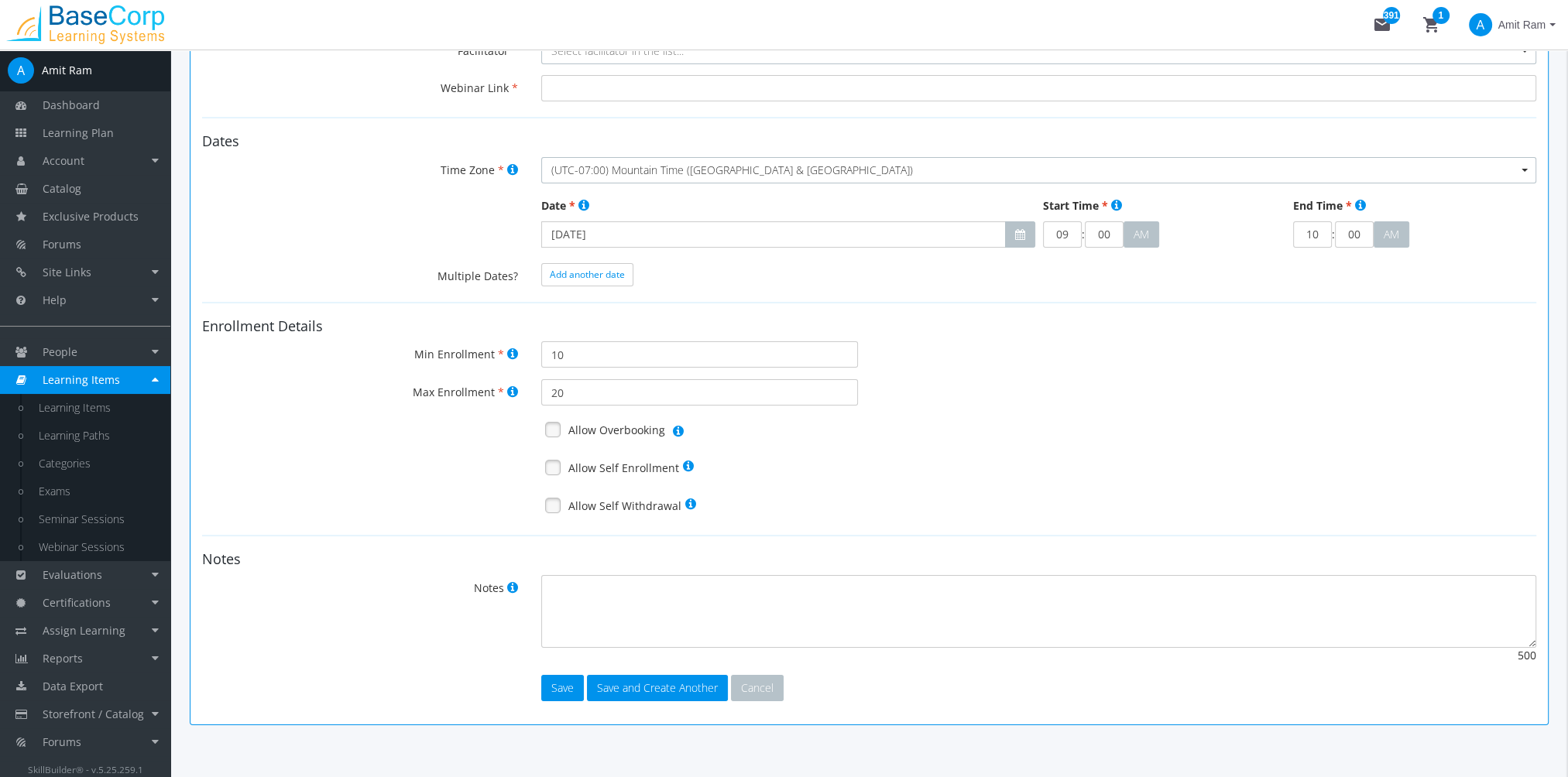
scroll to position [260, 0]
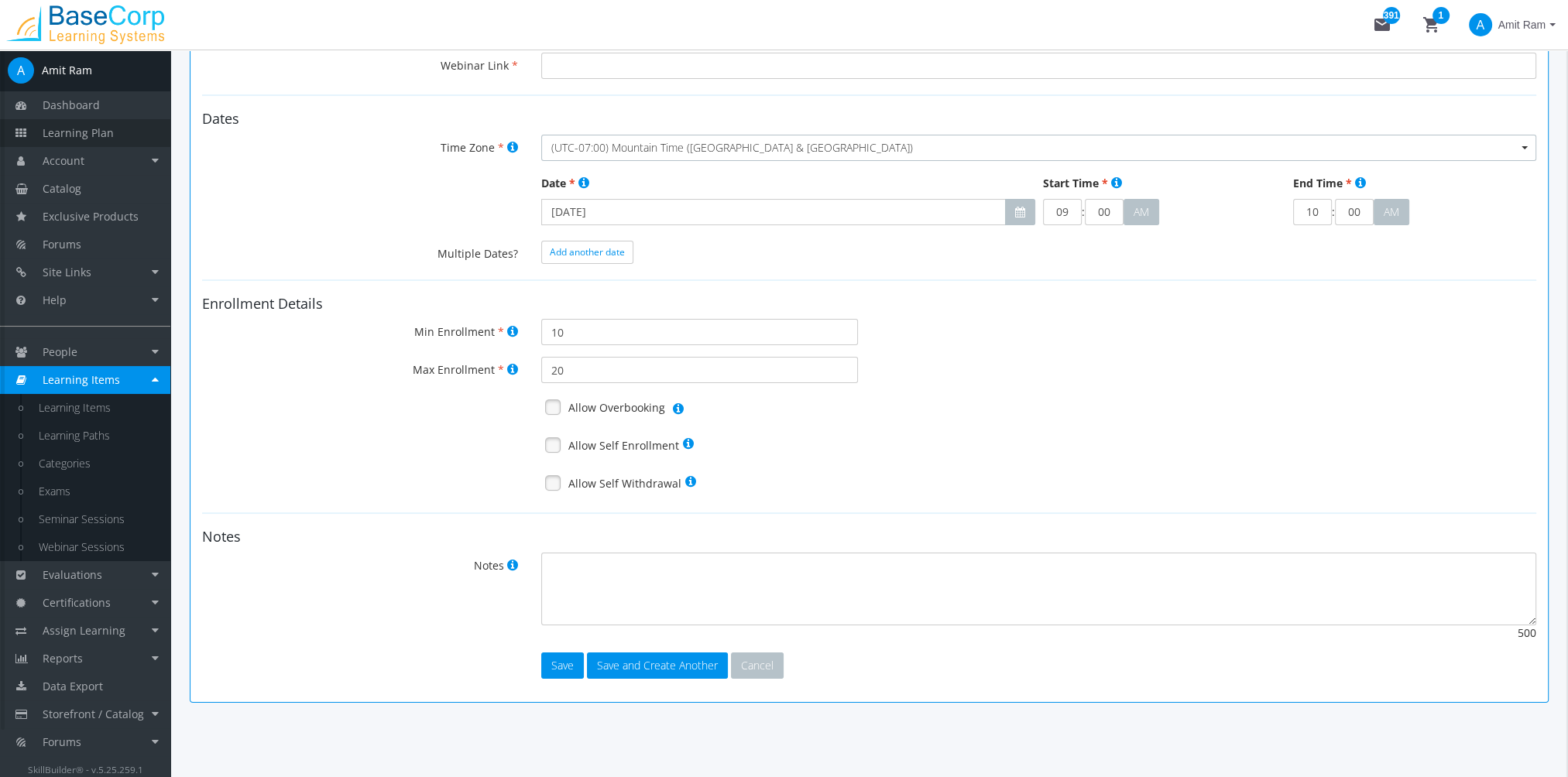
click at [130, 142] on link "Learning Plan" at bounding box center [85, 133] width 171 height 28
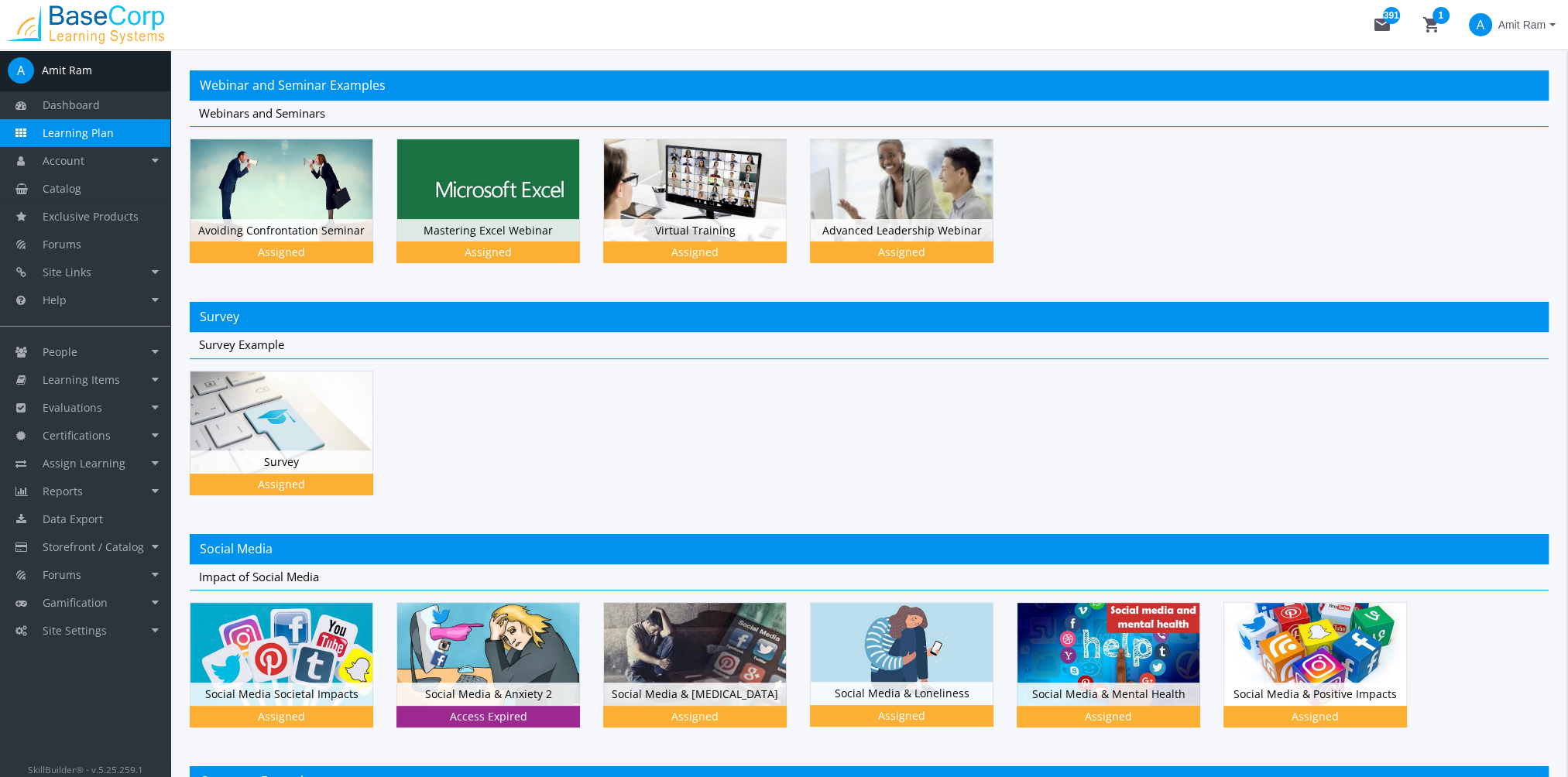
scroll to position [774, 0]
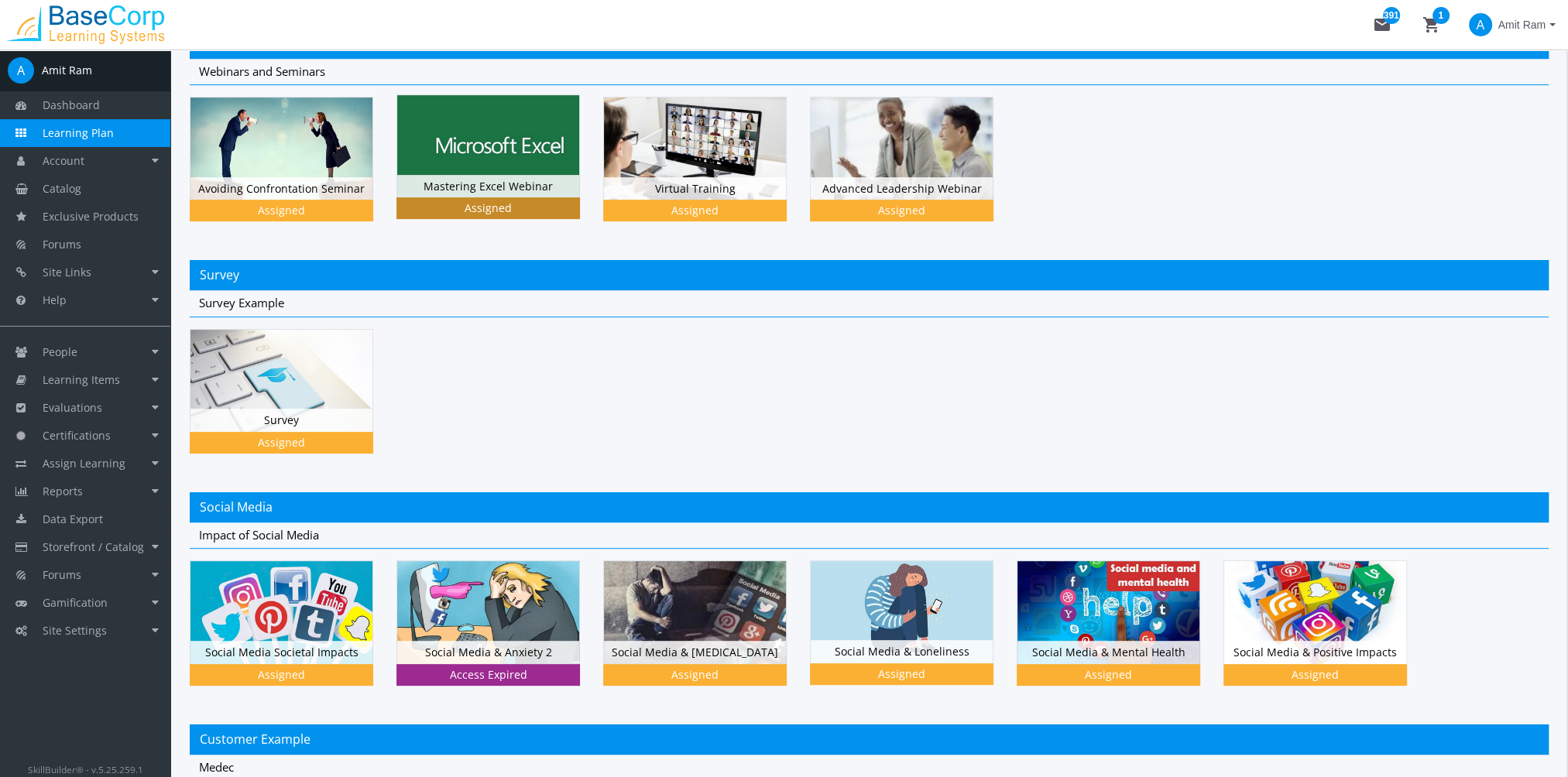
click at [510, 171] on img at bounding box center [488, 145] width 182 height 102
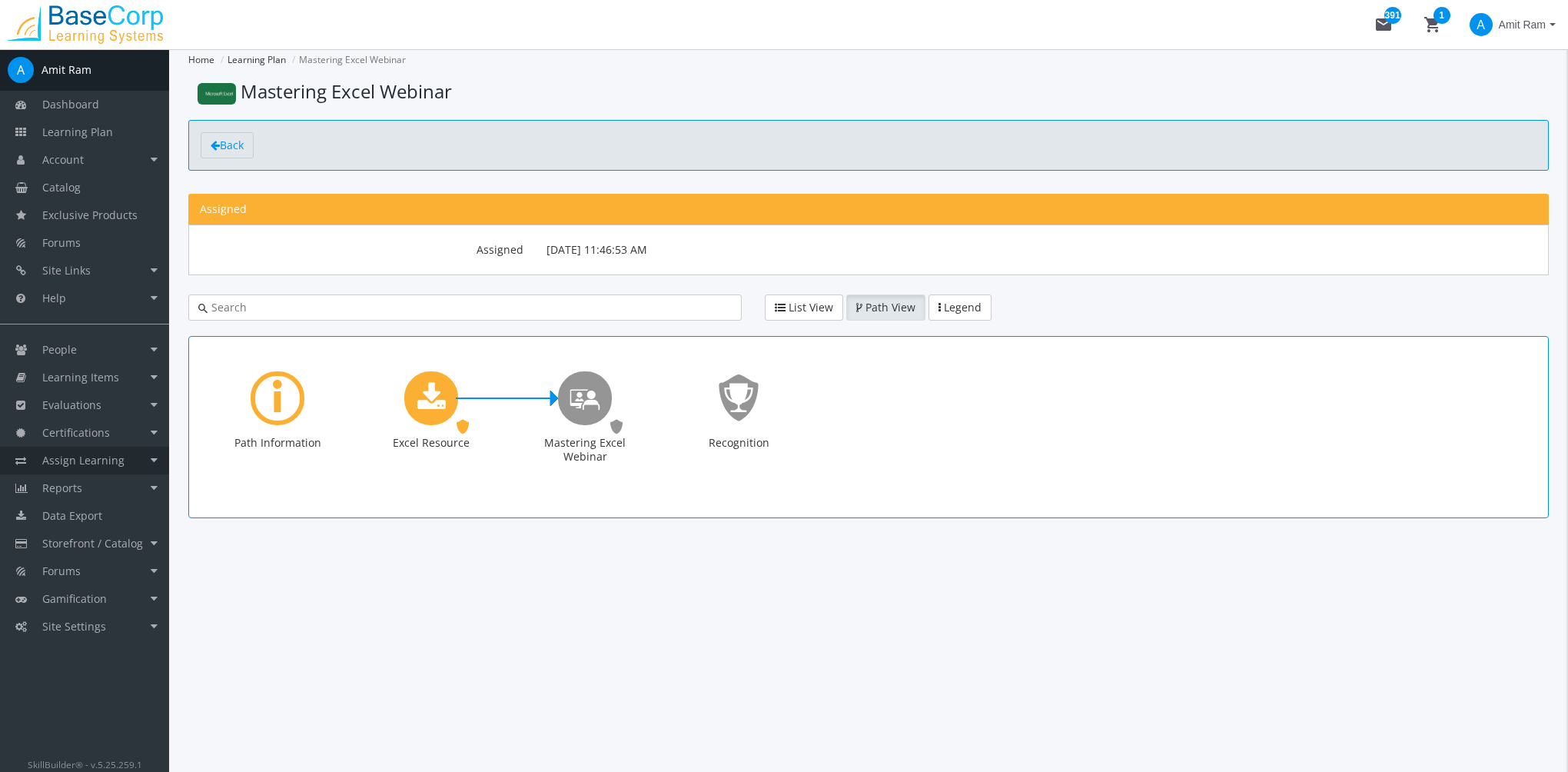
click at [88, 467] on span "Assign Learning" at bounding box center [83, 460] width 82 height 15
click at [92, 532] on link "Path to Learner Assignments" at bounding box center [96, 539] width 146 height 43
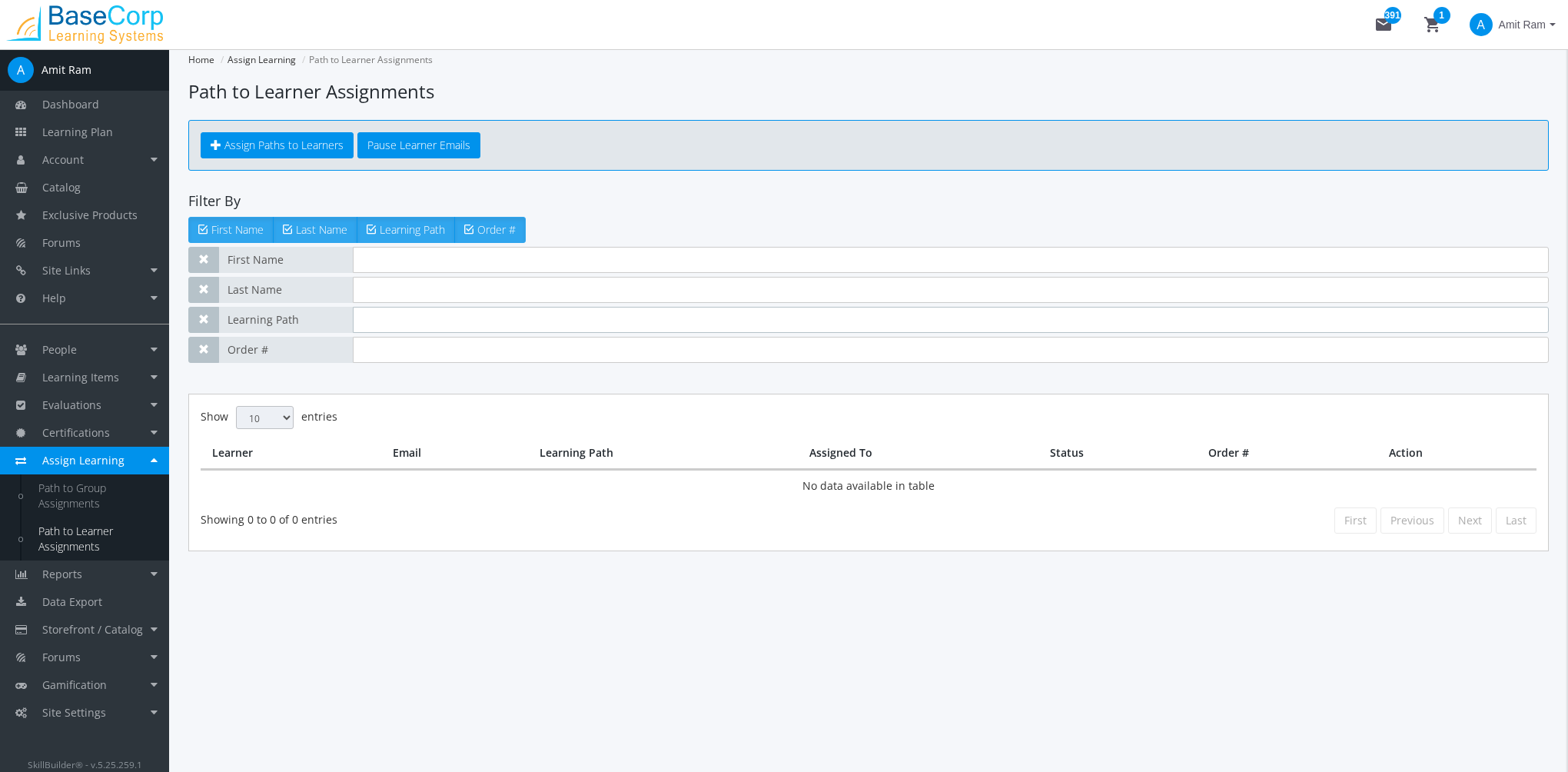
click at [397, 323] on input "text" at bounding box center [951, 320] width 1196 height 26
click at [412, 317] on input "text" at bounding box center [951, 320] width 1196 height 26
paste input "Health & Safety"
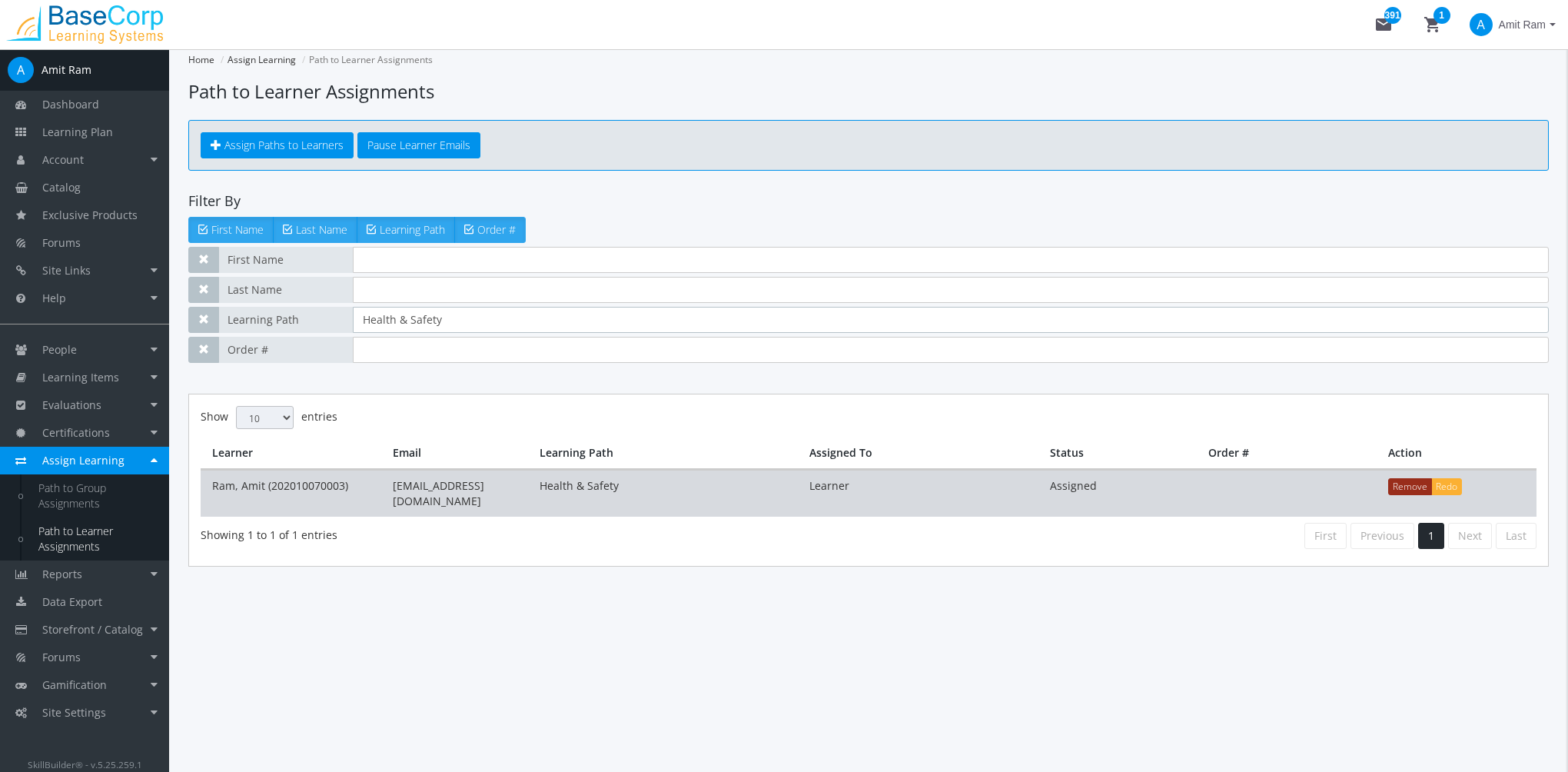
type input "Health & Safety"
click at [1399, 483] on button "Remove" at bounding box center [1410, 487] width 44 height 17
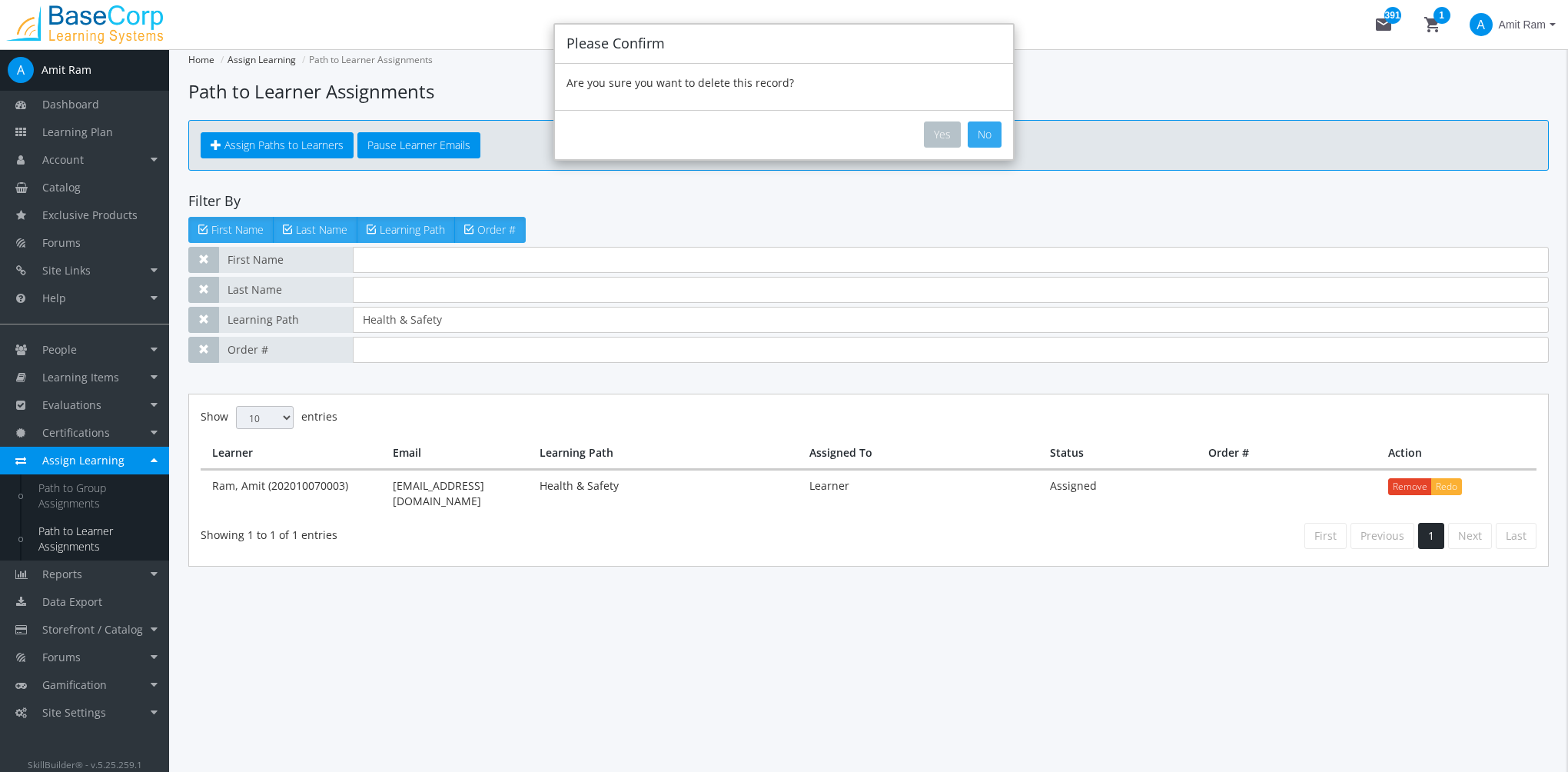
click at [985, 134] on button "No" at bounding box center [985, 135] width 34 height 26
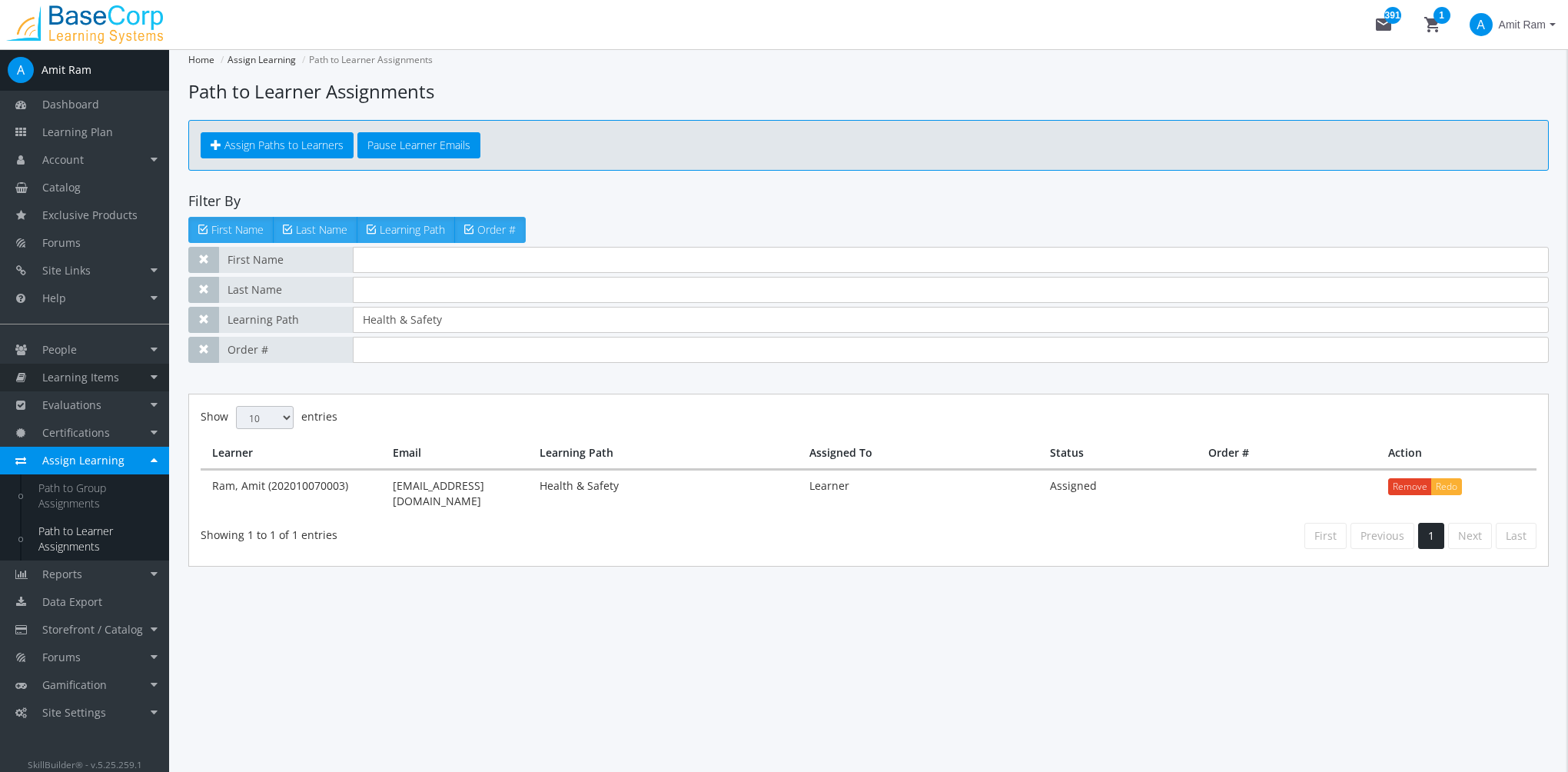
click at [112, 387] on link "Learning Items" at bounding box center [85, 378] width 169 height 28
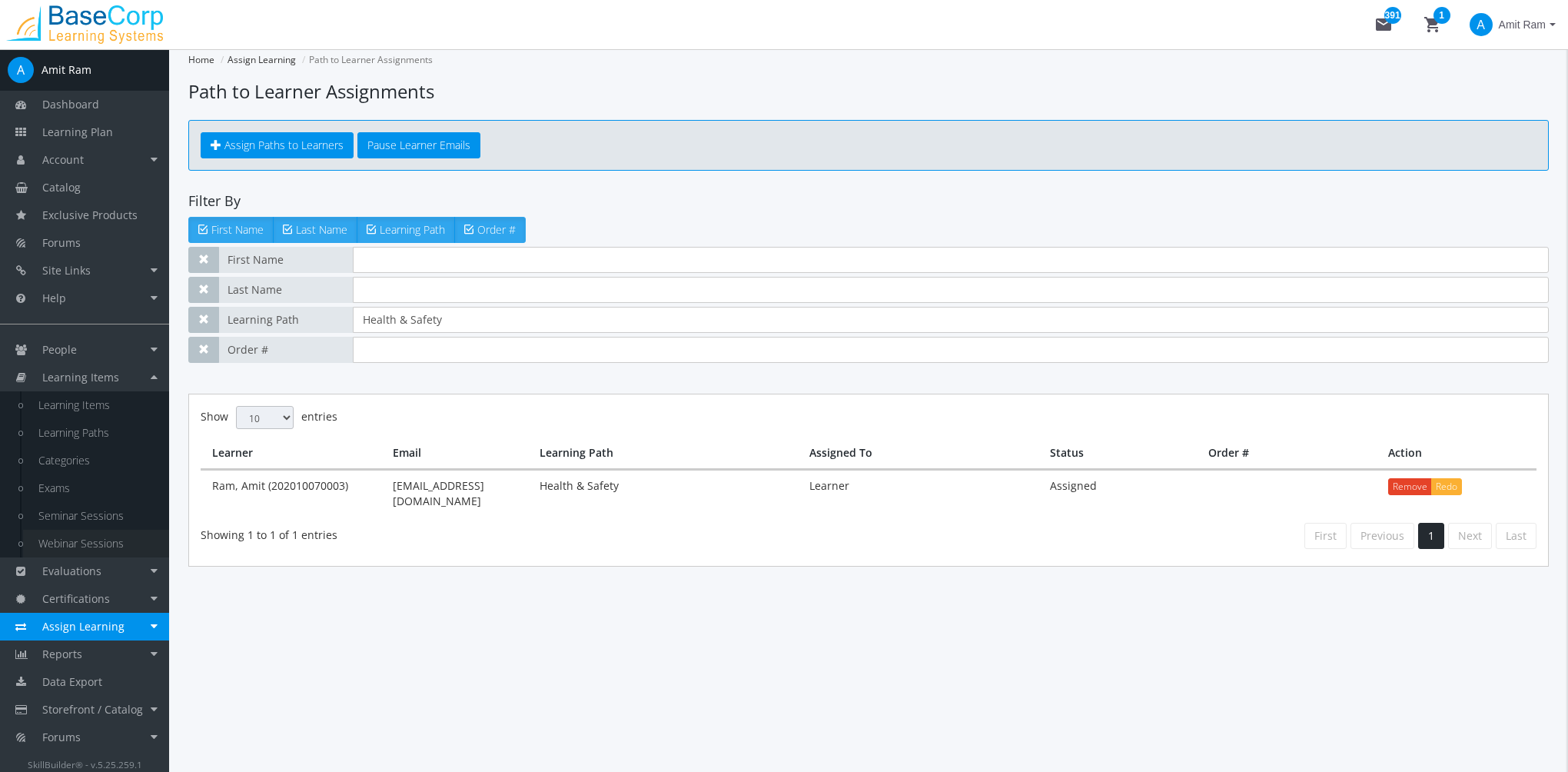
click at [109, 545] on link "Webinar Sessions" at bounding box center [96, 544] width 146 height 28
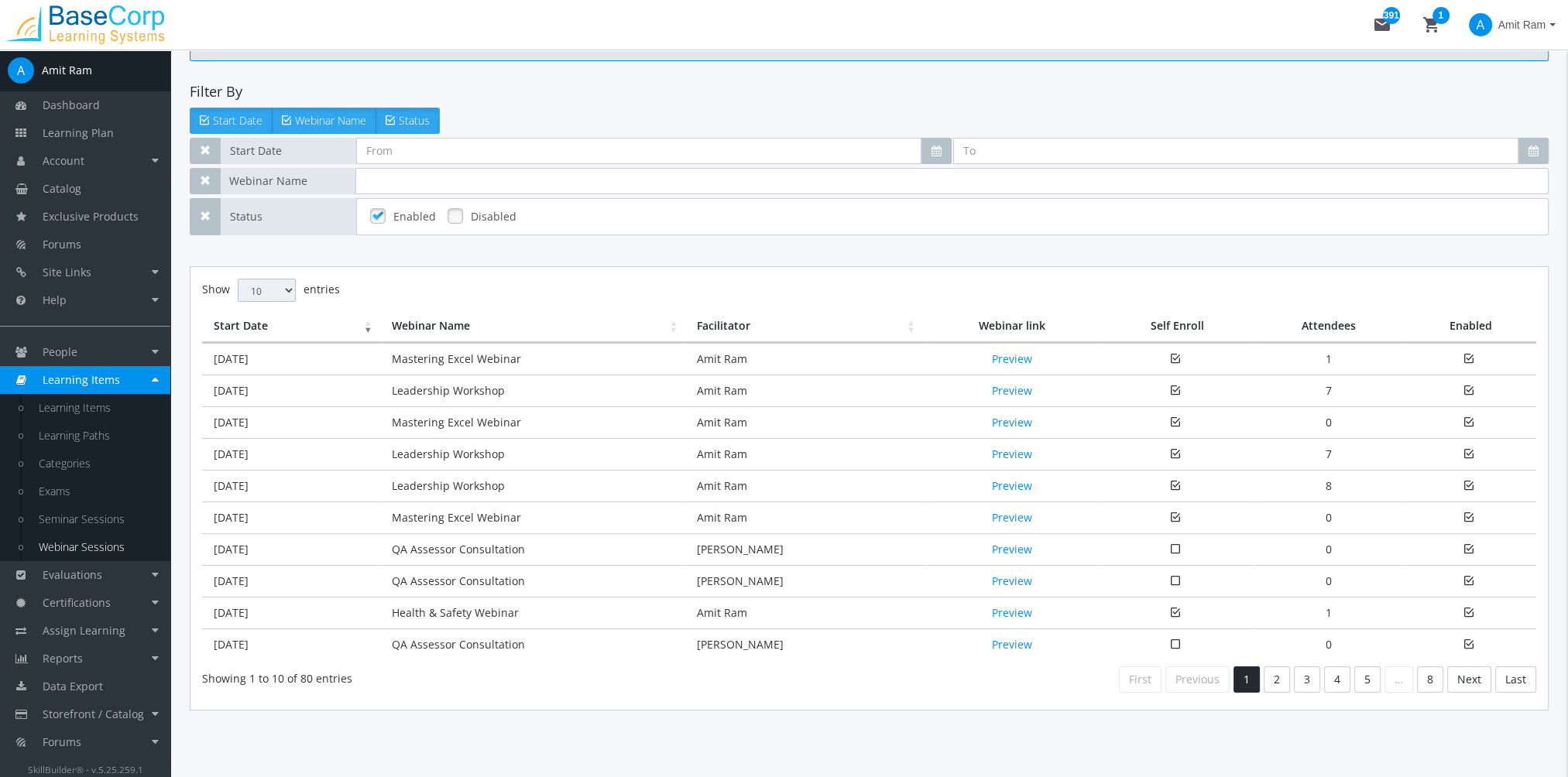
scroll to position [117, 0]
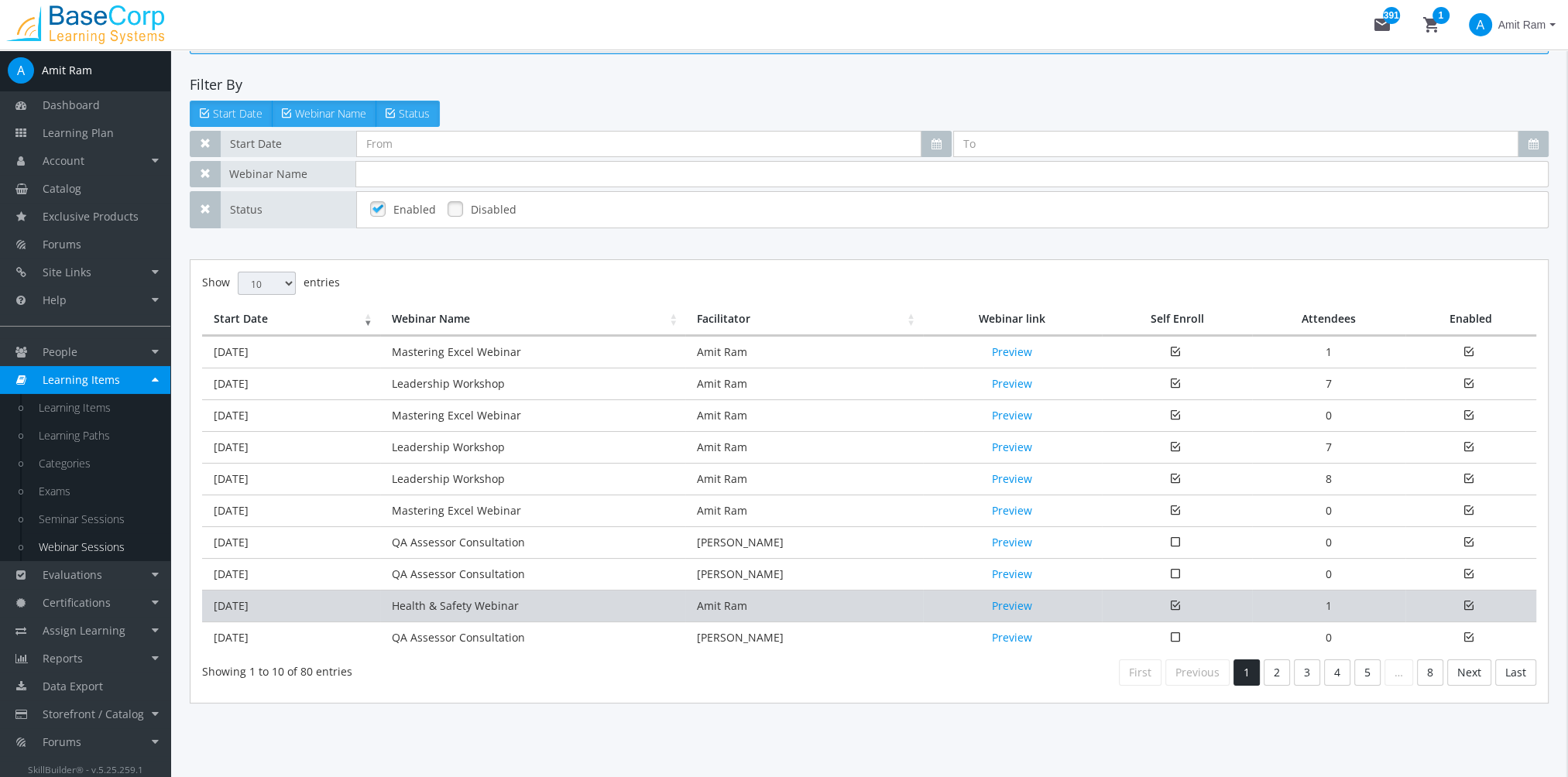
click at [468, 606] on td "Health & Safety Webinar" at bounding box center [533, 606] width 305 height 31
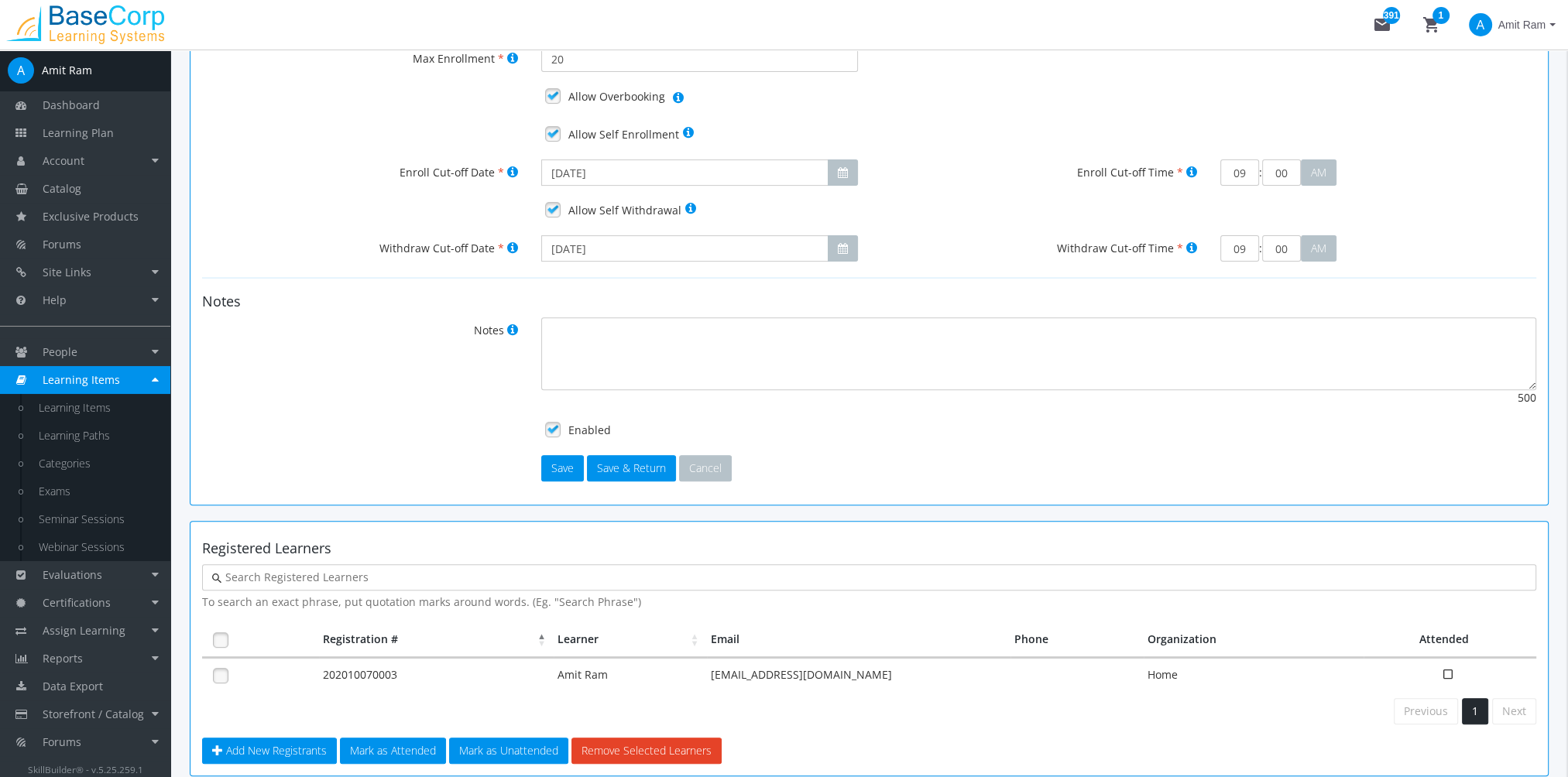
scroll to position [745, 0]
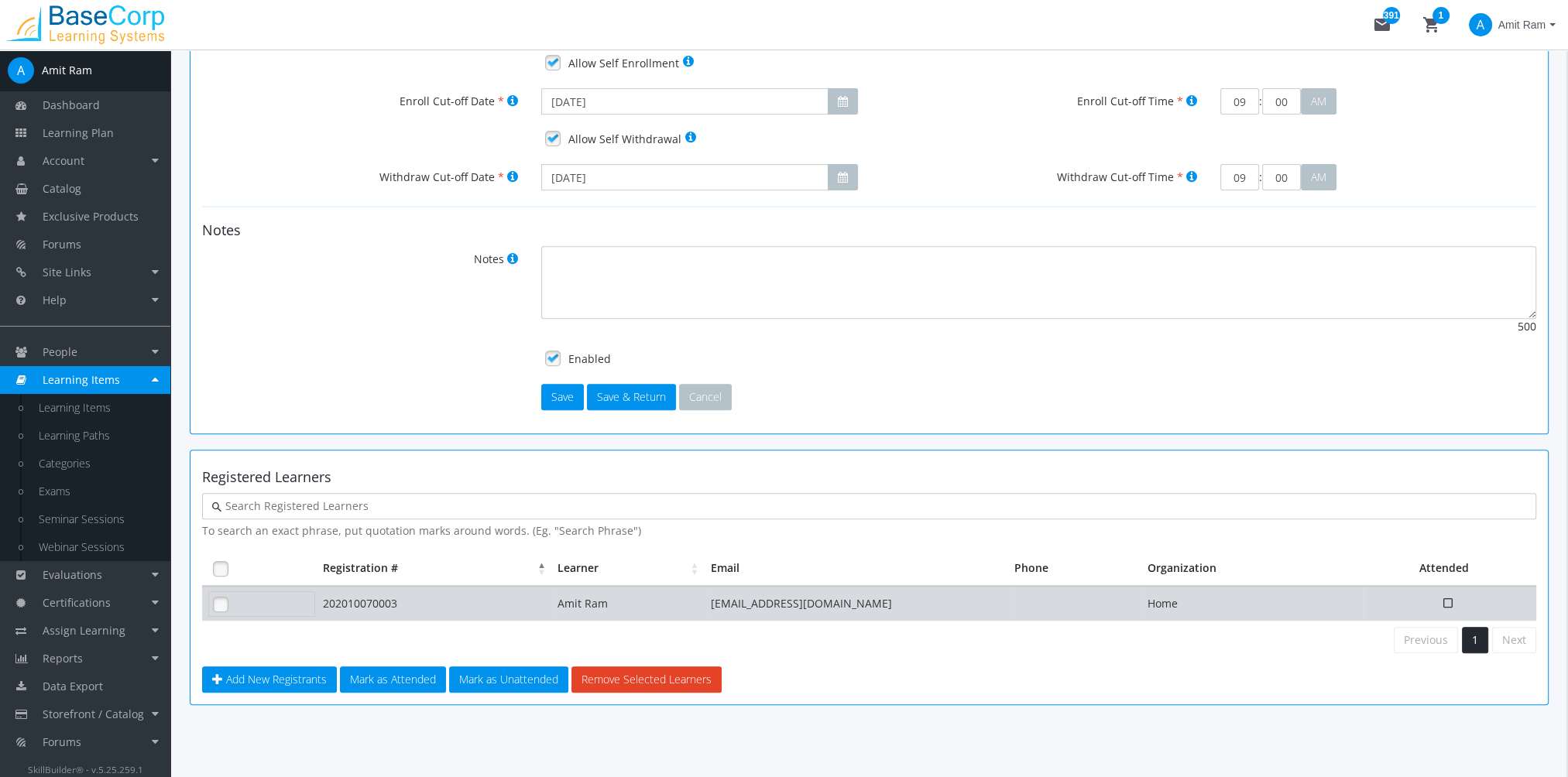
click at [223, 606] on link at bounding box center [220, 604] width 24 height 23
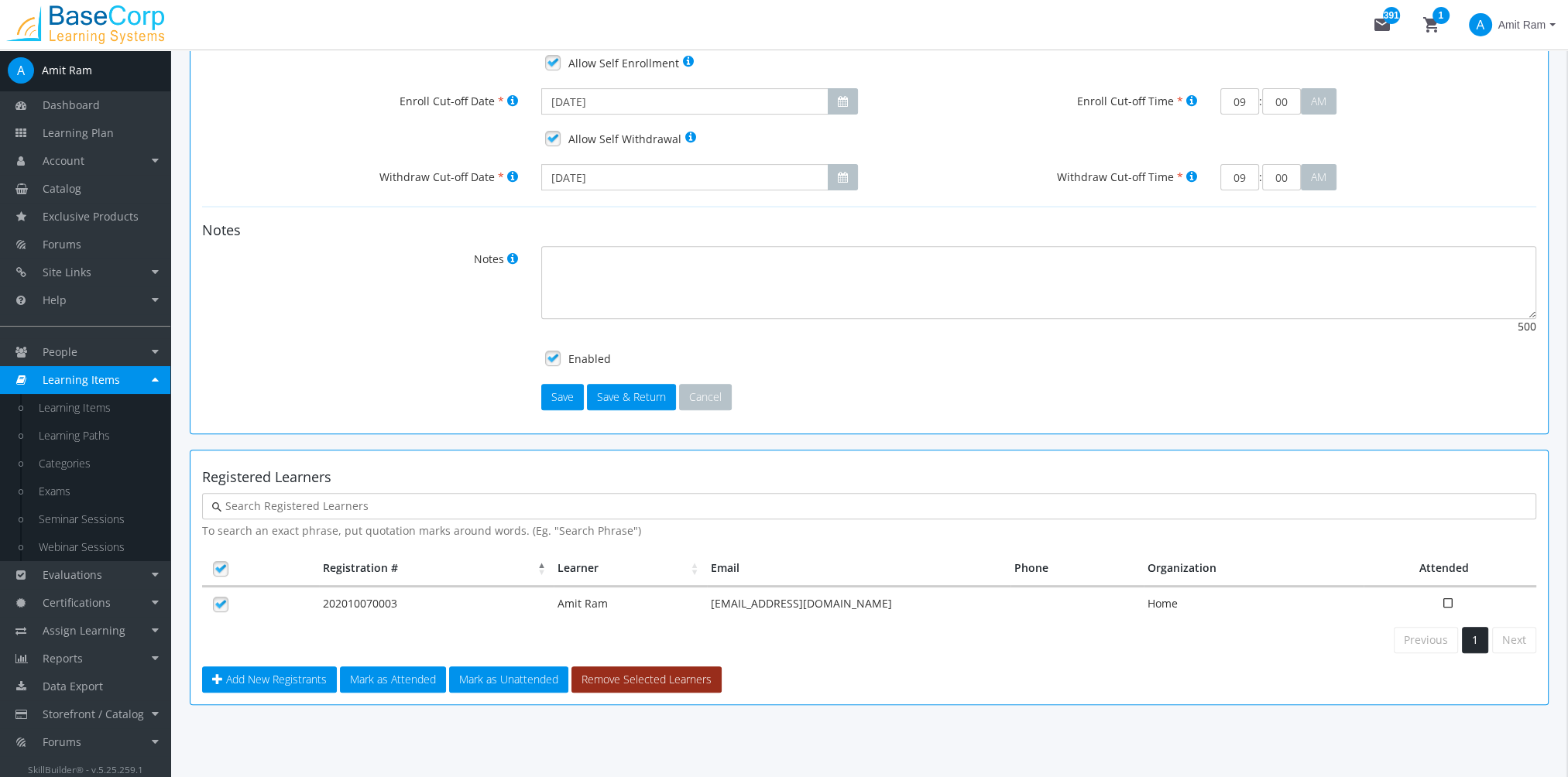
click at [638, 680] on button "Remove Selected Learners" at bounding box center [646, 680] width 151 height 26
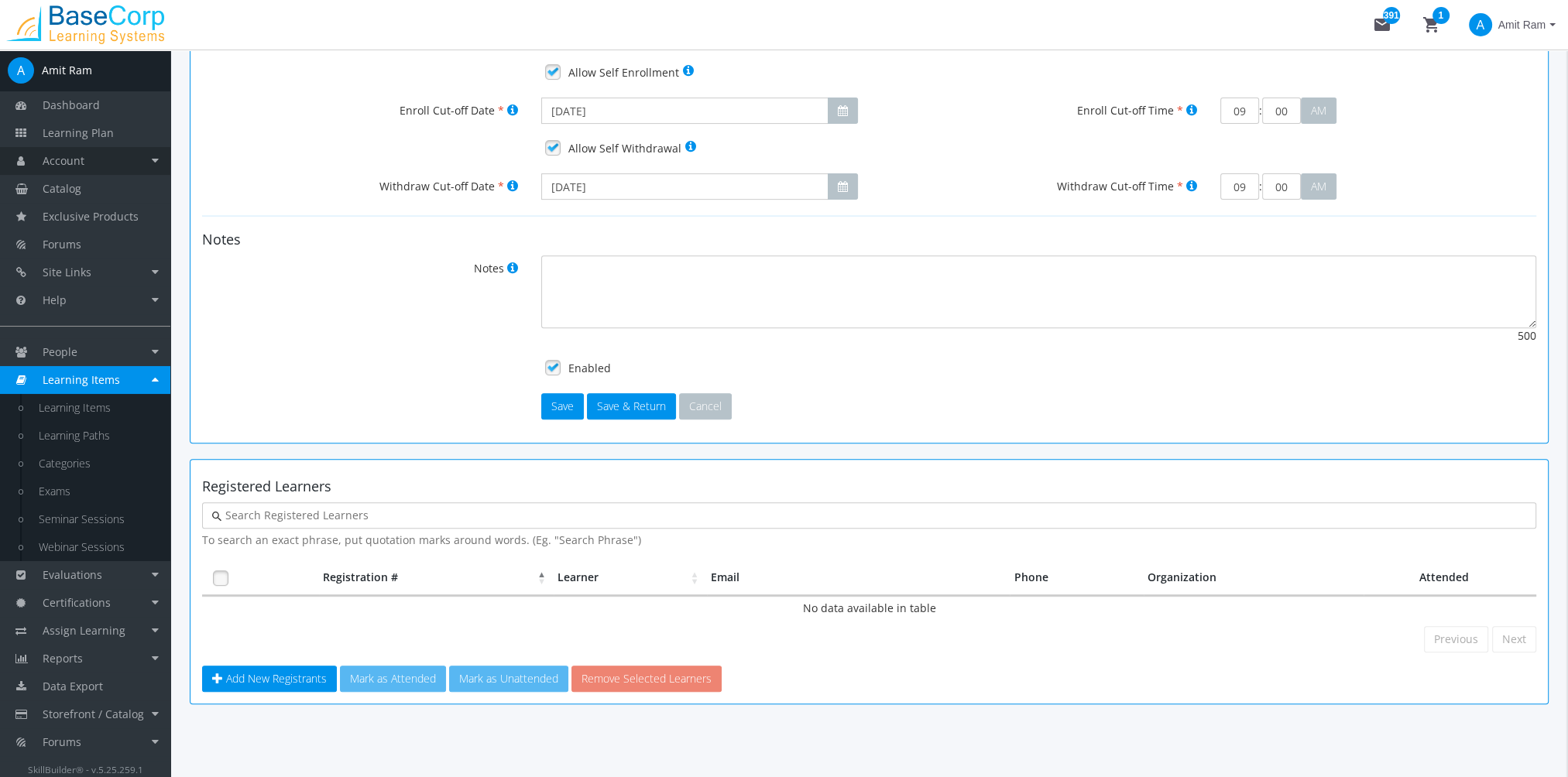
click at [95, 166] on link "Account" at bounding box center [85, 161] width 171 height 28
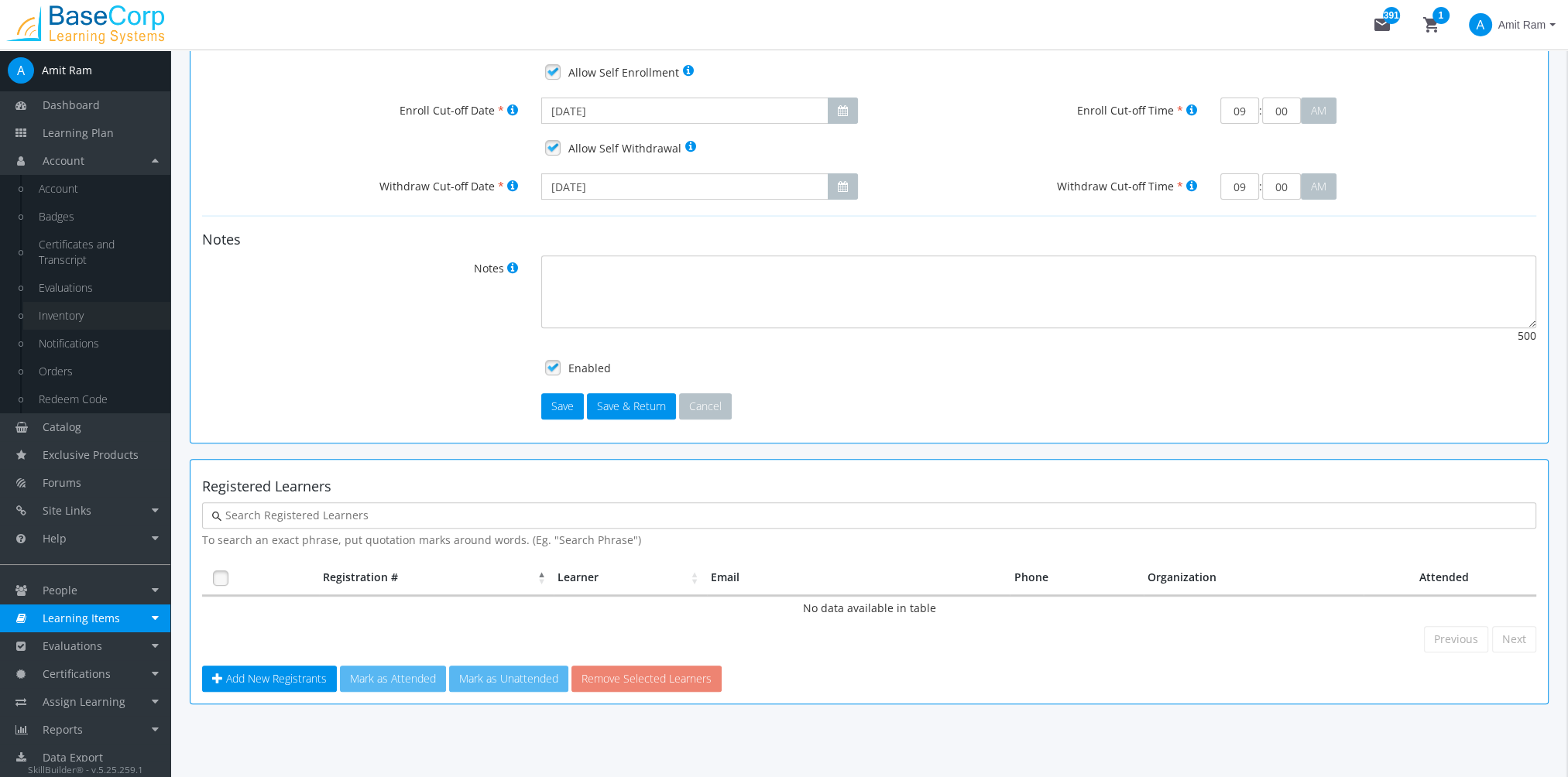
click at [96, 316] on link "Inventory" at bounding box center [97, 316] width 147 height 28
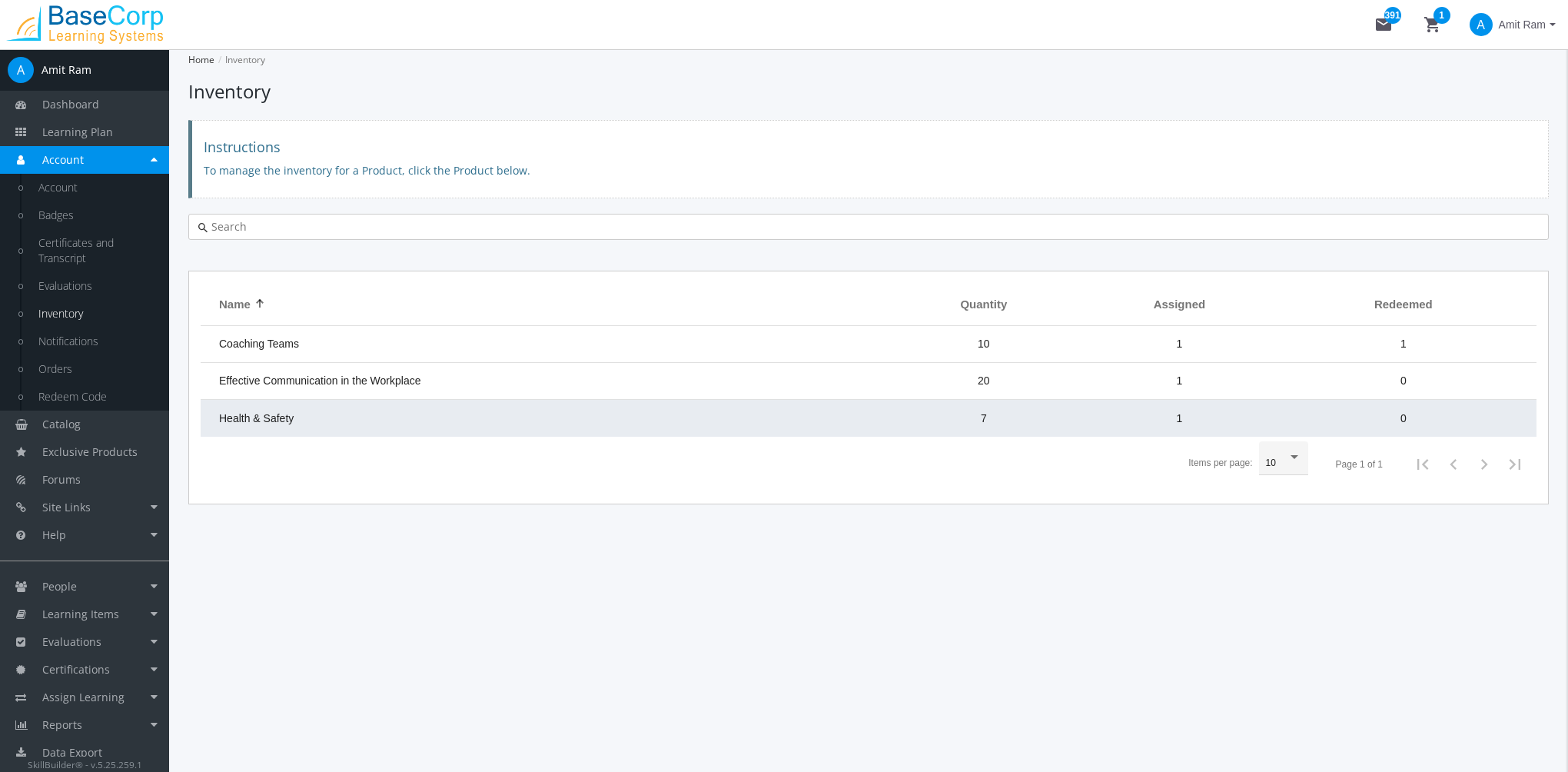
click at [526, 421] on td "Health & Safety" at bounding box center [545, 418] width 690 height 37
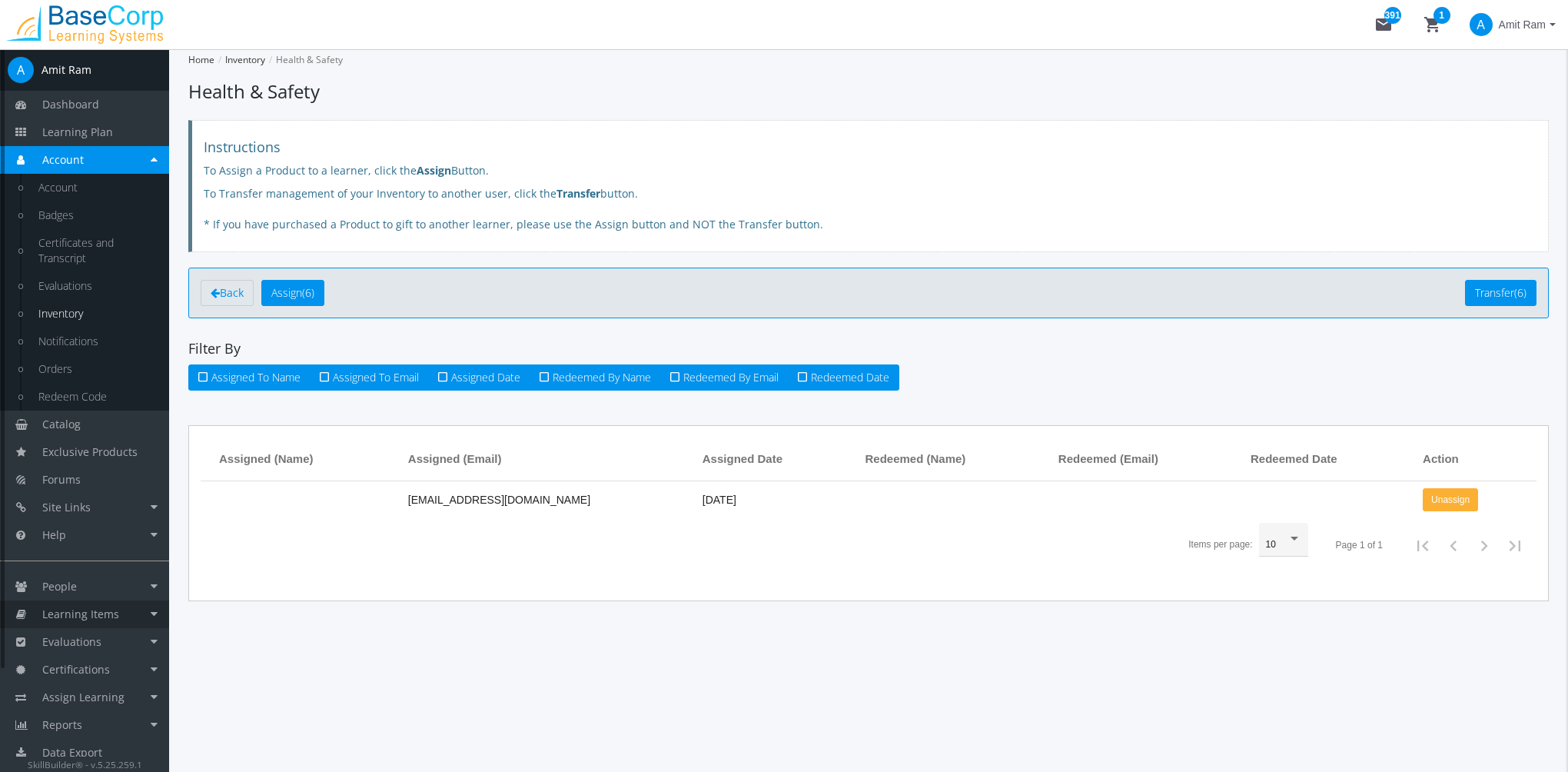
click at [108, 610] on span "Learning Items" at bounding box center [80, 614] width 77 height 15
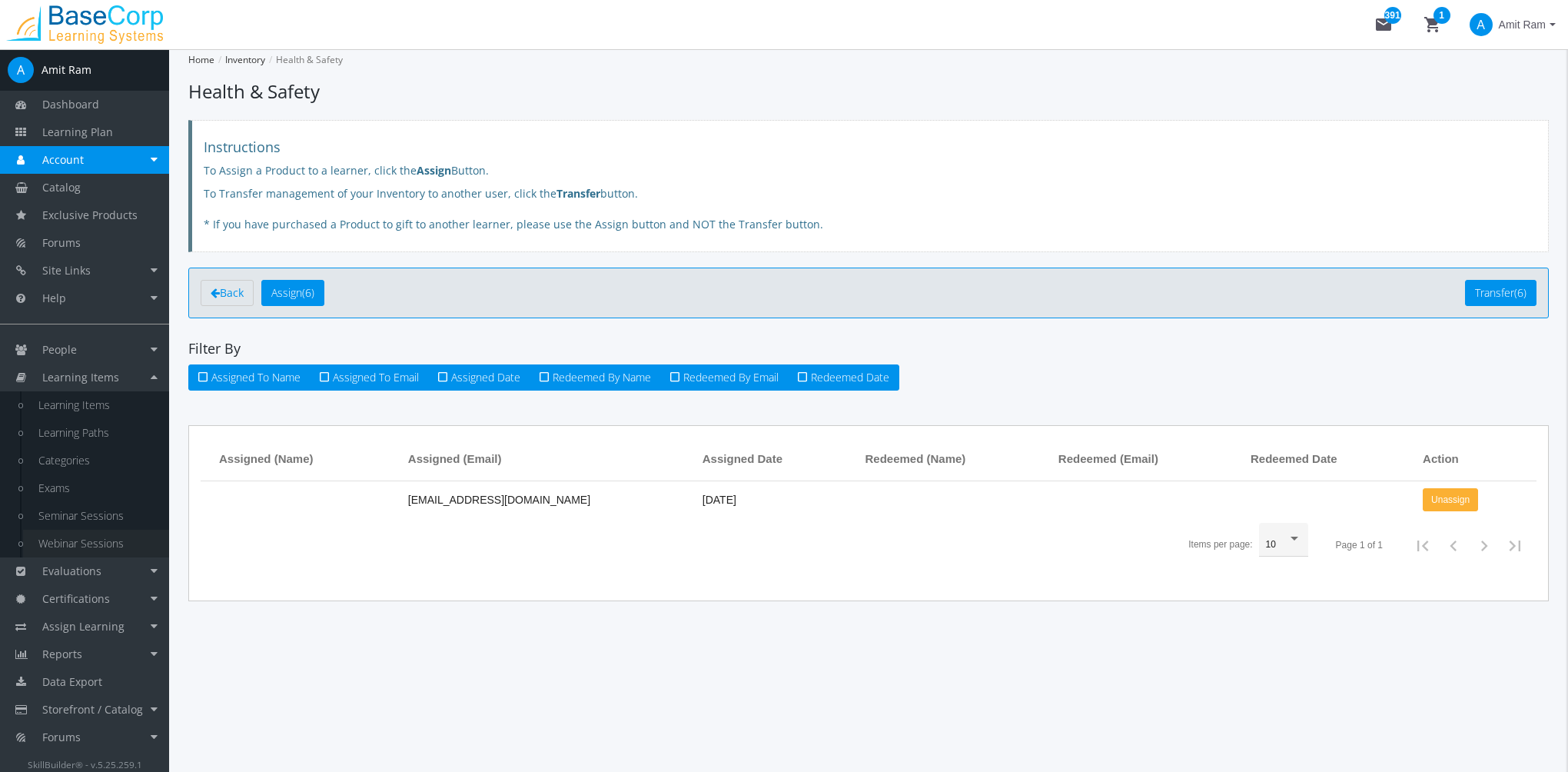
click at [81, 532] on link "Webinar Sessions" at bounding box center [96, 544] width 146 height 28
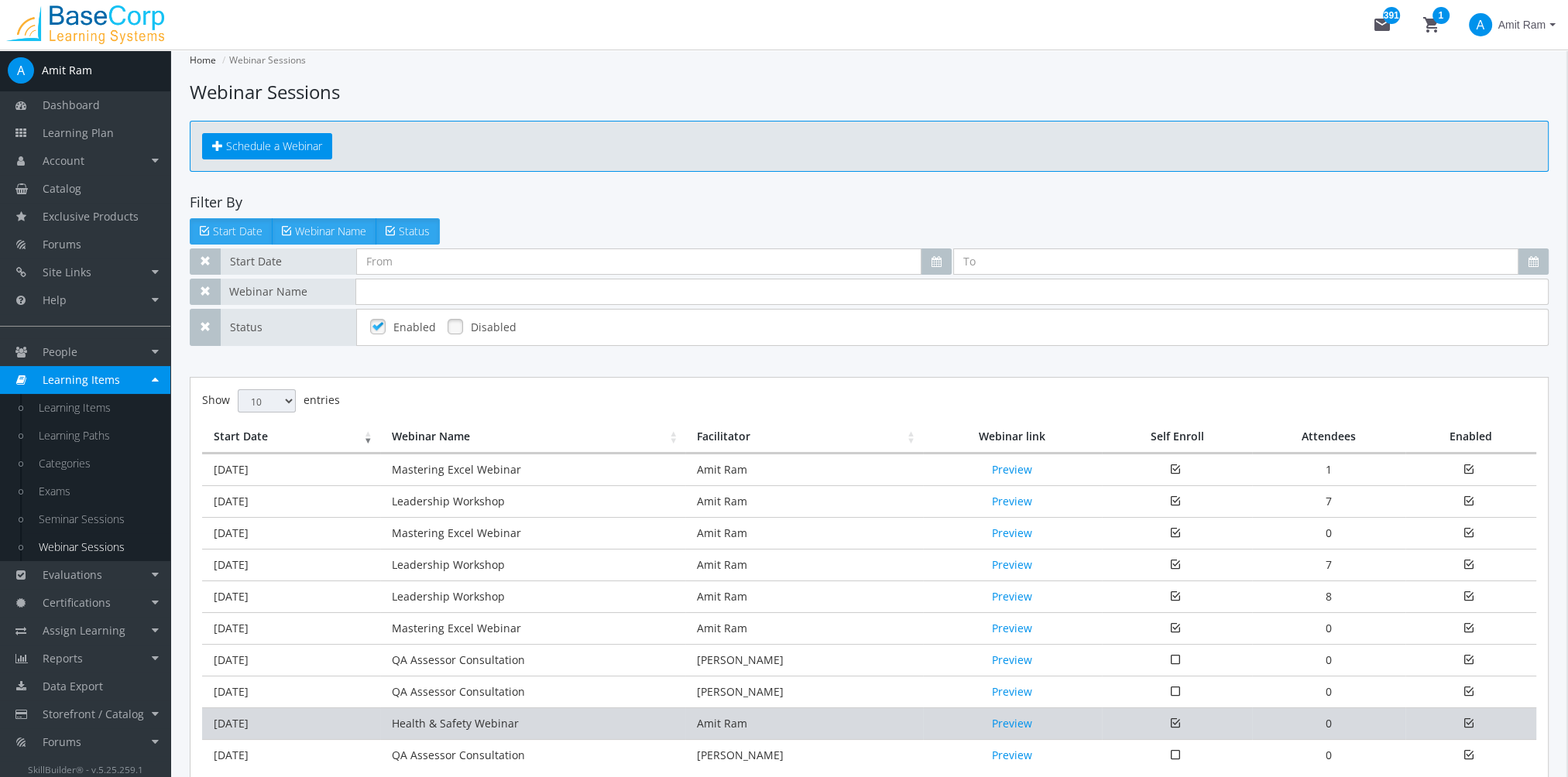
click at [444, 733] on td "Health & Safety Webinar" at bounding box center [533, 723] width 305 height 31
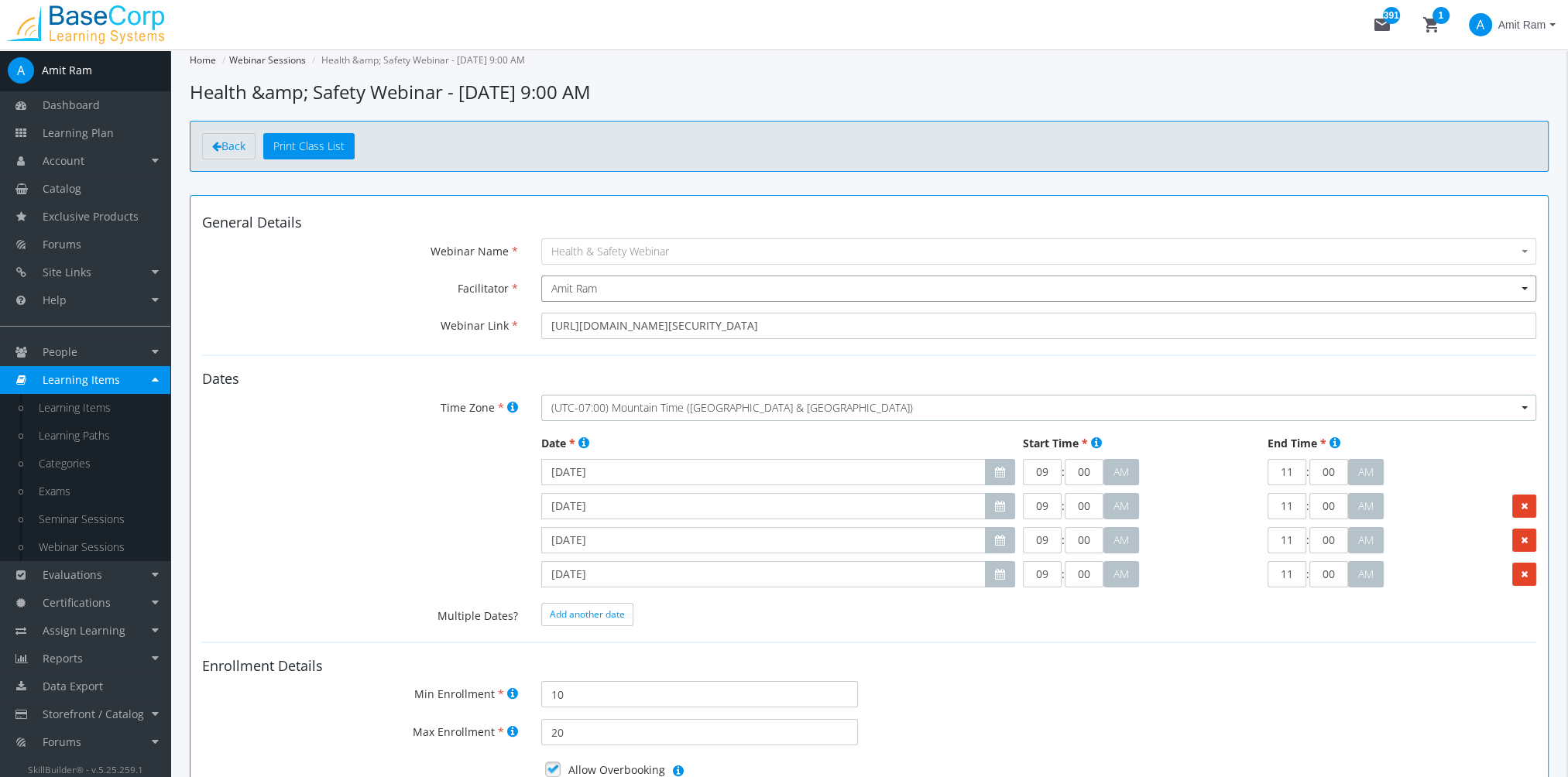
click at [625, 288] on span "Amit Ram" at bounding box center [1039, 289] width 975 height 16
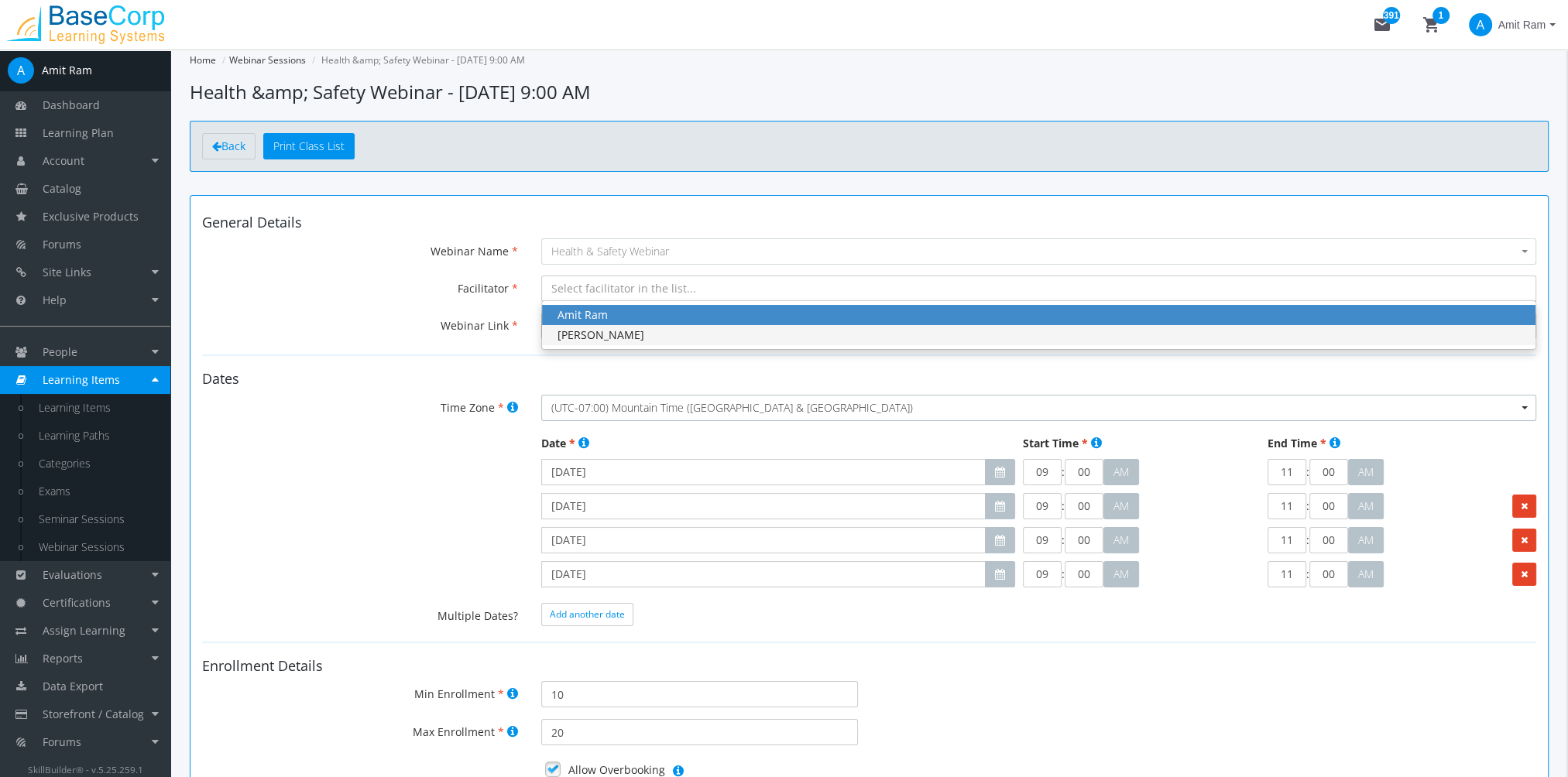
click at [634, 344] on span "[PERSON_NAME]" at bounding box center [1039, 335] width 993 height 20
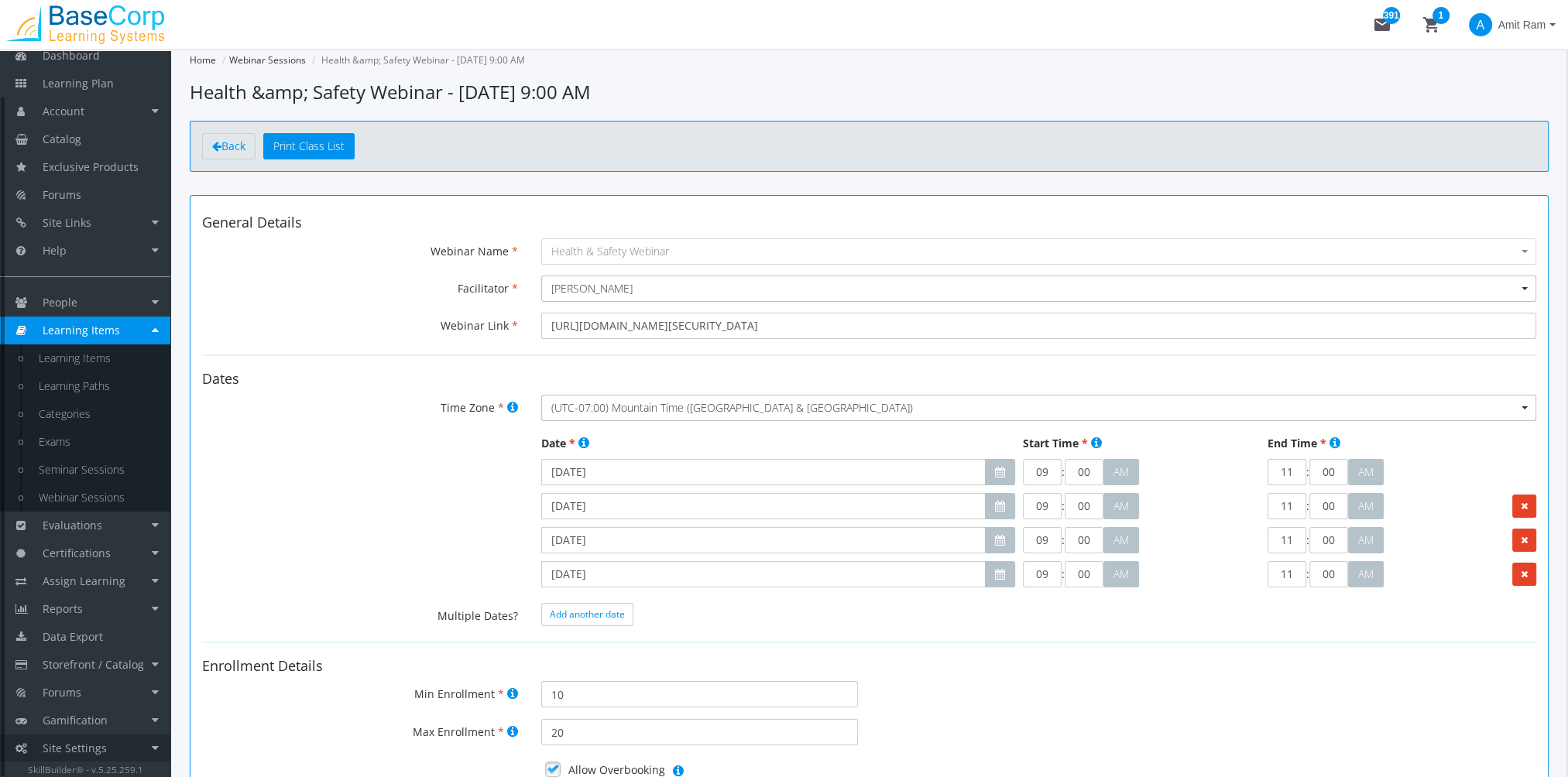
click at [91, 743] on span "Site Settings" at bounding box center [75, 747] width 64 height 15
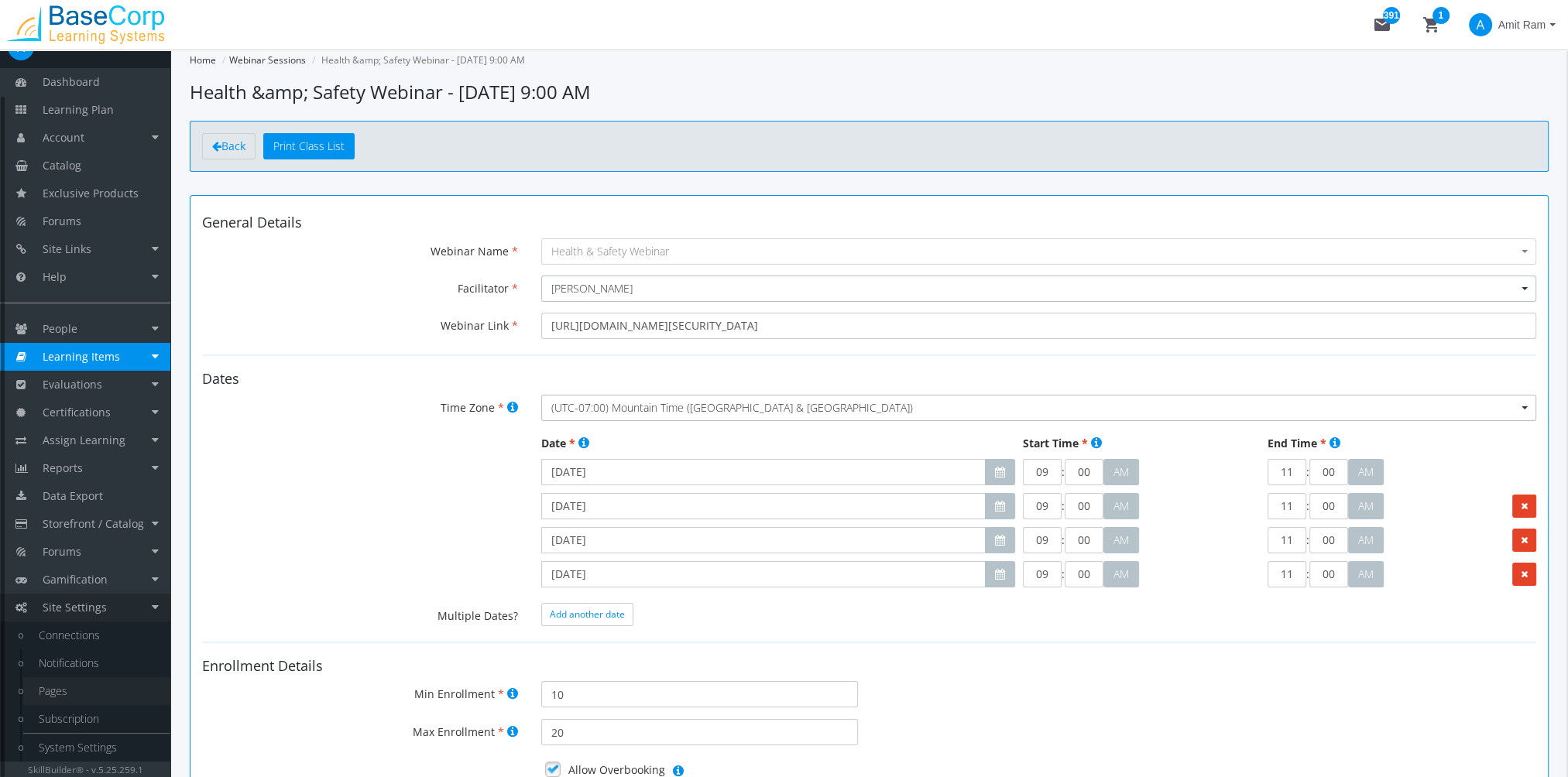
scroll to position [23, 0]
click at [91, 666] on link "Notifications" at bounding box center [97, 664] width 147 height 28
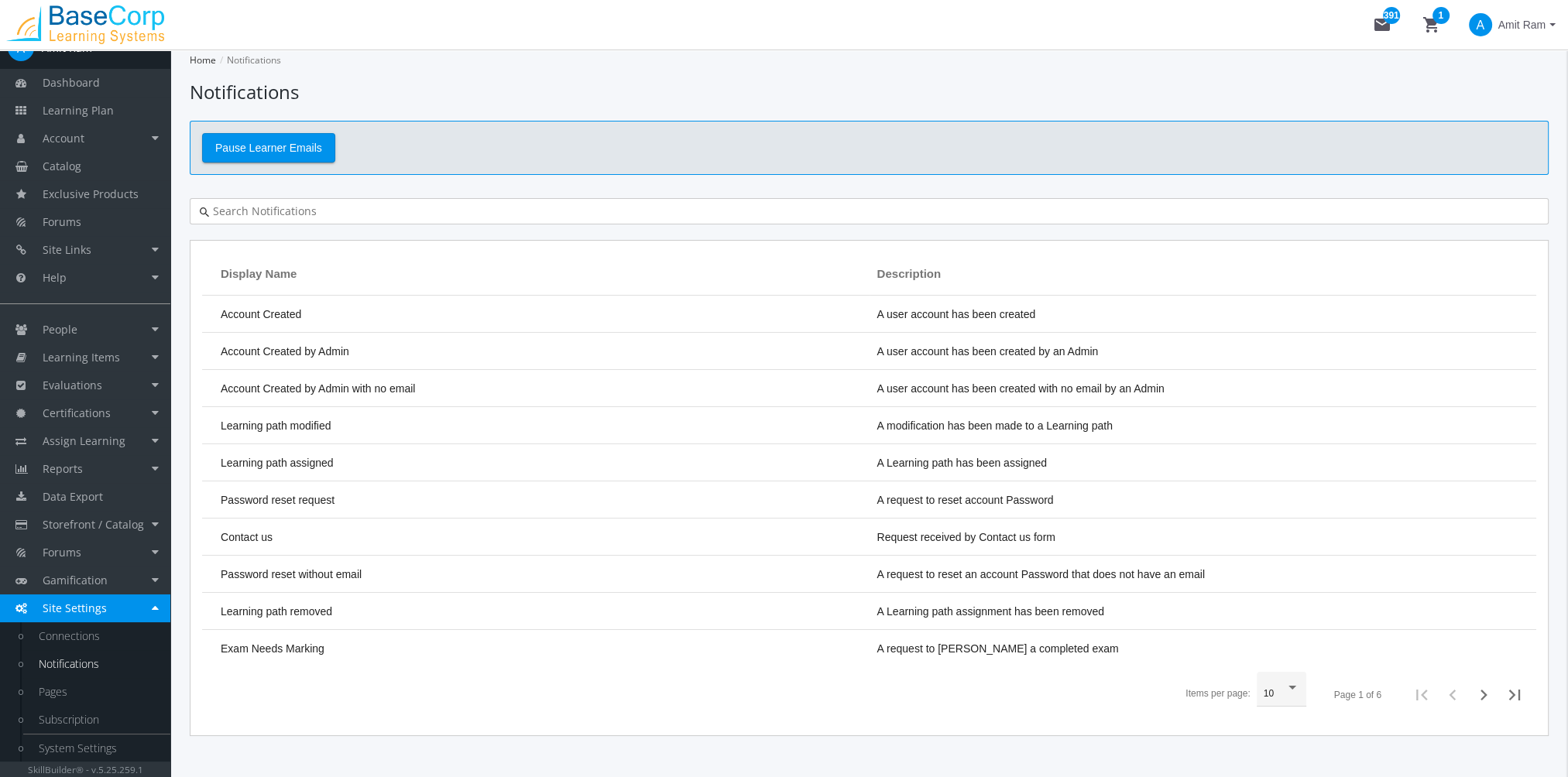
click at [298, 211] on input "text" at bounding box center [873, 211] width 1329 height 16
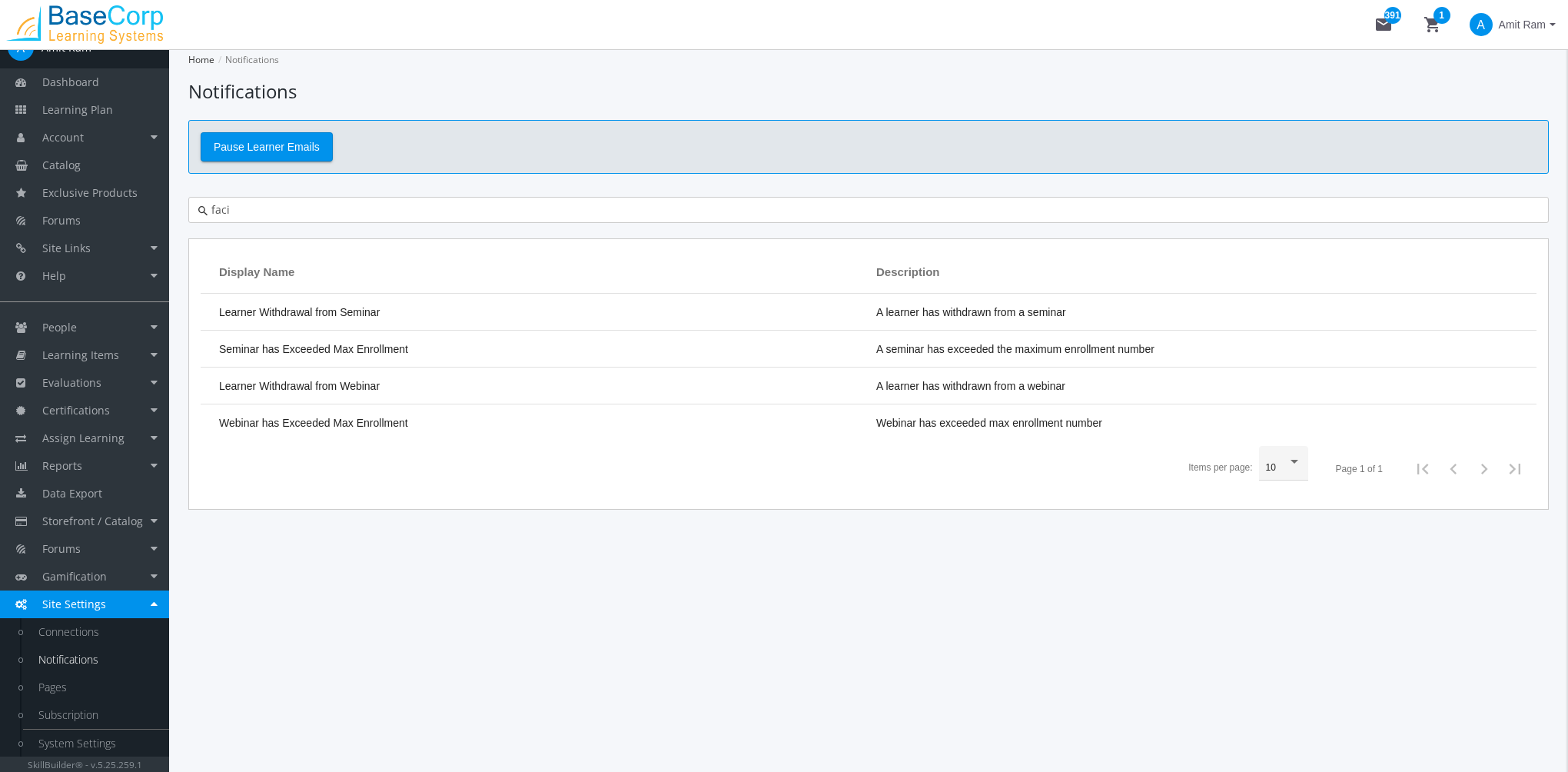
type input "faci"
click at [118, 108] on link "Learning Plan" at bounding box center [85, 110] width 169 height 28
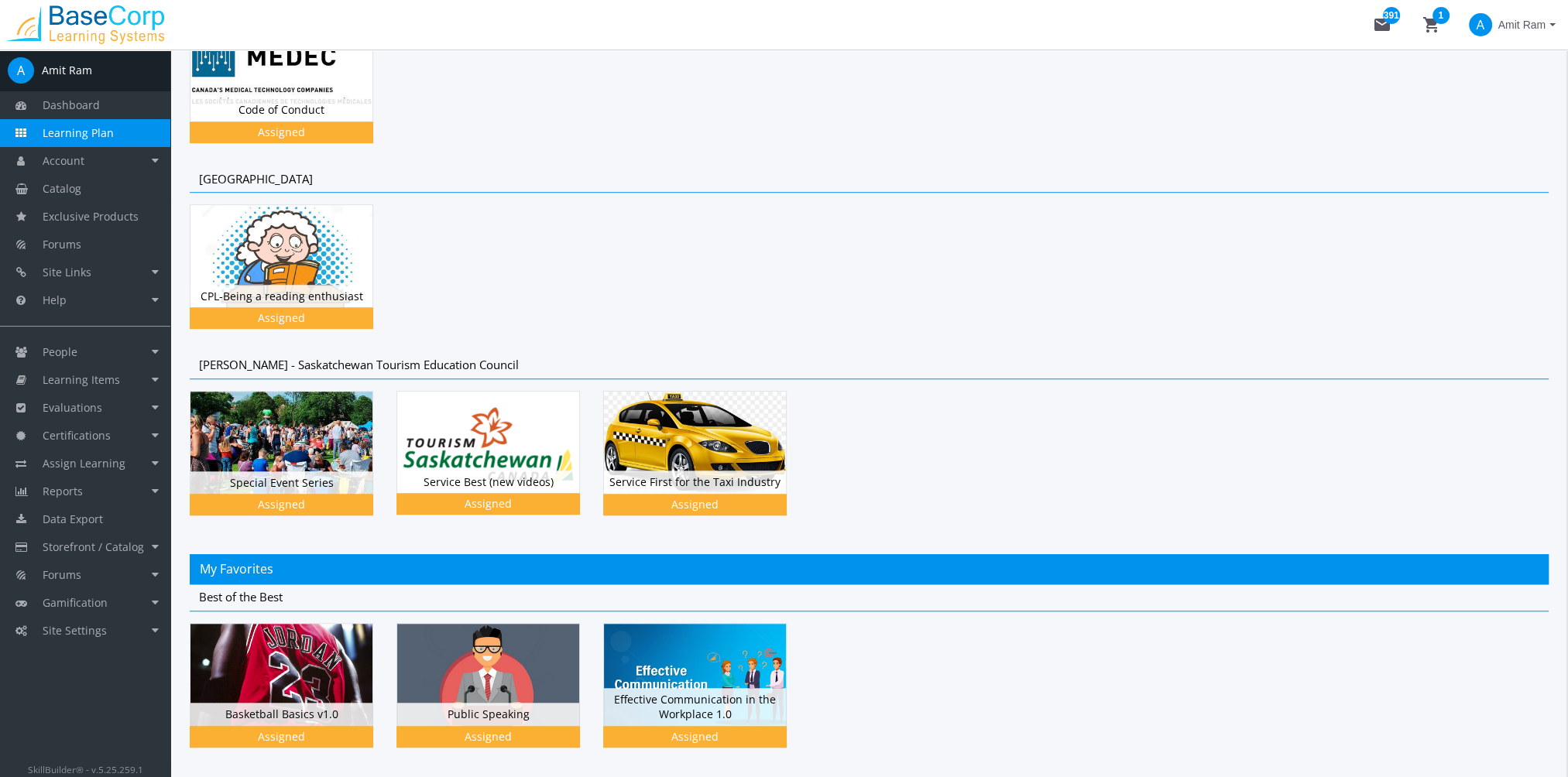
scroll to position [1006, 0]
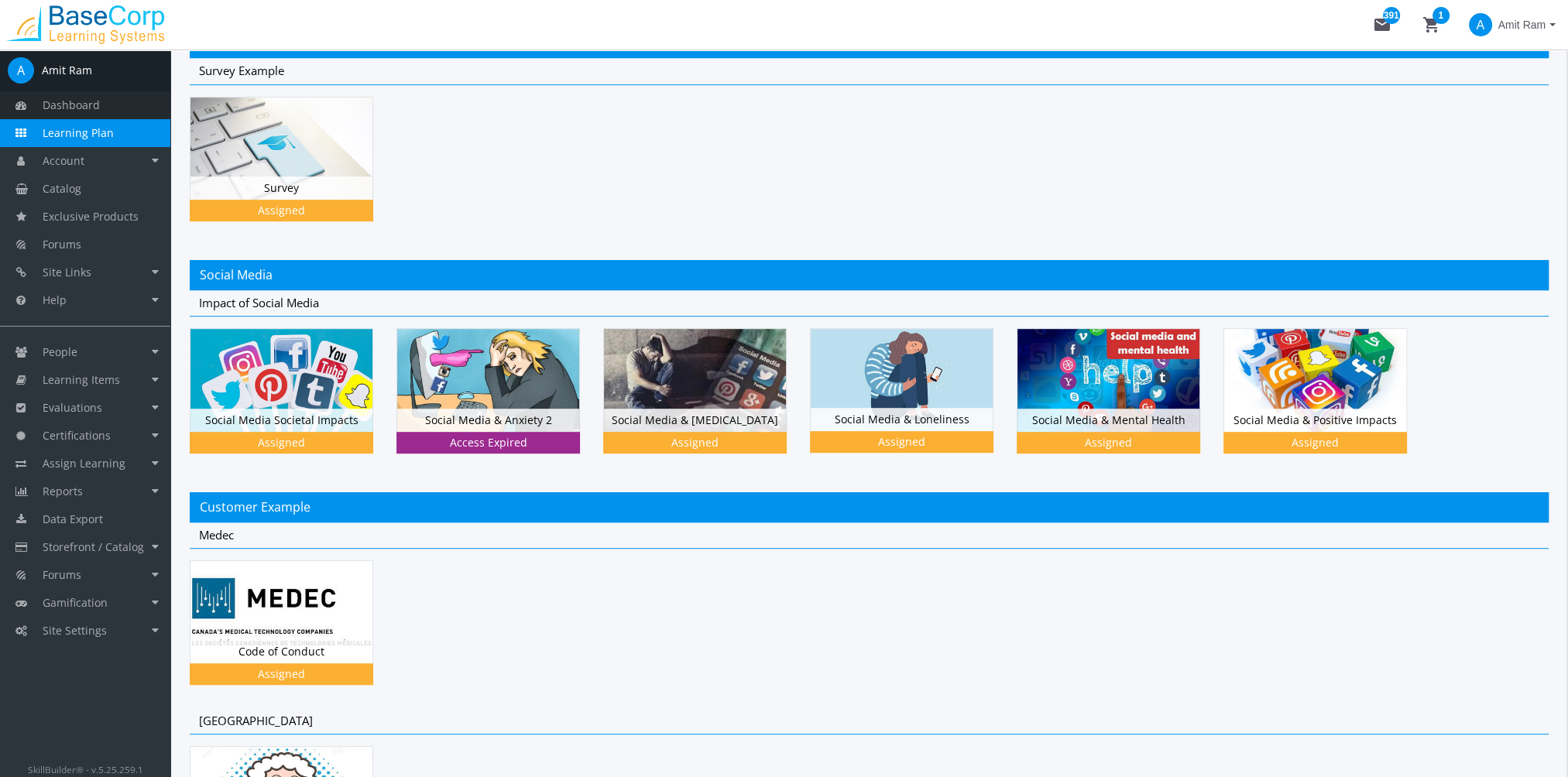
click at [91, 99] on span "Dashboard" at bounding box center [71, 104] width 57 height 15
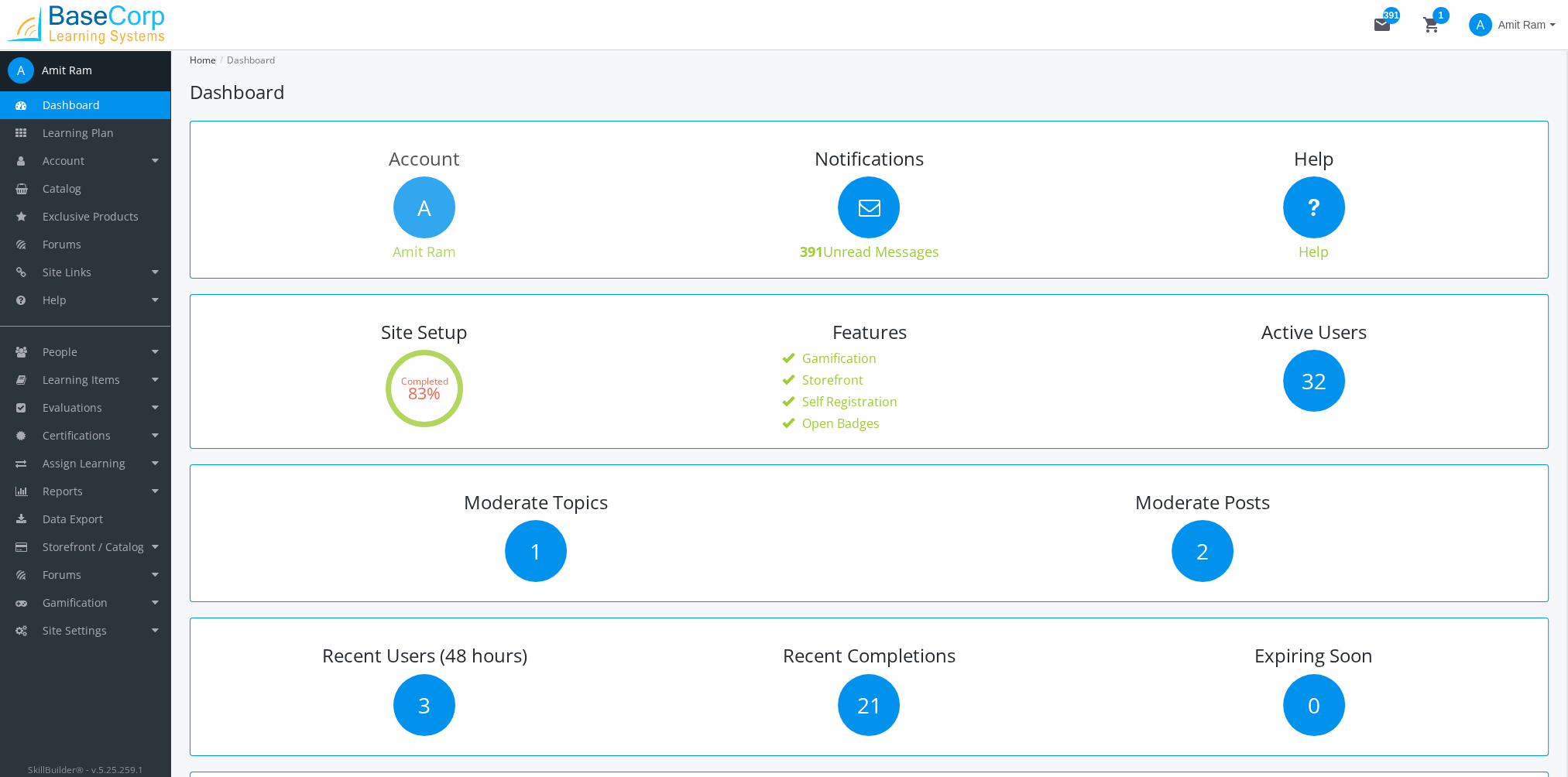
click at [432, 211] on span "A" at bounding box center [424, 207] width 62 height 62
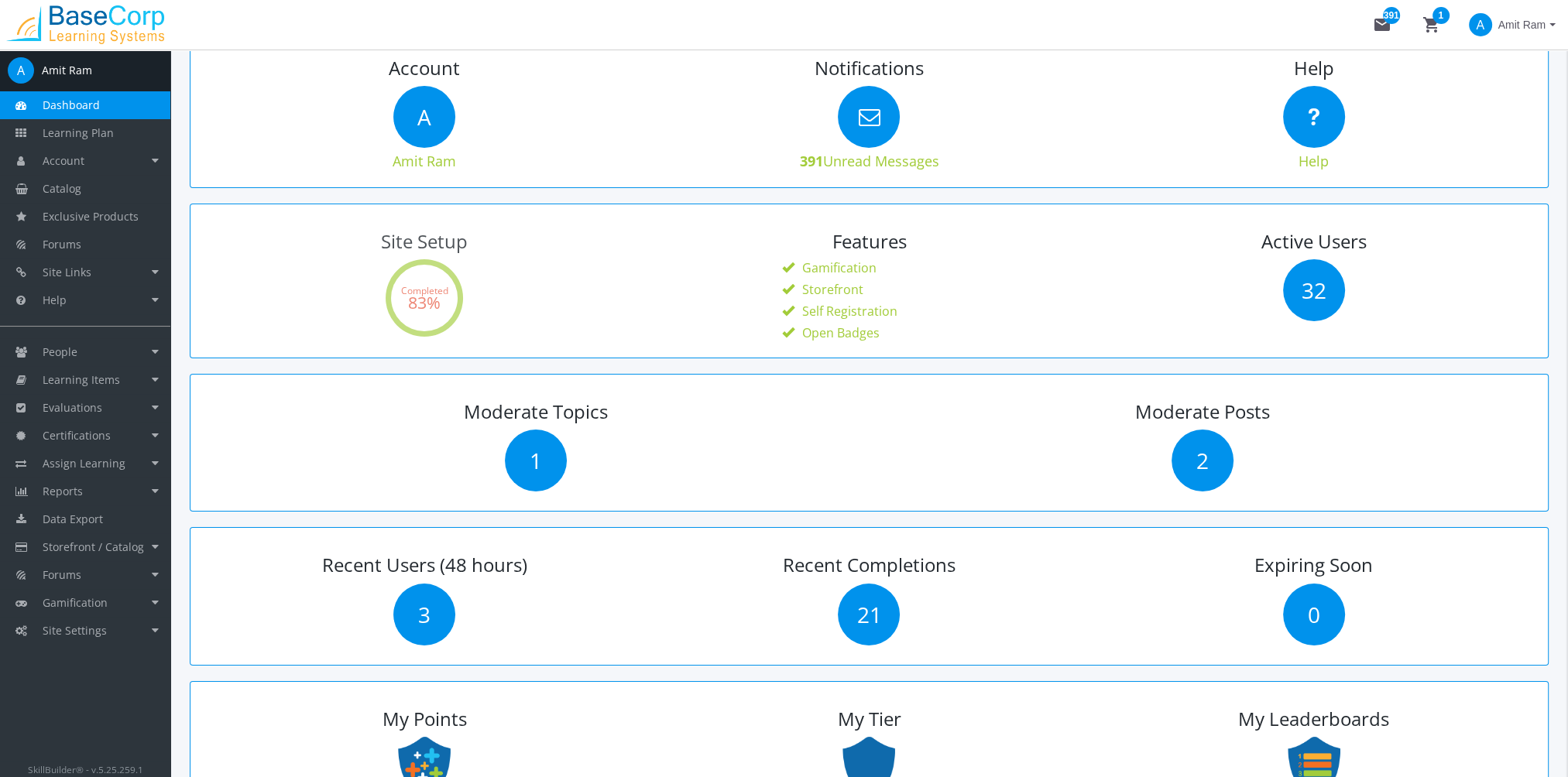
scroll to position [310, 0]
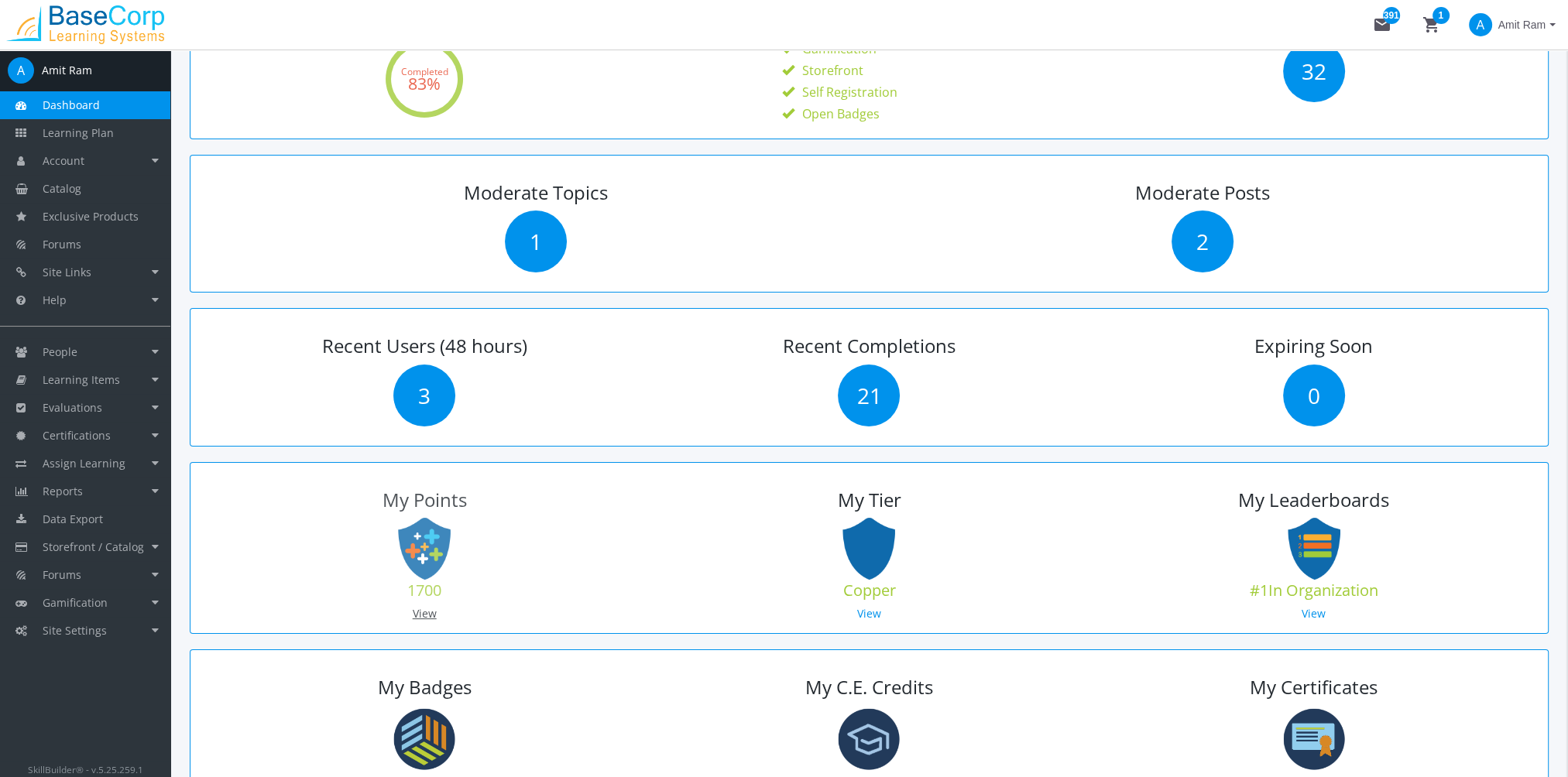
drag, startPoint x: 427, startPoint y: 610, endPoint x: 437, endPoint y: 611, distance: 10.0
click at [428, 611] on link "View" at bounding box center [425, 613] width 24 height 15
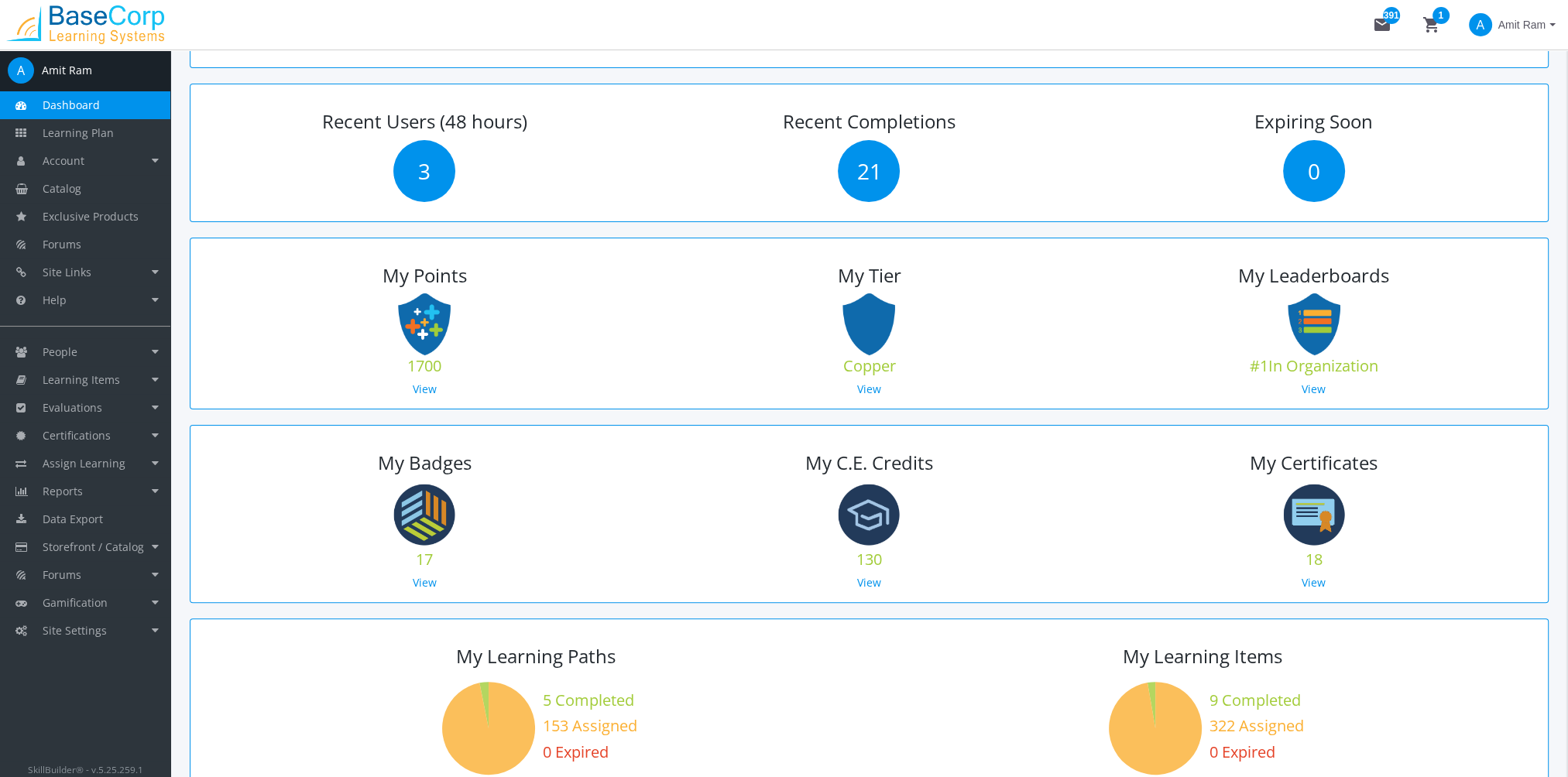
scroll to position [542, 0]
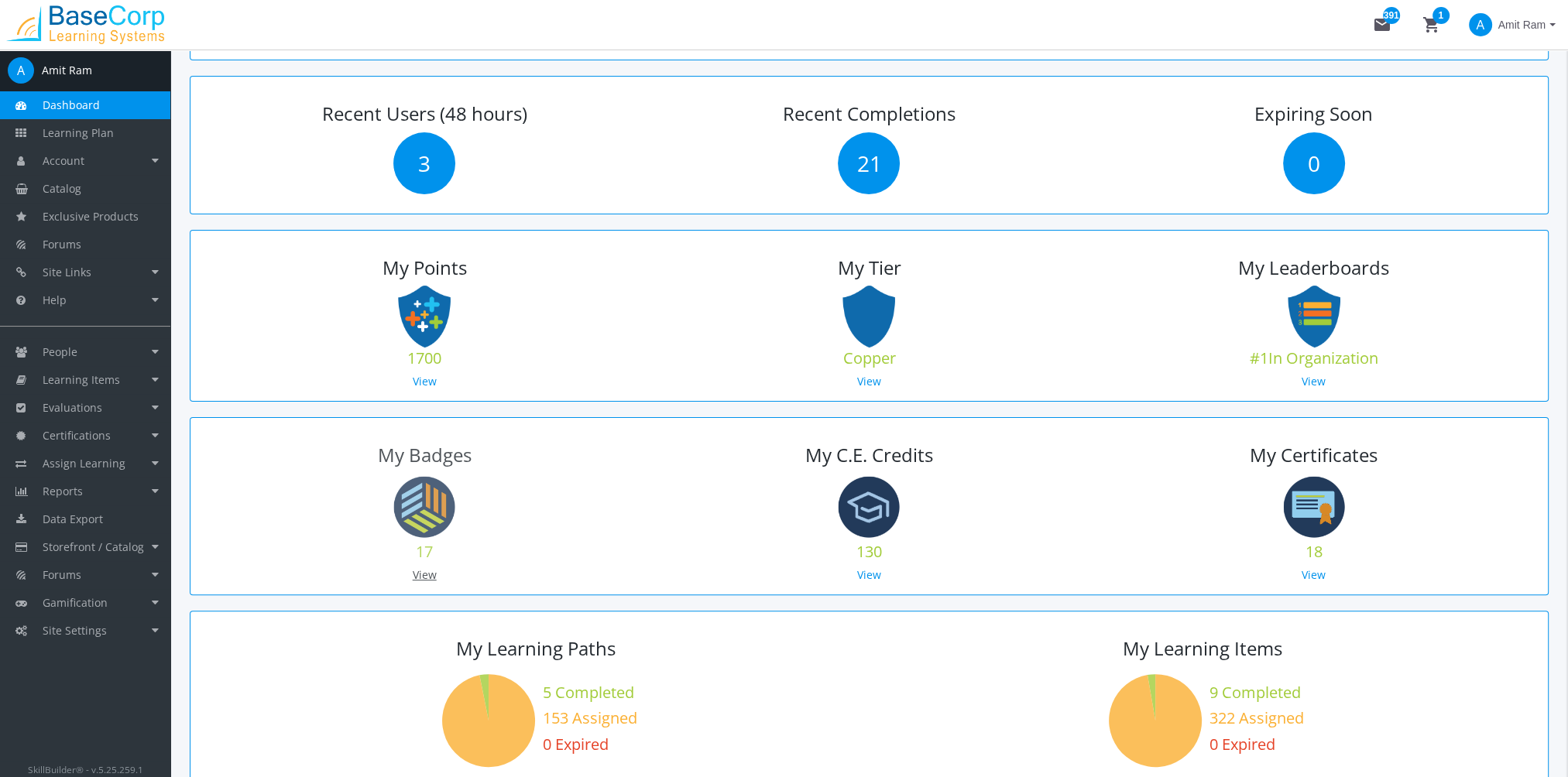
click at [426, 573] on link "View" at bounding box center [425, 574] width 24 height 15
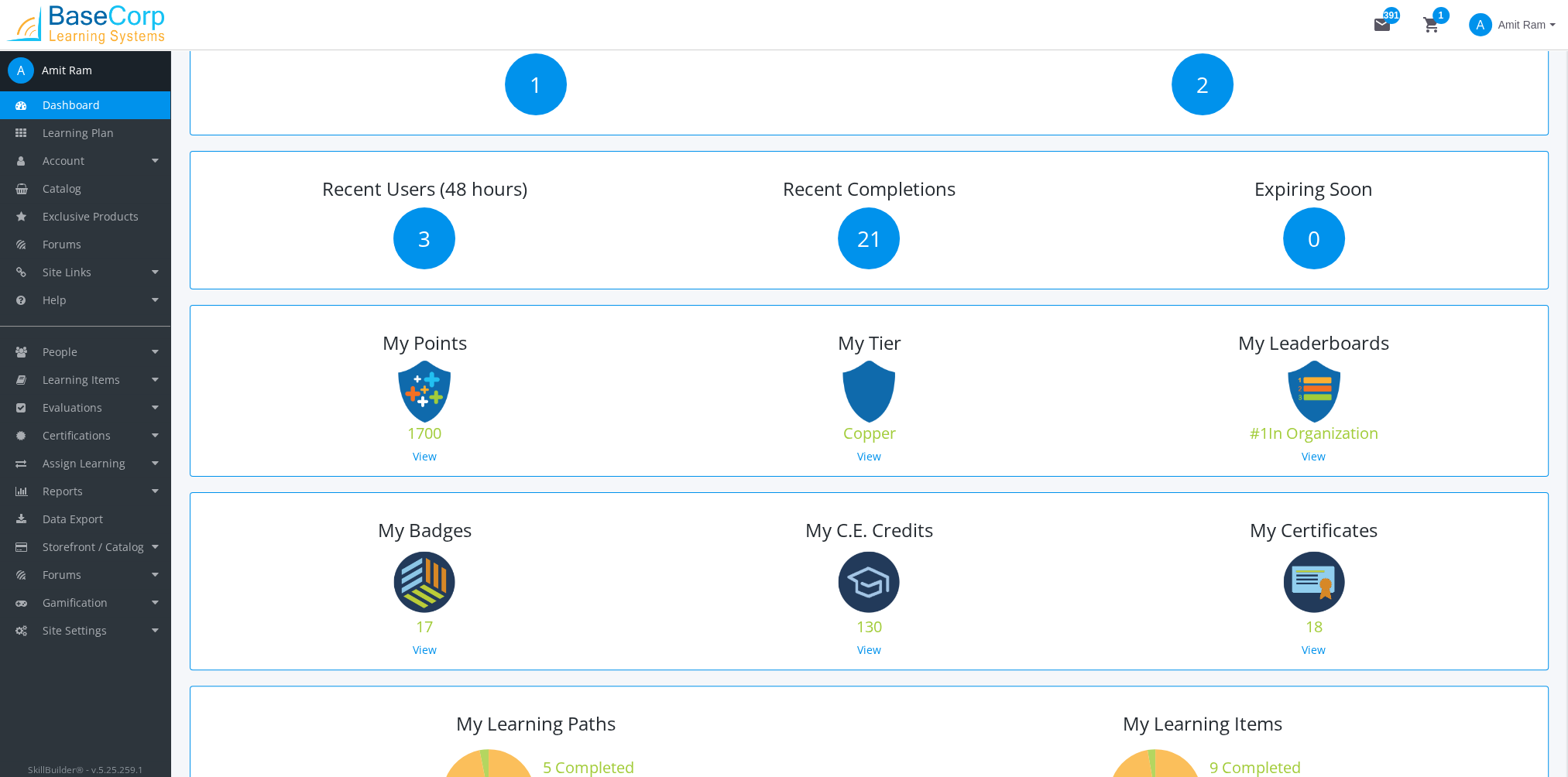
scroll to position [487, 0]
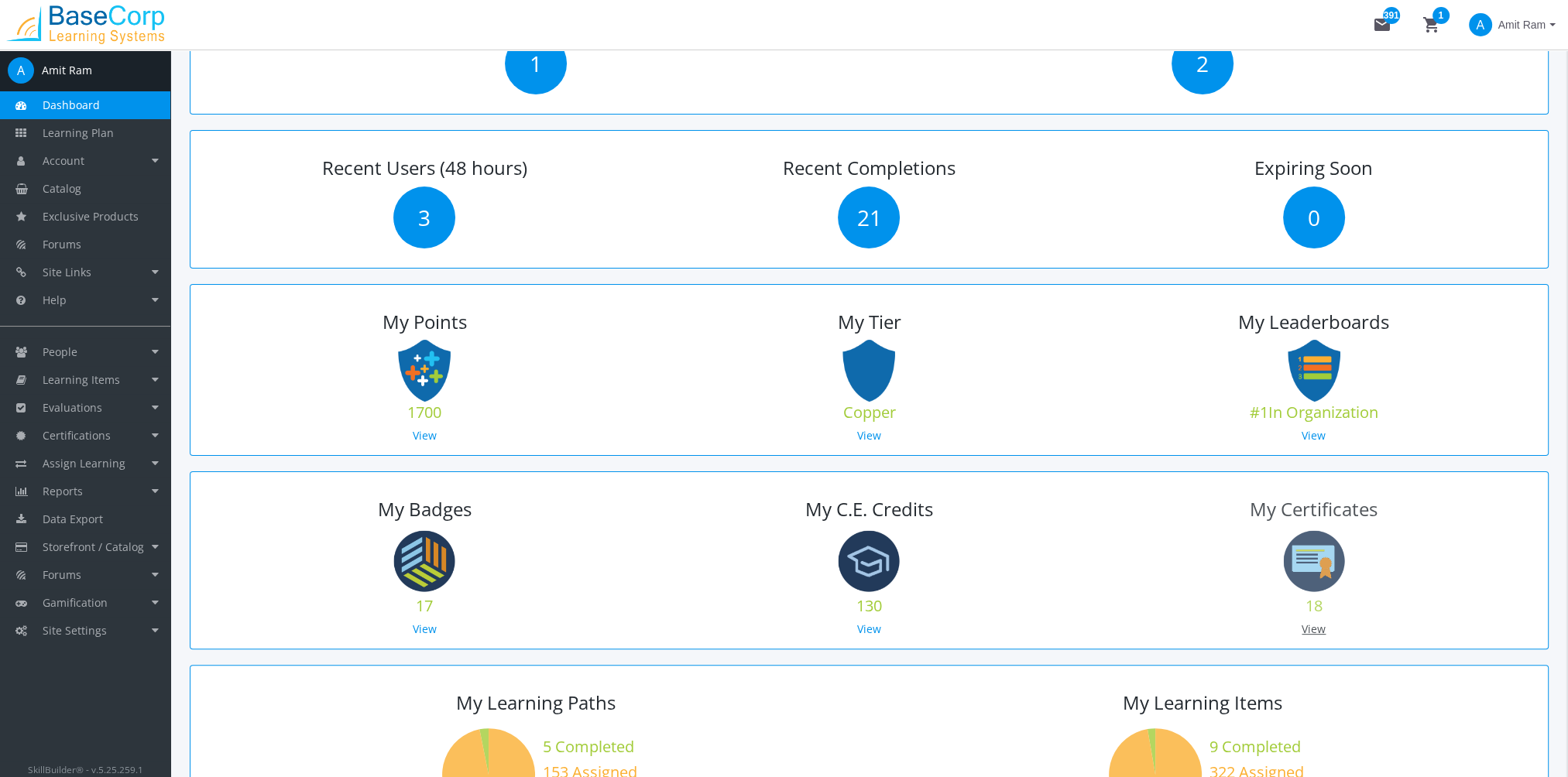
click at [1310, 626] on link "View" at bounding box center [1314, 628] width 24 height 15
click at [1313, 626] on link "View" at bounding box center [1314, 628] width 24 height 15
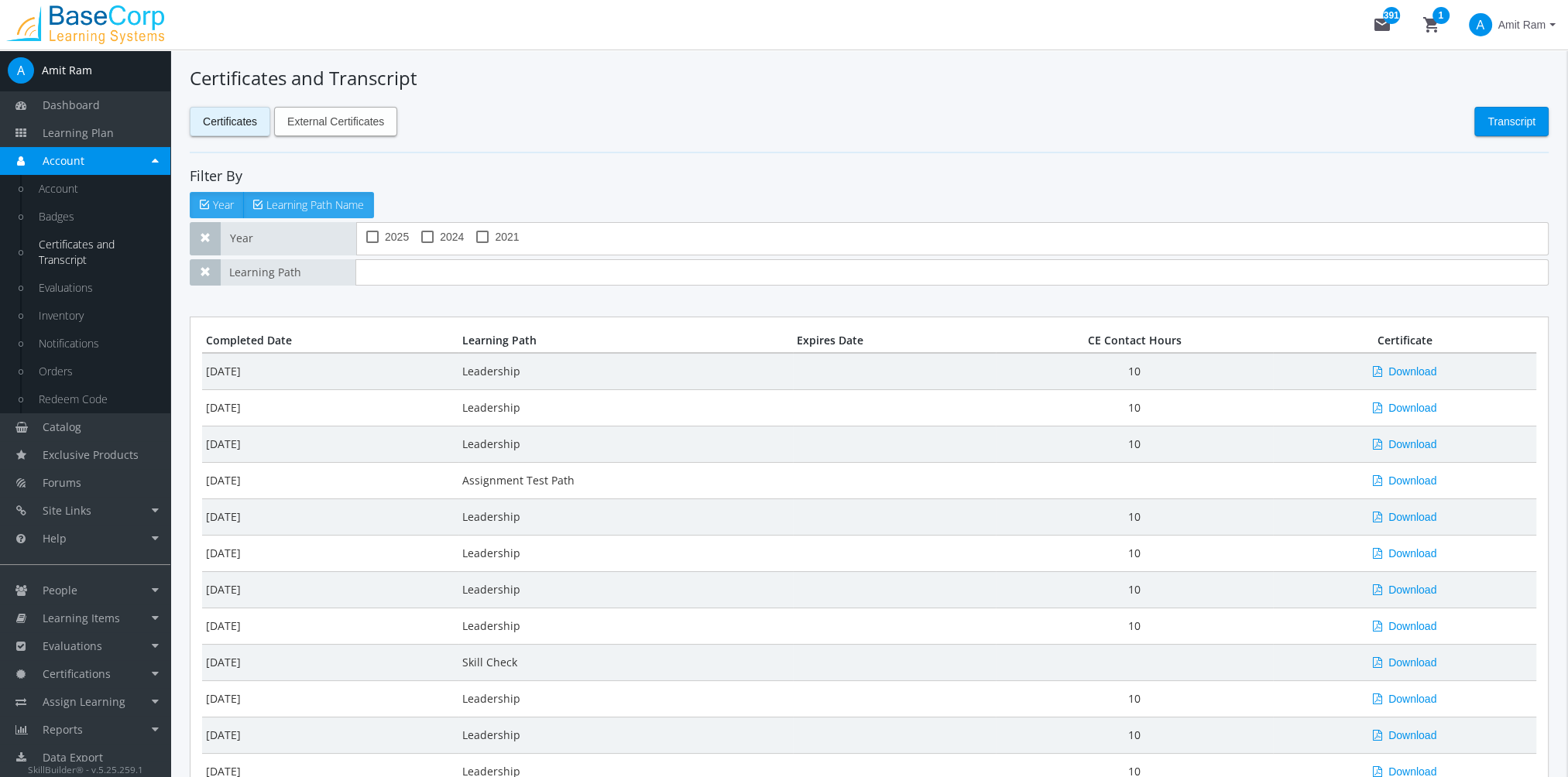
click at [332, 118] on span "External Certificates" at bounding box center [335, 122] width 97 height 28
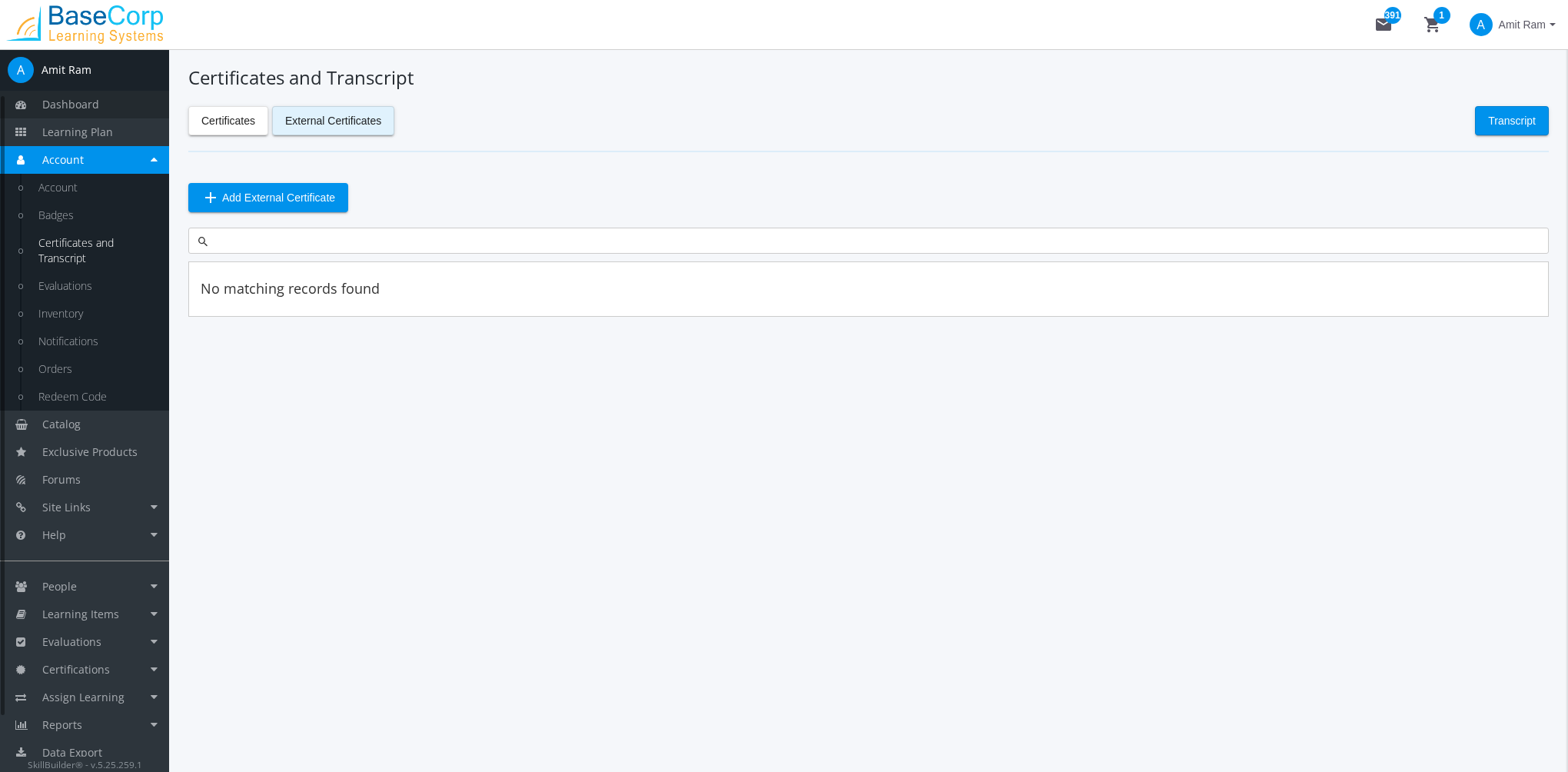
click at [101, 108] on link "Dashboard" at bounding box center [85, 105] width 169 height 28
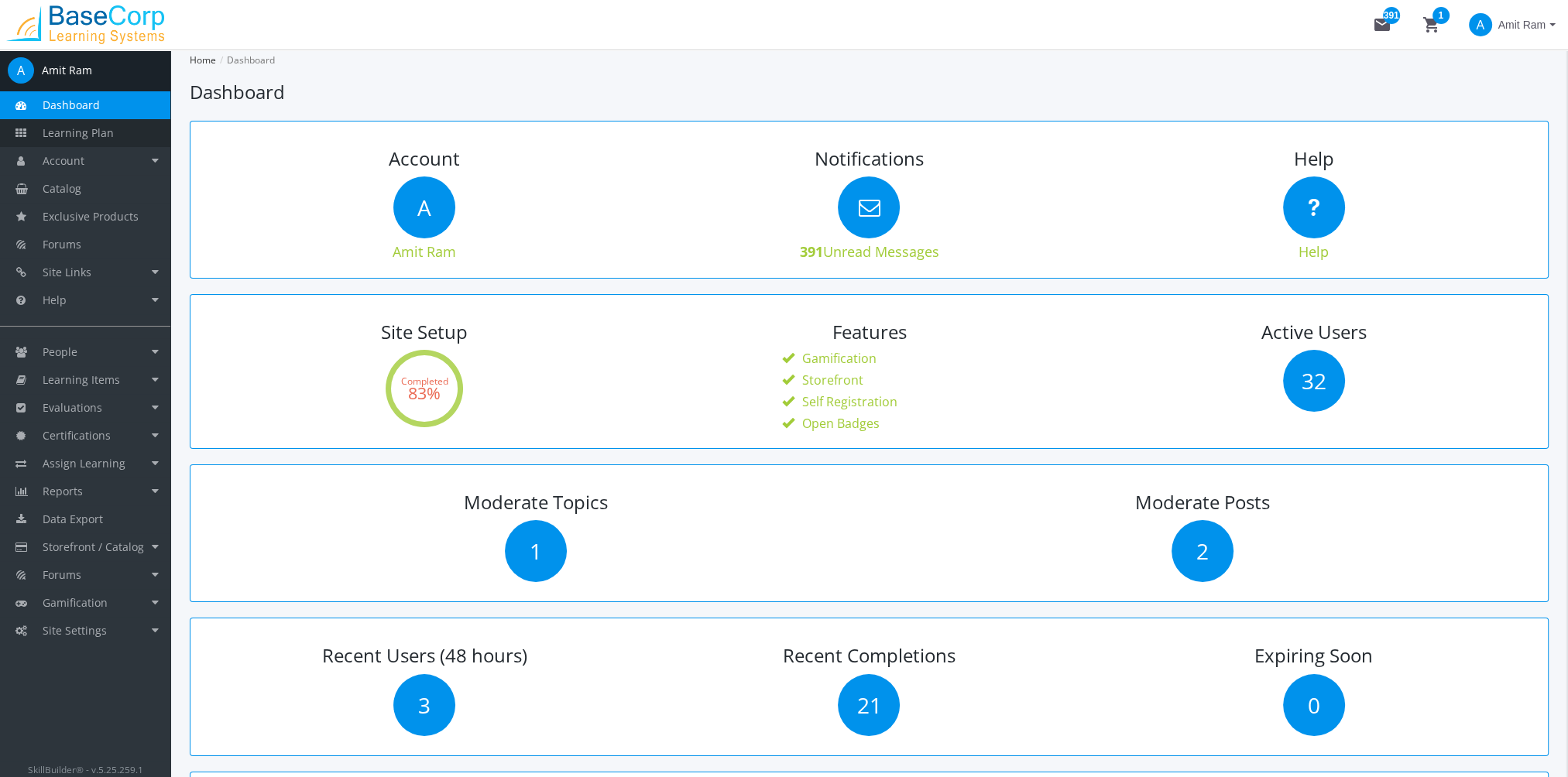
click at [116, 132] on link "Learning Plan" at bounding box center [85, 133] width 171 height 28
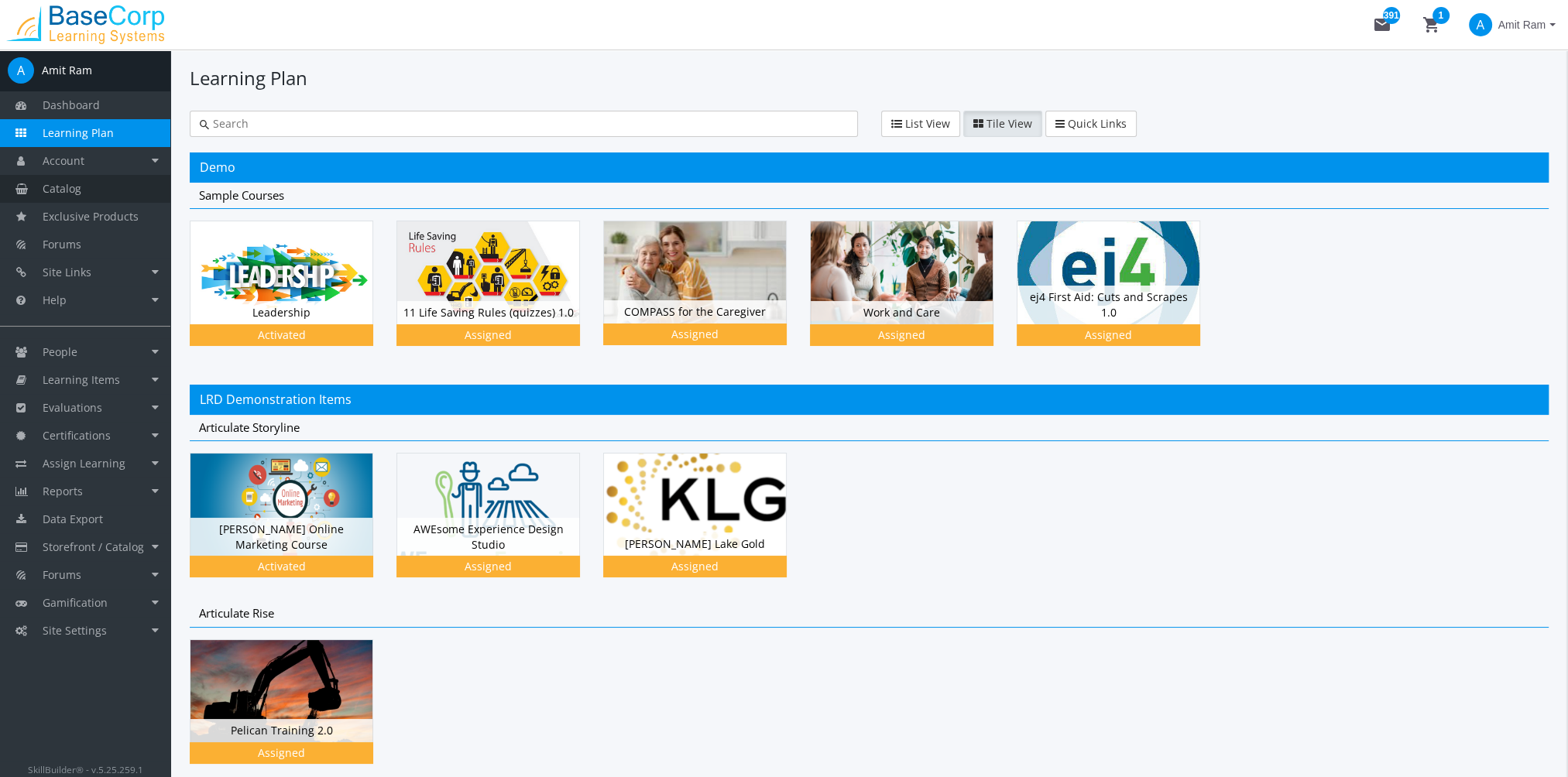
click at [52, 194] on span "Catalog" at bounding box center [62, 188] width 38 height 15
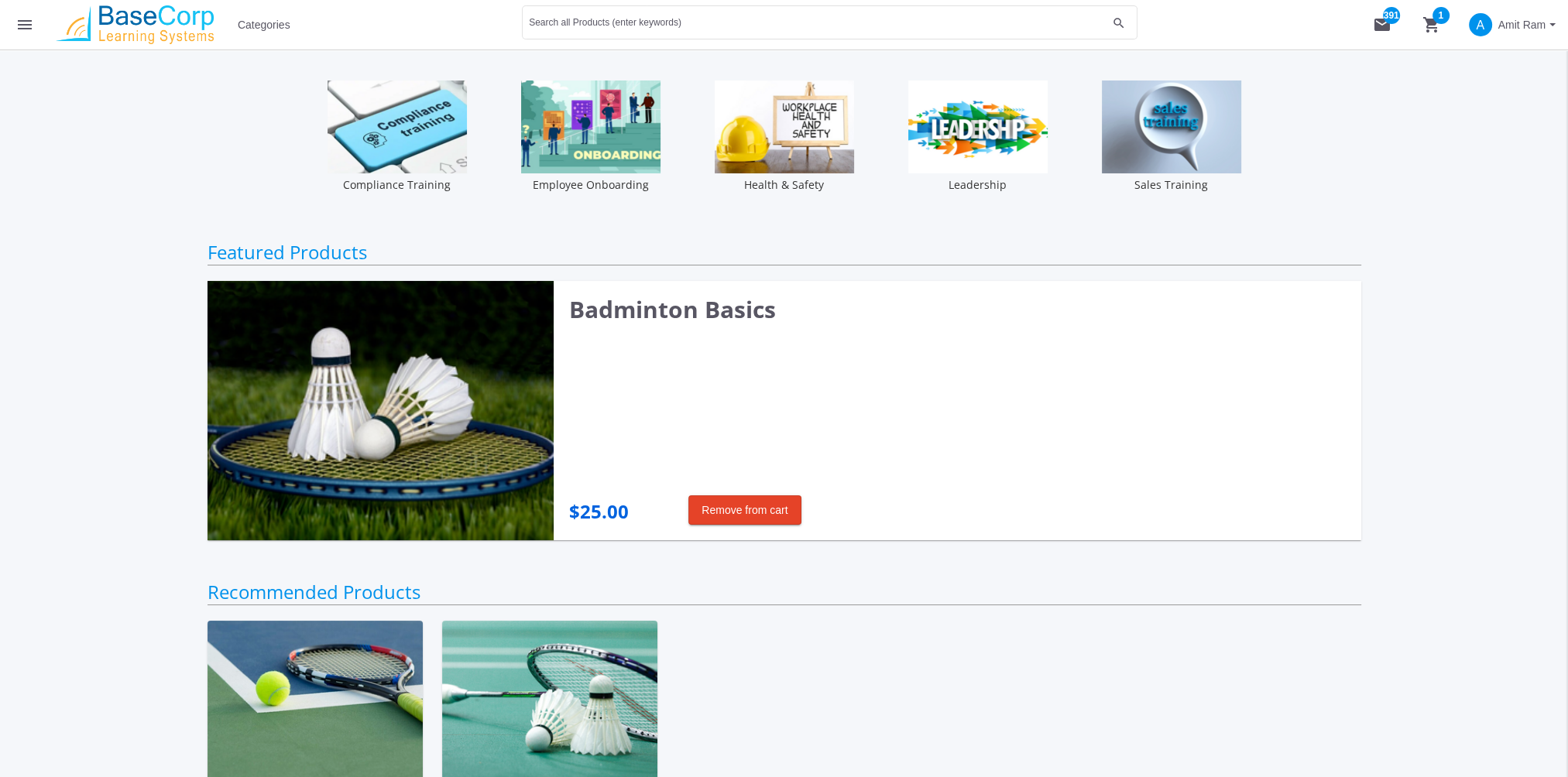
click at [23, 24] on mat-icon "menu" at bounding box center [24, 24] width 18 height 18
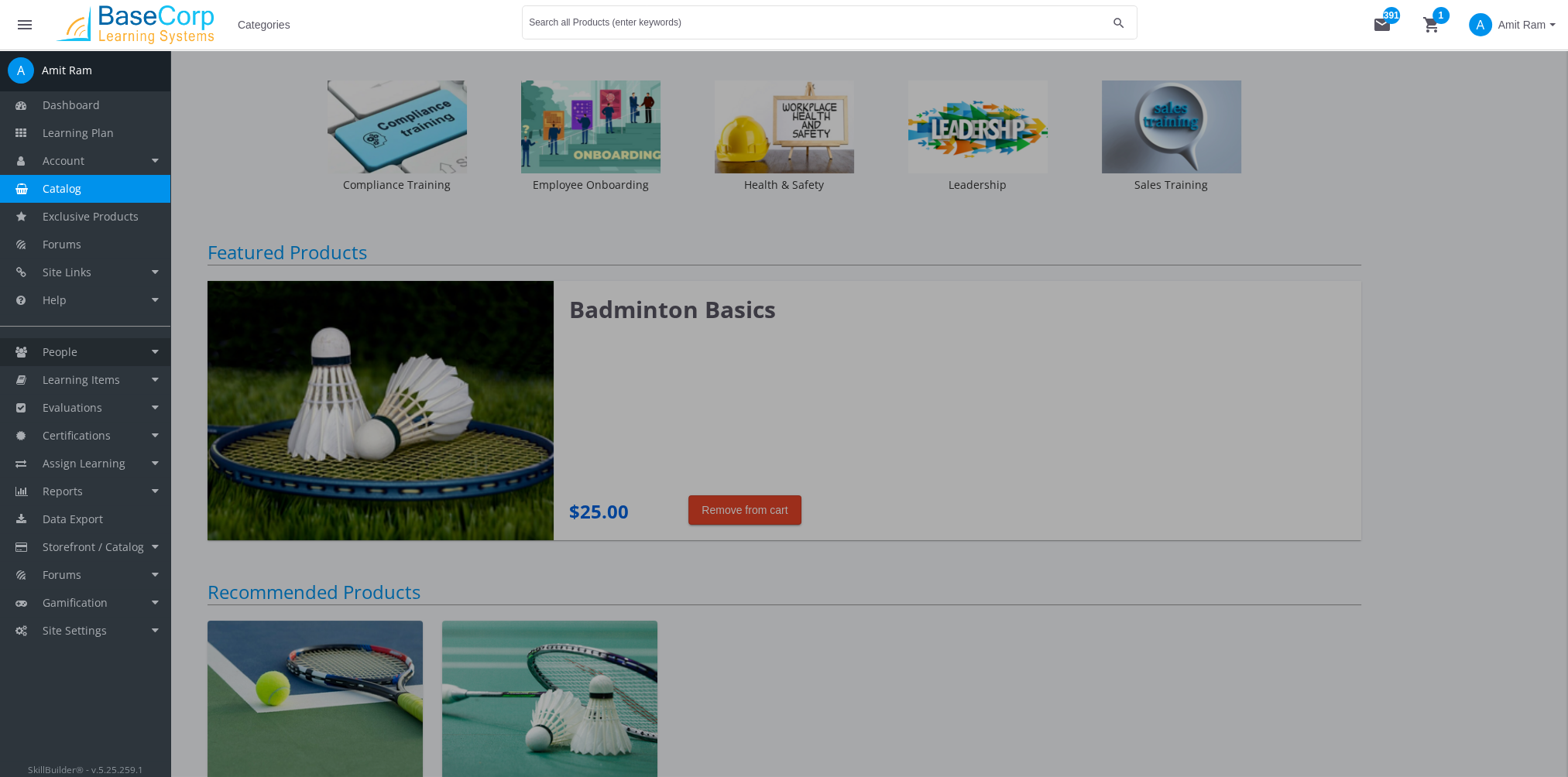
click at [130, 355] on link "People" at bounding box center [85, 352] width 171 height 28
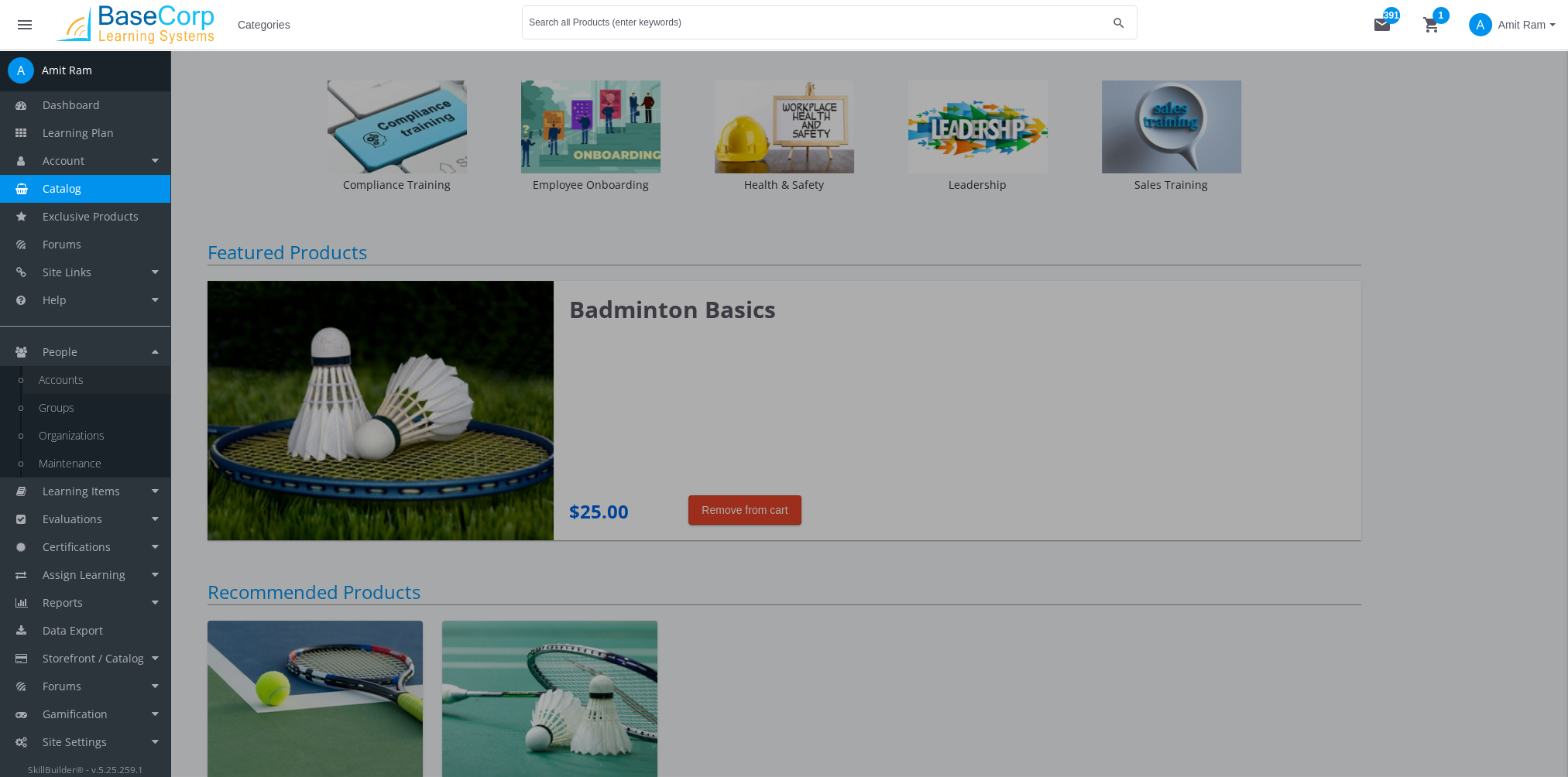
click at [94, 380] on link "Accounts" at bounding box center [97, 380] width 147 height 28
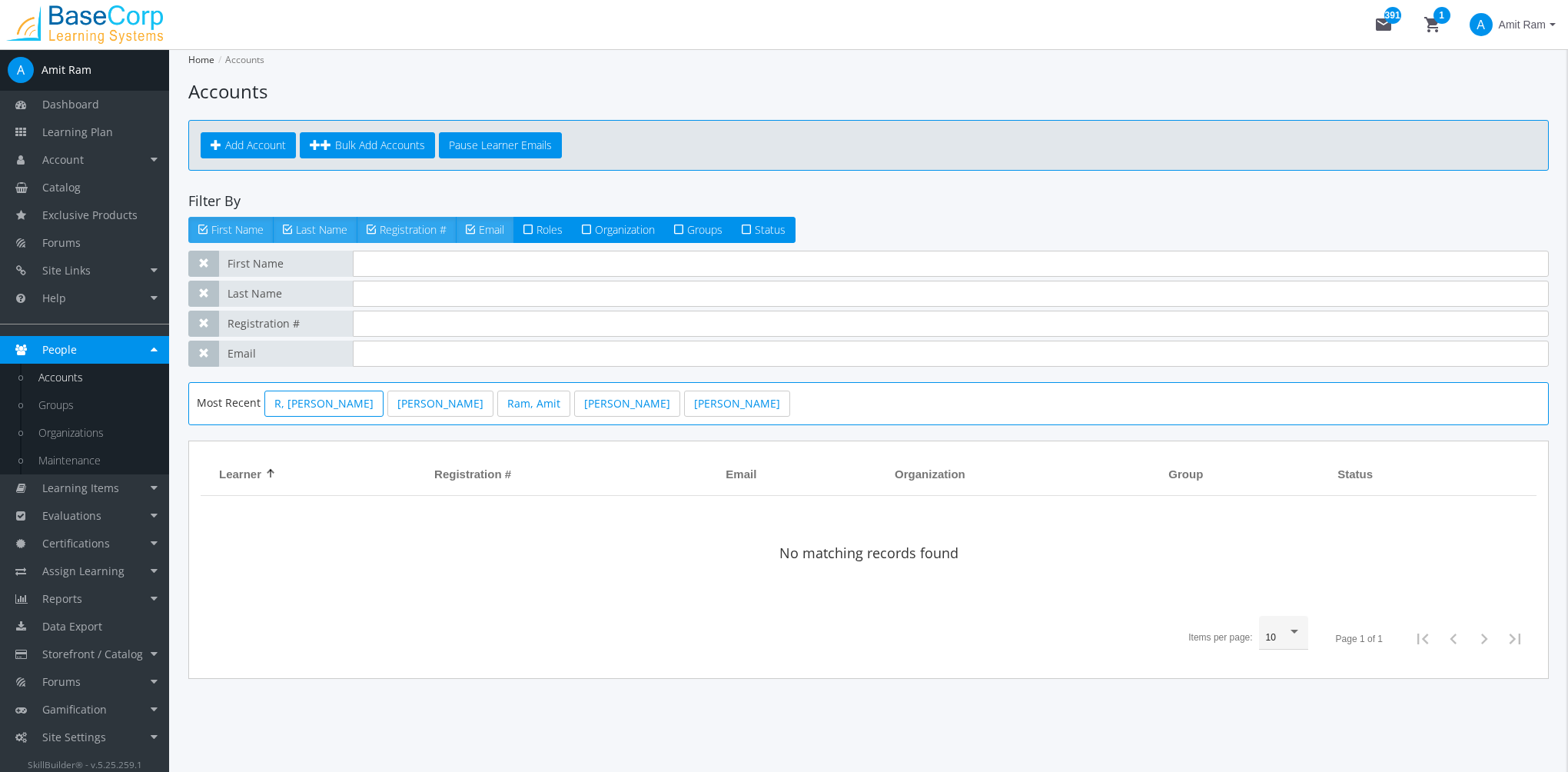
click at [296, 405] on link "R, [PERSON_NAME]" at bounding box center [324, 404] width 119 height 26
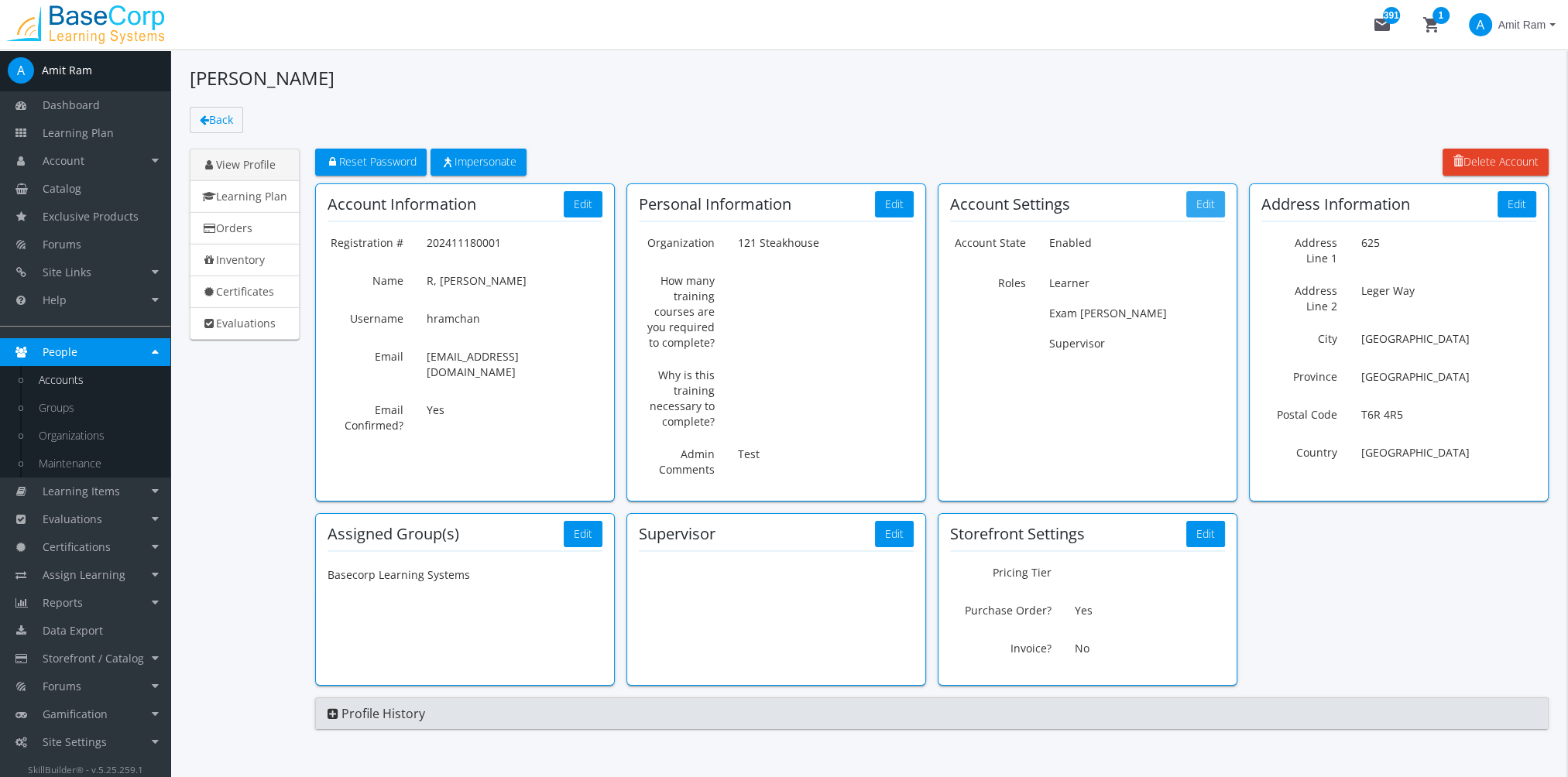
click at [1207, 204] on button "Edit" at bounding box center [1206, 204] width 38 height 26
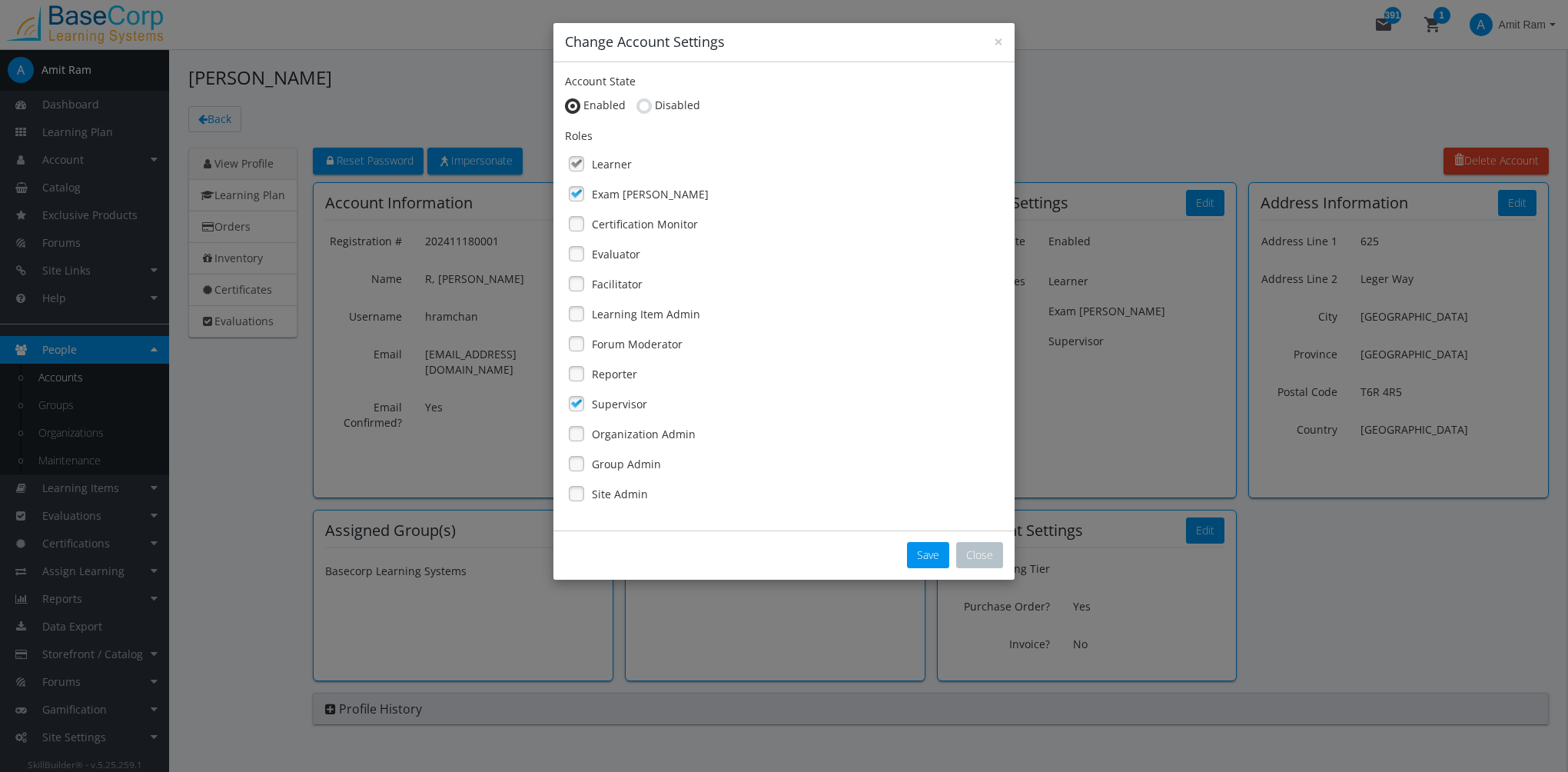
click at [646, 443] on div "Organization Admin" at bounding box center [784, 434] width 438 height 26
click at [981, 563] on button "Close" at bounding box center [979, 555] width 47 height 26
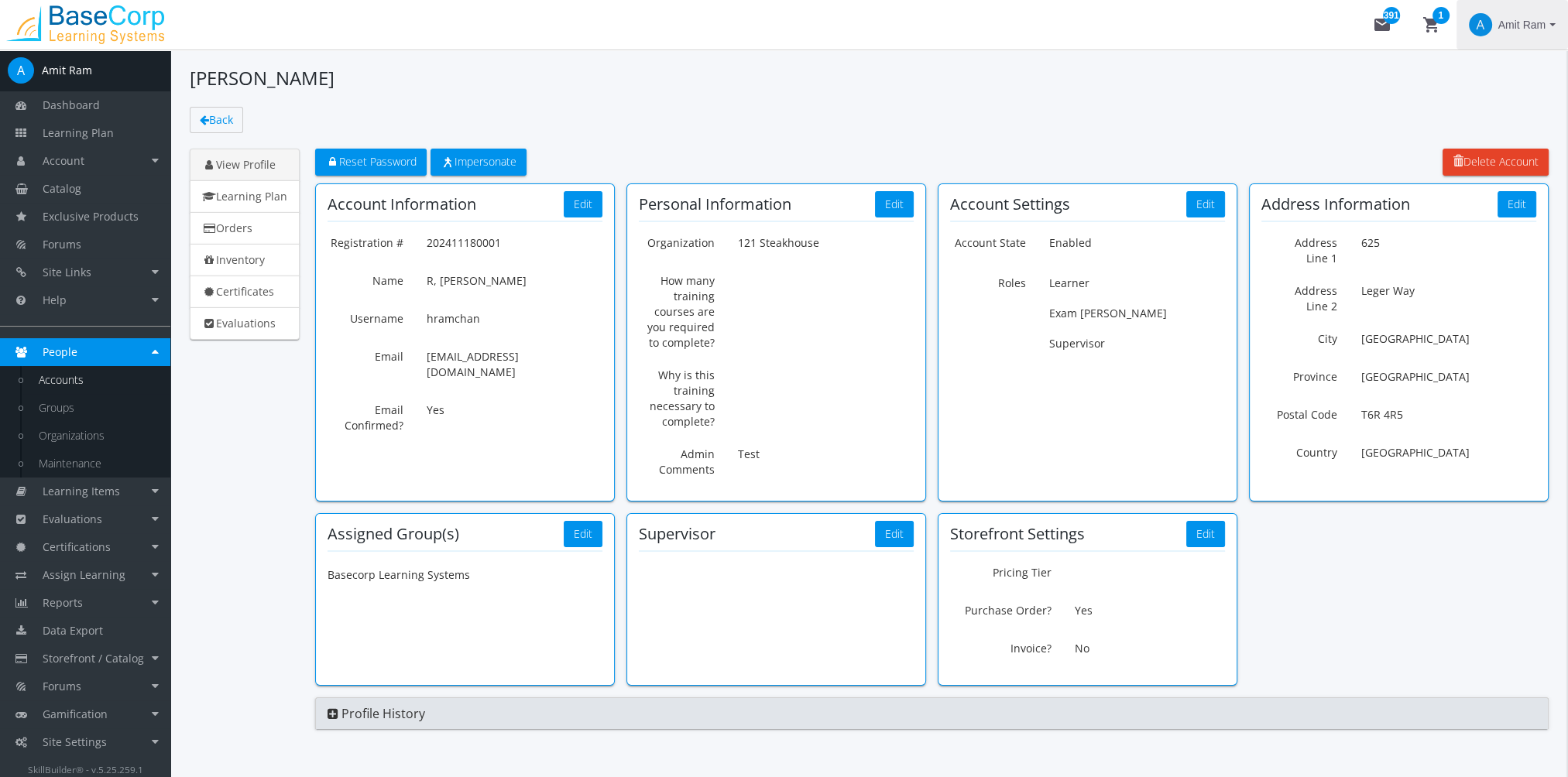
click at [1530, 24] on span "Amit Ram" at bounding box center [1522, 24] width 47 height 28
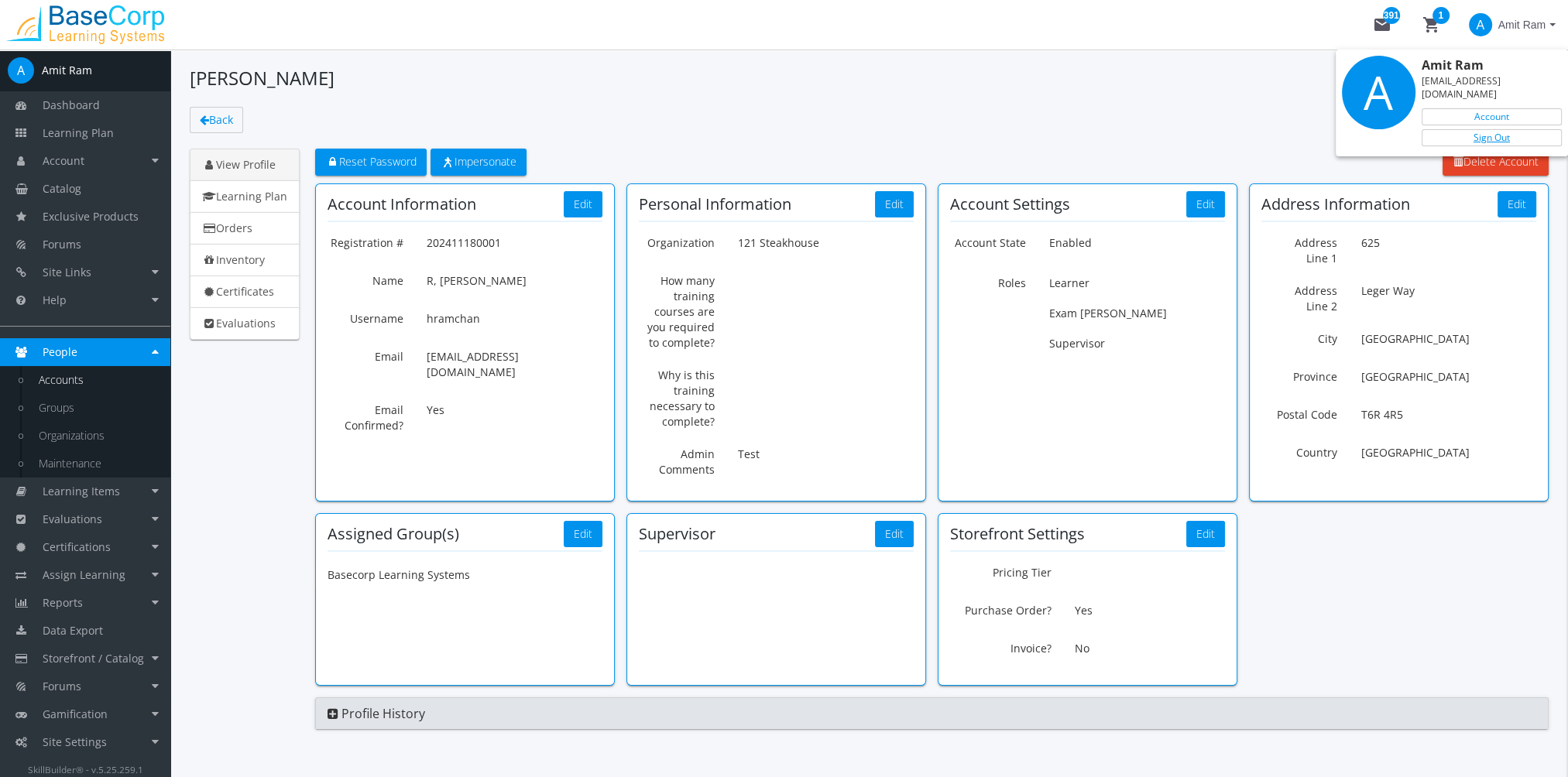
click at [1530, 130] on link "Sign Out" at bounding box center [1491, 138] width 140 height 17
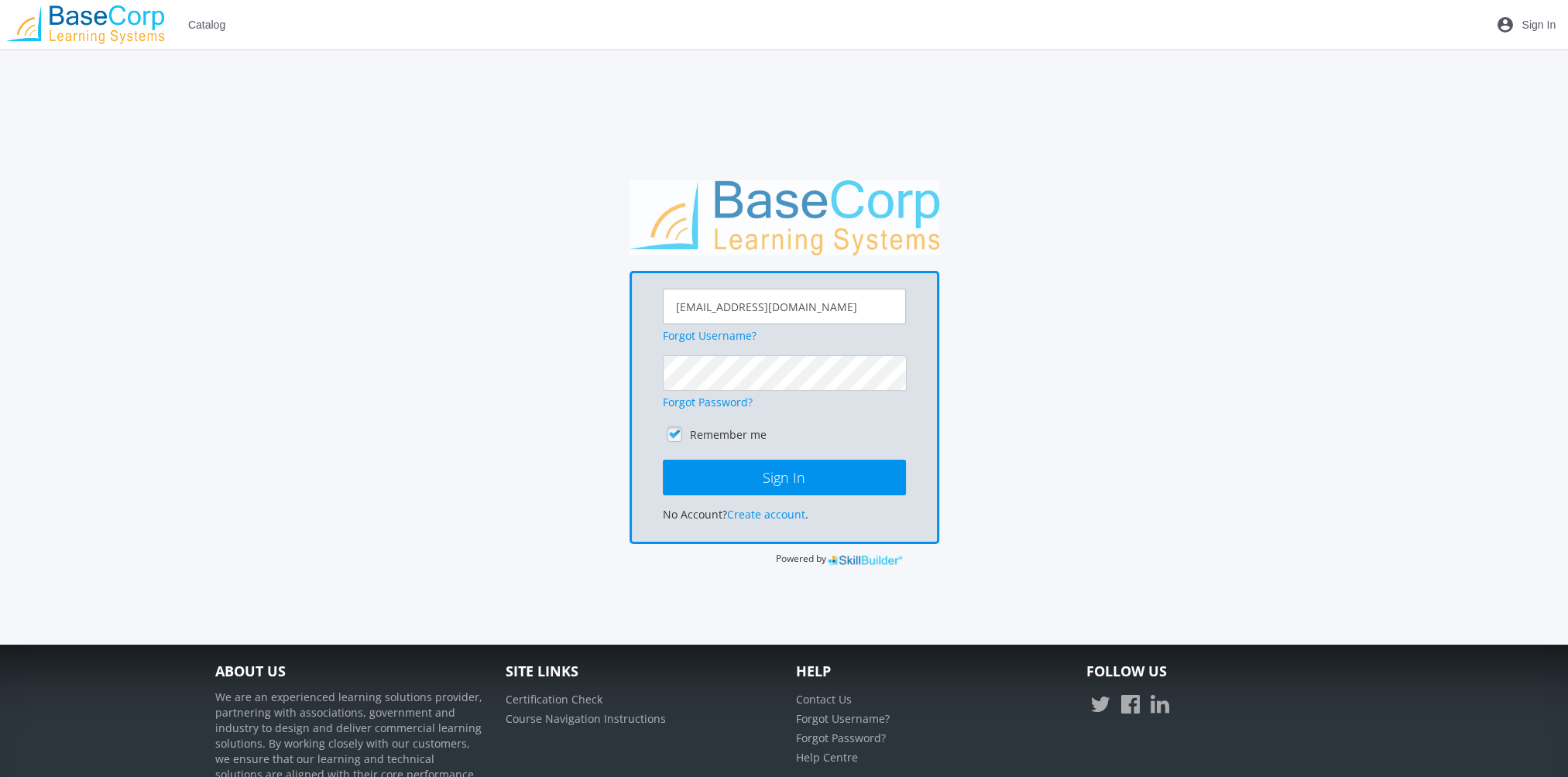
drag, startPoint x: 820, startPoint y: 310, endPoint x: 438, endPoint y: 265, distance: 384.6
click at [438, 265] on div "[EMAIL_ADDRESS][DOMAIN_NAME] Forgot Username? Forgot Password? Remember me Sign…" at bounding box center [784, 373] width 1154 height 387
type input "[EMAIL_ADDRESS][DOMAIN_NAME]"
click at [663, 459] on button "Sign In" at bounding box center [784, 477] width 243 height 36
